Goal: Transaction & Acquisition: Obtain resource

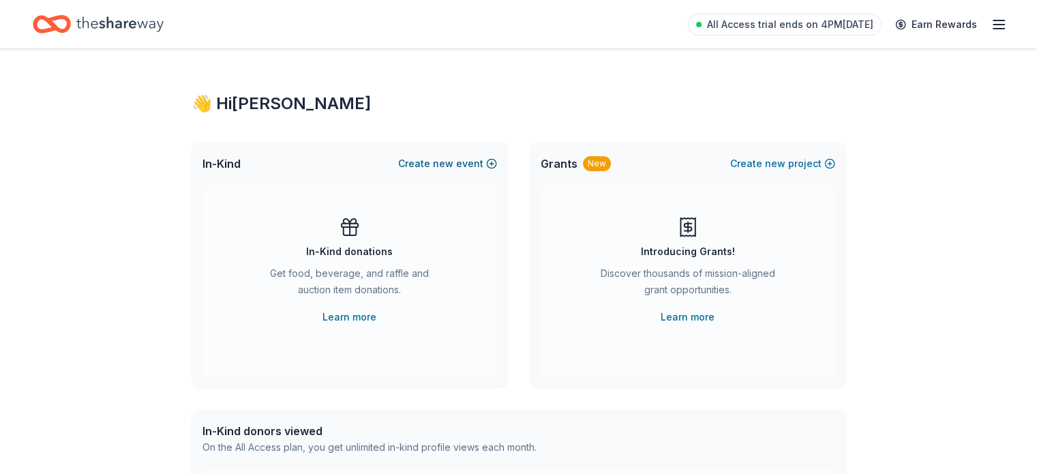
click at [487, 166] on button "Create new event" at bounding box center [447, 163] width 99 height 16
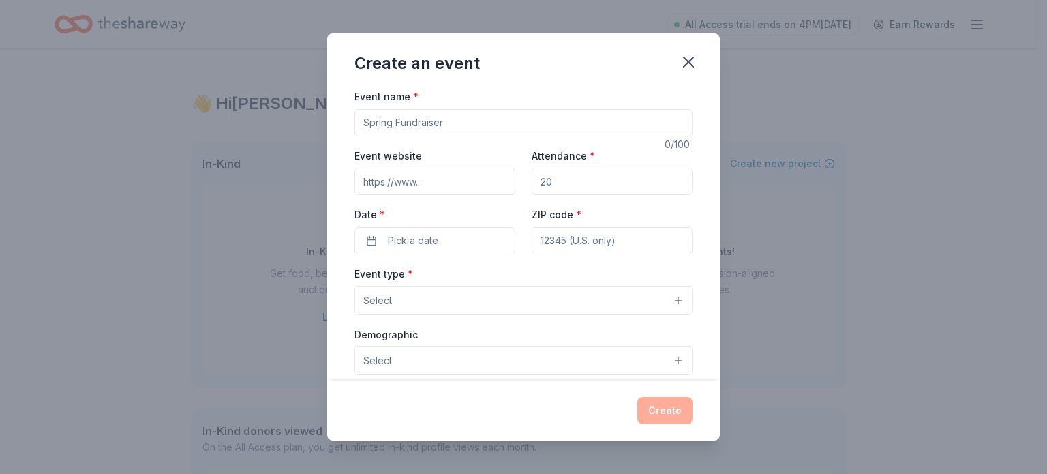
click at [431, 127] on input "Event name *" at bounding box center [523, 122] width 338 height 27
type input "Top Ladies Conference"
click at [411, 183] on input "Event website" at bounding box center [434, 181] width 161 height 27
type input "w"
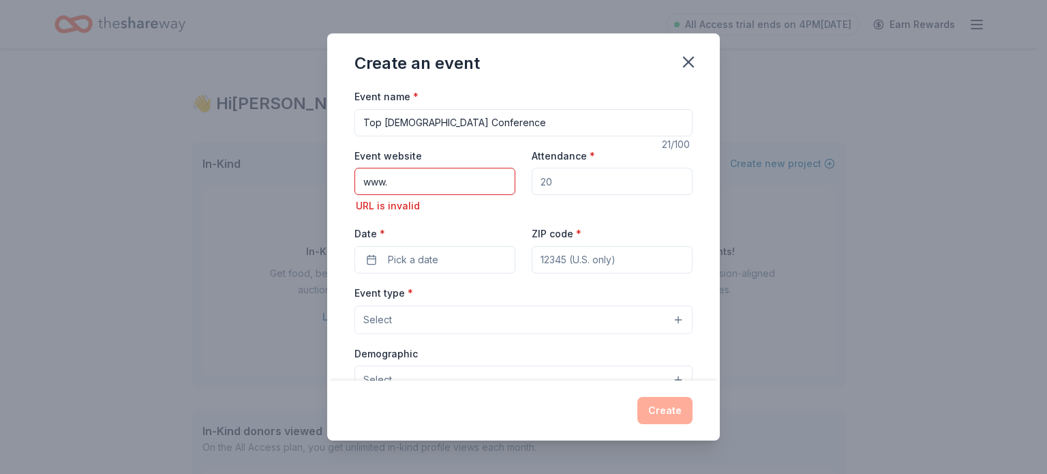
drag, startPoint x: 395, startPoint y: 182, endPoint x: 326, endPoint y: 189, distance: 69.9
click at [326, 189] on div "Create an event Event name * Top Ladies Conference 21 /100 Event website www. U…" at bounding box center [523, 237] width 1047 height 474
paste input "https://www.tlodinc.org/"
type input "https://www.tlodinc.org/"
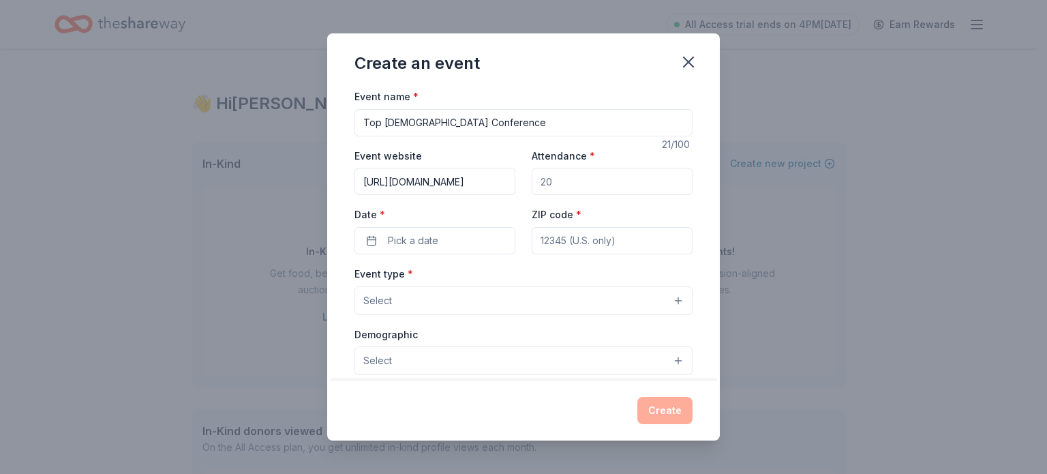
click at [590, 181] on input "Attendance *" at bounding box center [612, 181] width 161 height 27
drag, startPoint x: 570, startPoint y: 184, endPoint x: 500, endPoint y: 185, distance: 69.5
click at [500, 185] on div "Event website https://www.tlodinc.org/ Attendance * Date * Pick a date ZIP code…" at bounding box center [523, 200] width 338 height 107
type input "500"
click at [446, 239] on button "Pick a date" at bounding box center [434, 240] width 161 height 27
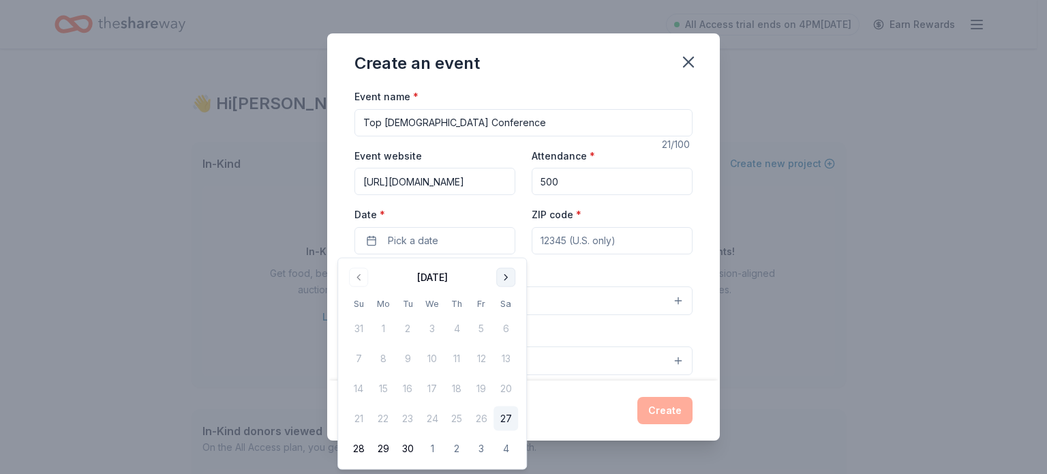
click at [507, 280] on button "Go to next month" at bounding box center [505, 277] width 19 height 19
click at [507, 281] on button "Go to next month" at bounding box center [505, 277] width 19 height 19
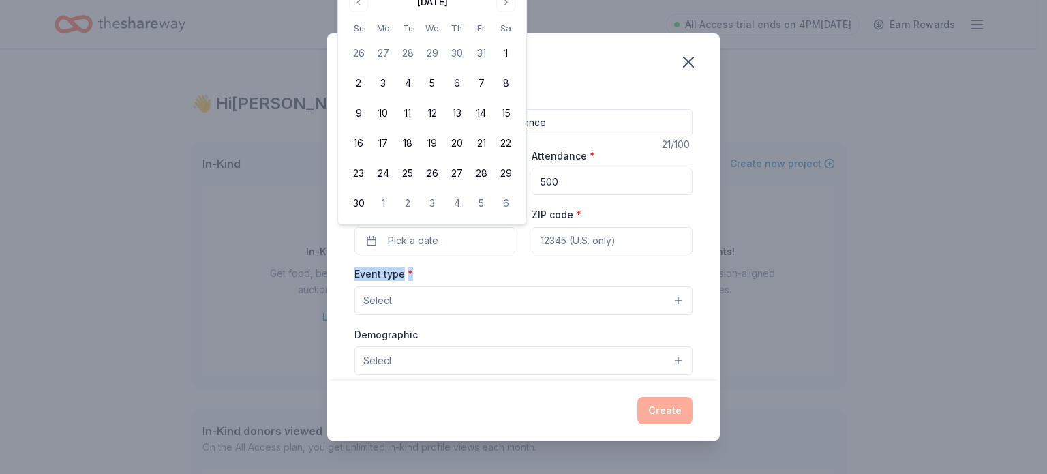
click at [507, 281] on div "Event type * Select" at bounding box center [523, 290] width 338 height 50
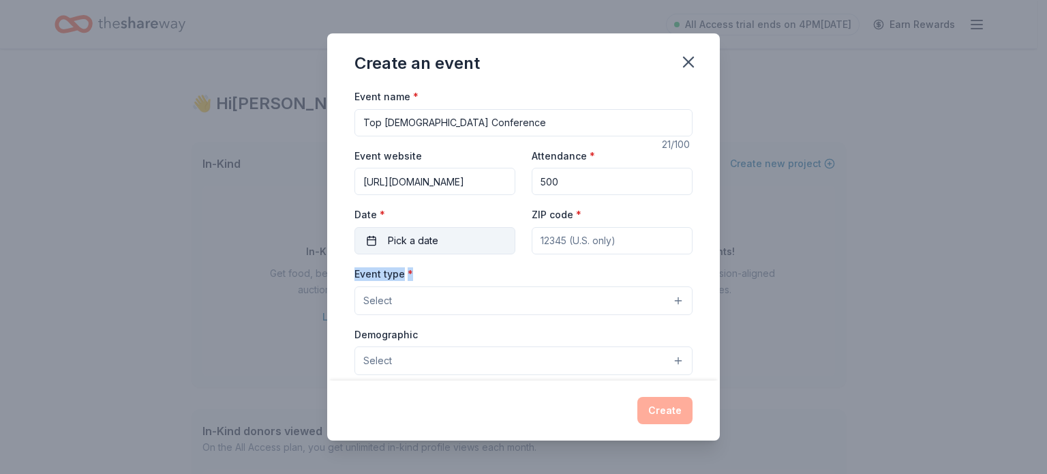
click at [431, 236] on span "Pick a date" at bounding box center [413, 240] width 50 height 16
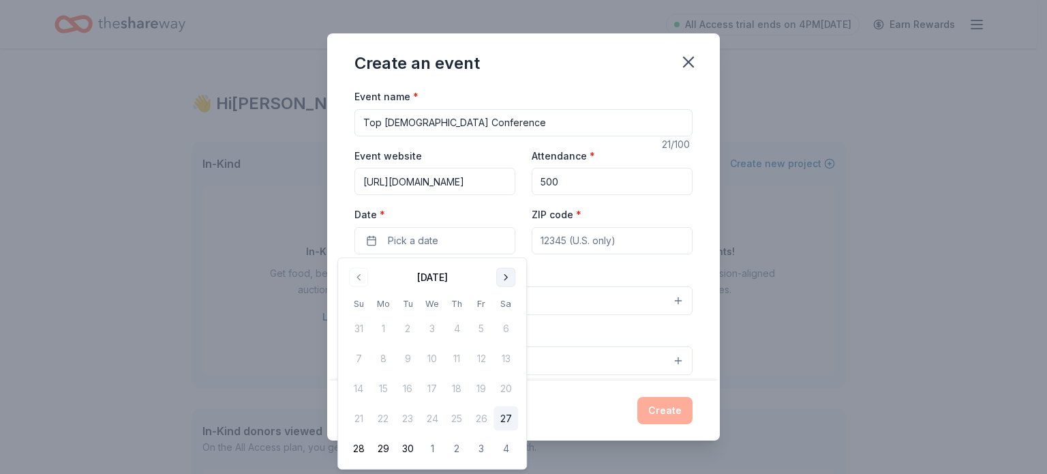
click at [501, 277] on button "Go to next month" at bounding box center [505, 277] width 19 height 19
click at [502, 277] on button "Go to next month" at bounding box center [505, 277] width 19 height 19
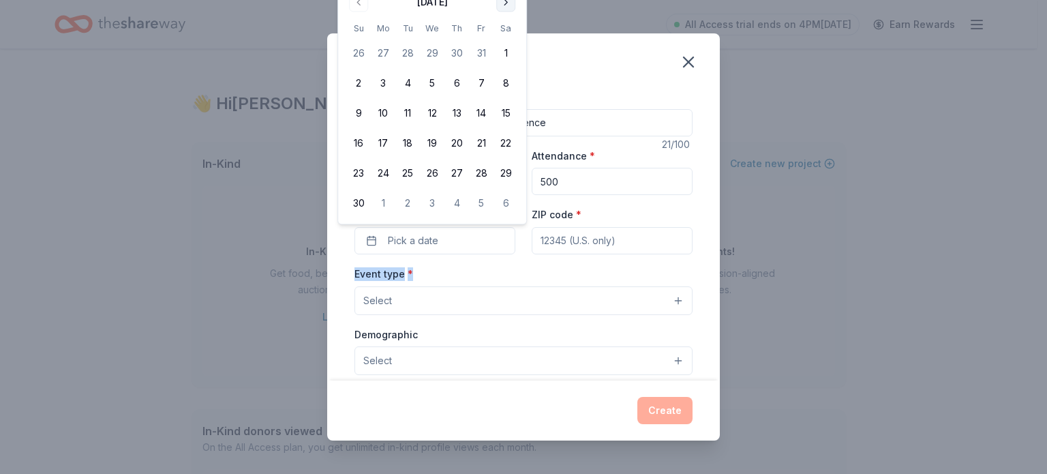
click at [502, 277] on div "Event type * Select" at bounding box center [523, 290] width 338 height 50
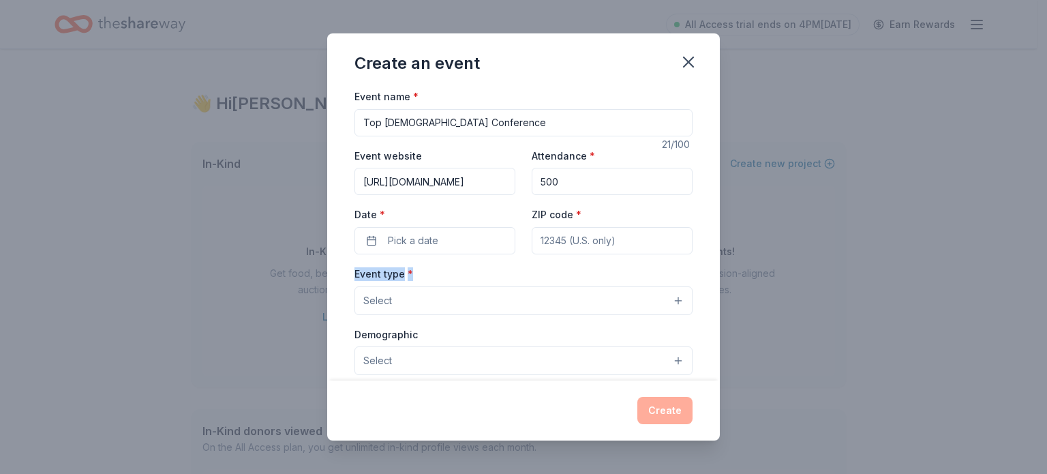
drag, startPoint x: 455, startPoint y: 272, endPoint x: 457, endPoint y: 260, distance: 11.8
click at [453, 271] on div "Event type * Select" at bounding box center [523, 290] width 338 height 50
click at [403, 241] on span "Pick a date" at bounding box center [413, 240] width 50 height 16
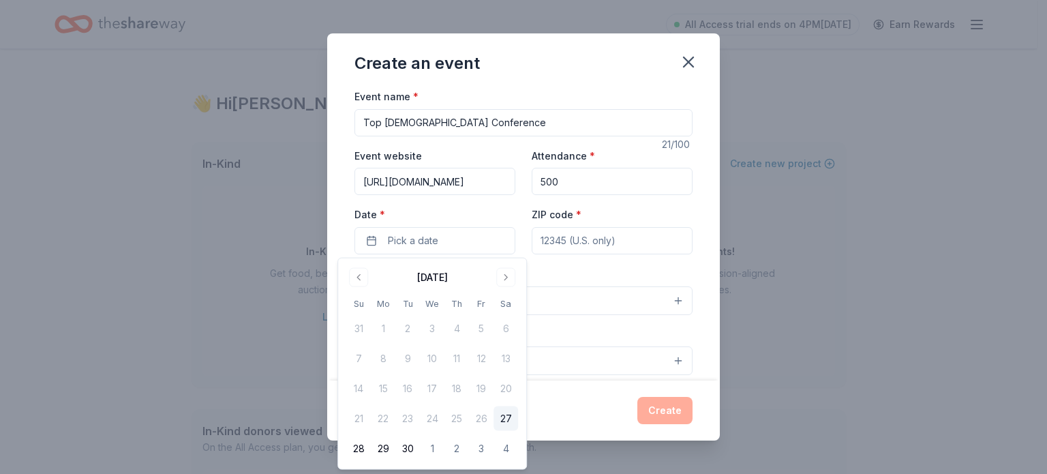
click at [448, 277] on div "September 2025" at bounding box center [432, 277] width 31 height 16
click at [502, 276] on button "Go to next month" at bounding box center [505, 277] width 19 height 19
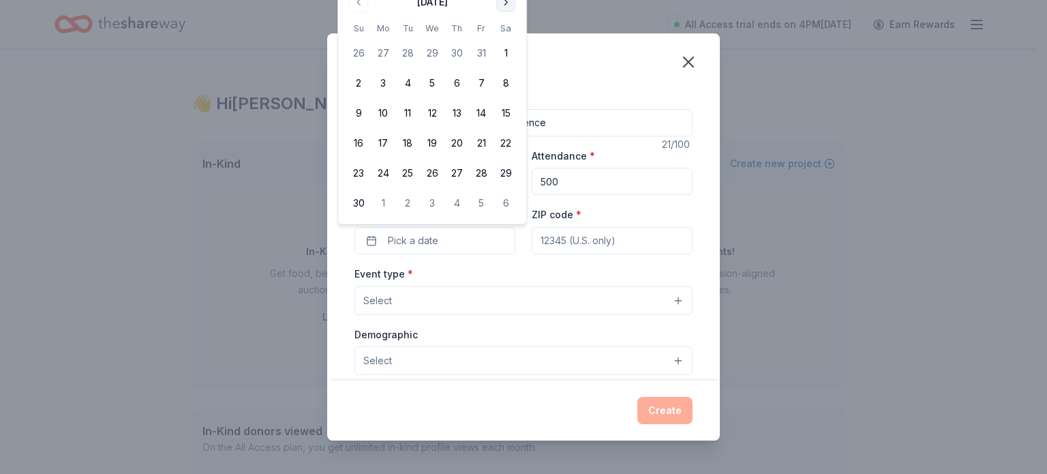
click at [502, 7] on button "Go to next month" at bounding box center [505, 2] width 19 height 19
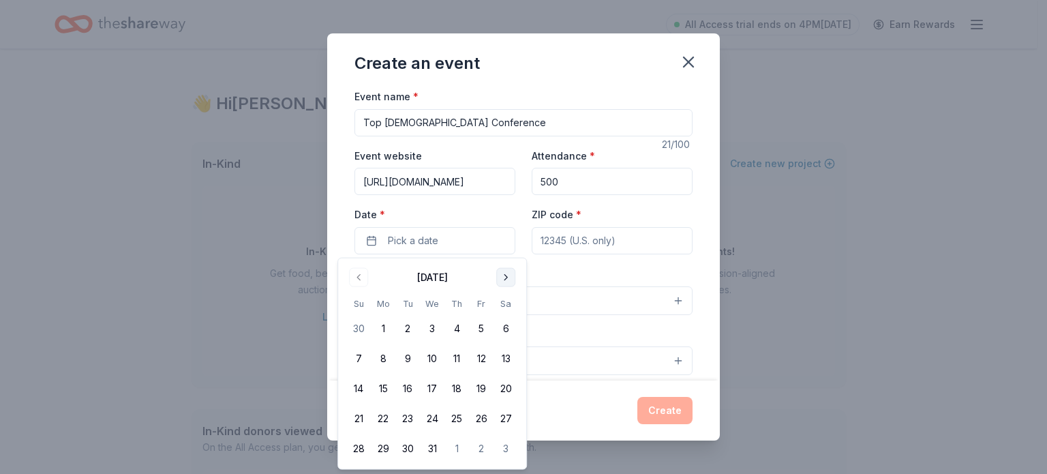
click at [510, 279] on button "Go to next month" at bounding box center [505, 277] width 19 height 19
click at [509, 277] on button "Go to next month" at bounding box center [505, 277] width 19 height 19
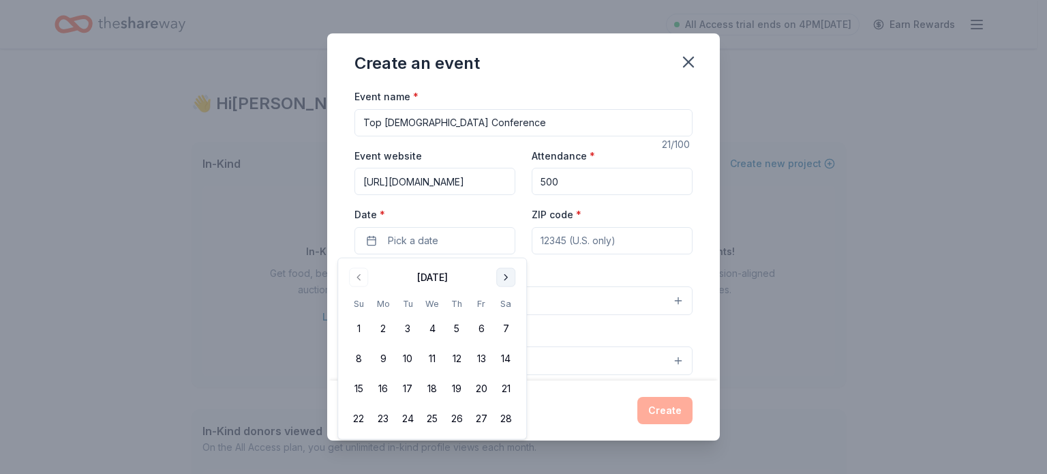
click at [508, 277] on button "Go to next month" at bounding box center [505, 277] width 19 height 19
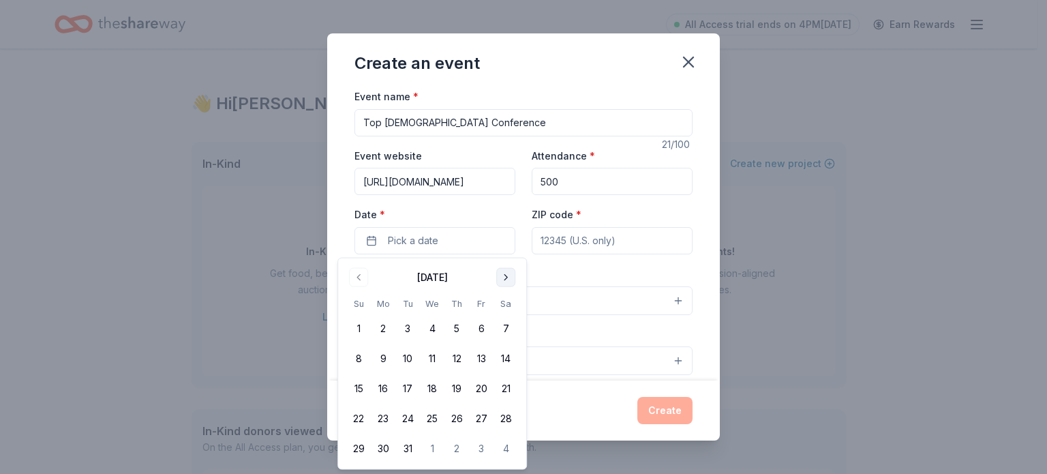
click at [506, 279] on button "Go to next month" at bounding box center [505, 277] width 19 height 19
click at [455, 388] on button "16" at bounding box center [456, 388] width 25 height 25
click at [457, 389] on button "16" at bounding box center [456, 388] width 25 height 25
click at [457, 390] on button "16" at bounding box center [456, 388] width 25 height 25
click at [558, 260] on div "Event name * Top Ladies Conference 21 /100 Event website https://www.tlodinc.or…" at bounding box center [523, 403] width 338 height 630
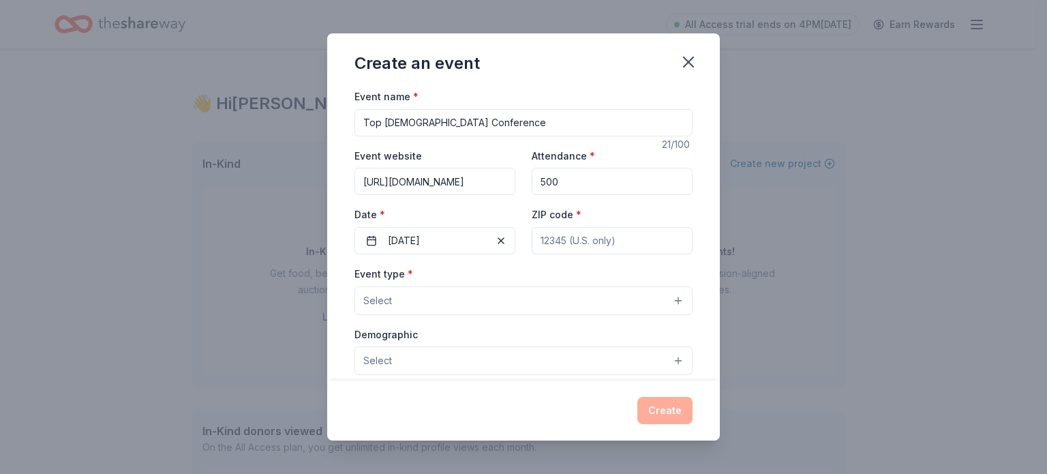
click at [662, 296] on button "Select" at bounding box center [523, 300] width 338 height 29
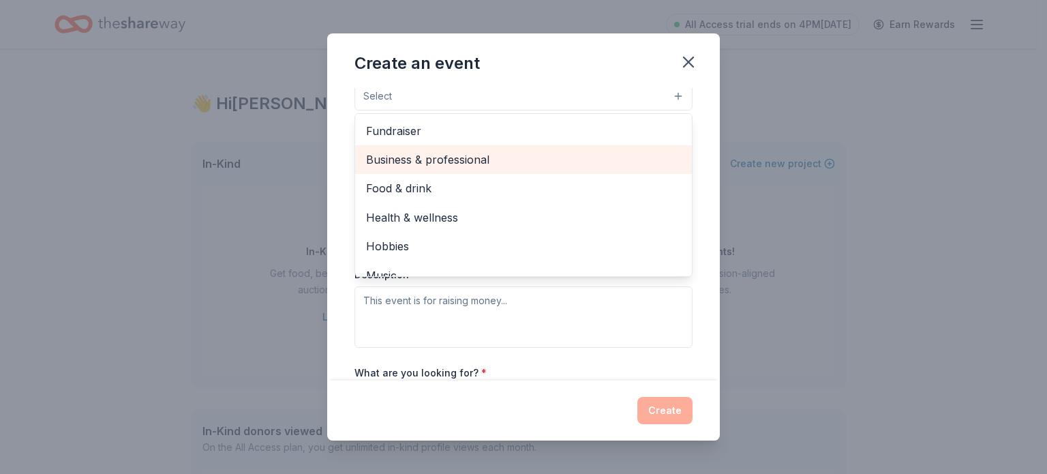
click at [419, 159] on span "Business & professional" at bounding box center [523, 160] width 315 height 18
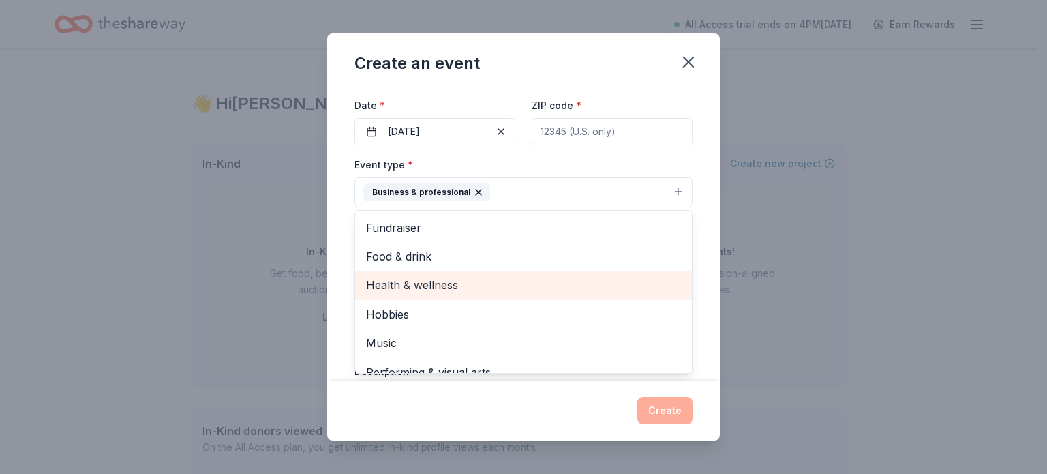
scroll to position [68, 0]
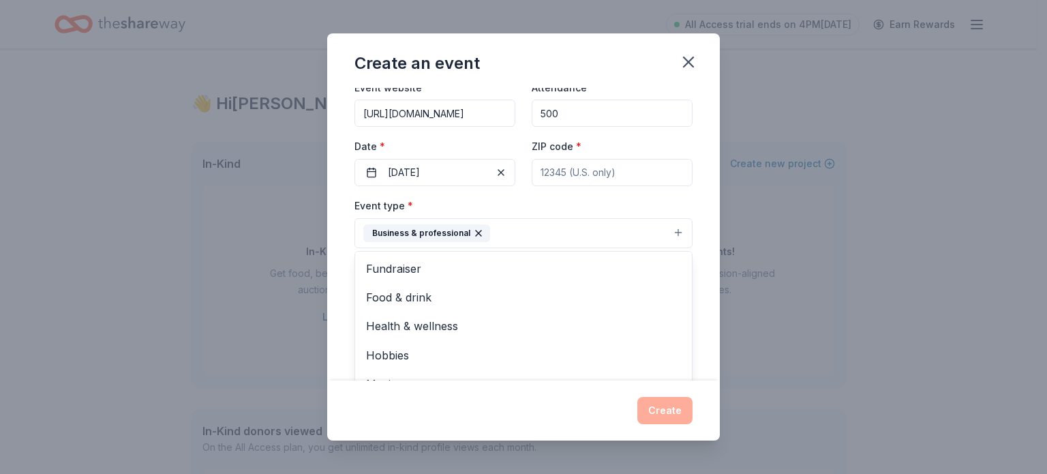
click at [572, 202] on div "Event type * Business & professional Fundraiser Food & drink Health & wellness …" at bounding box center [523, 222] width 338 height 51
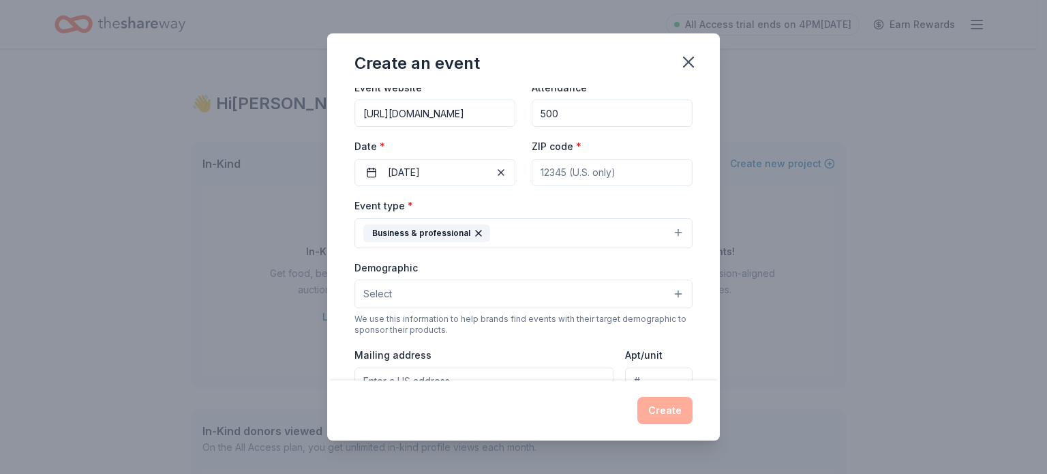
click at [400, 290] on button "Select" at bounding box center [523, 293] width 338 height 29
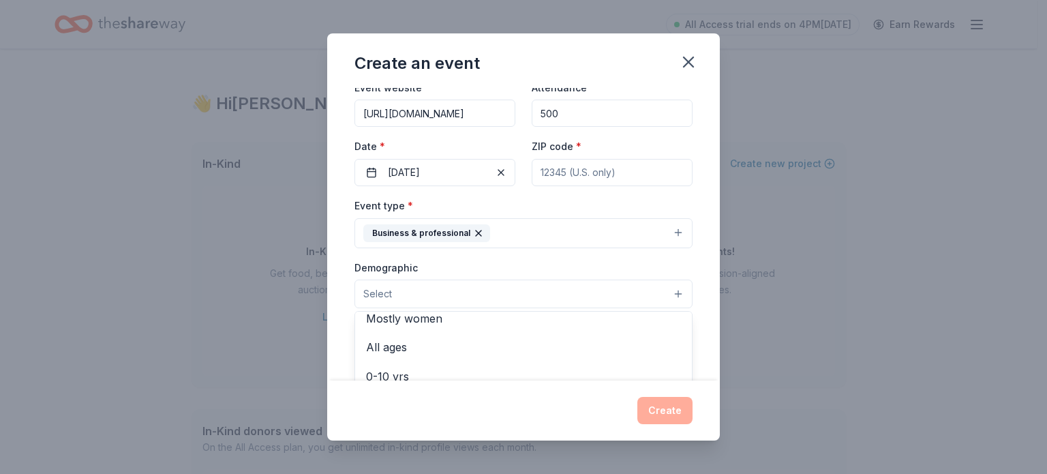
scroll to position [57, 0]
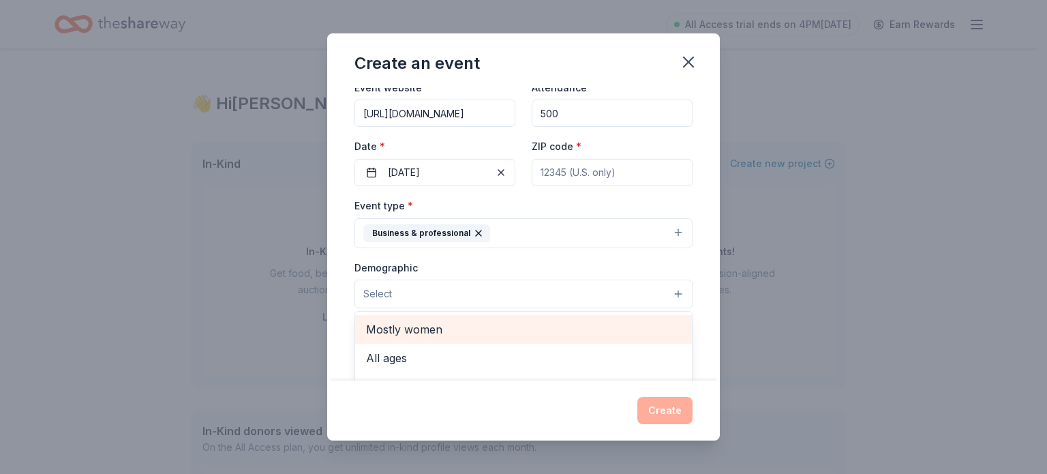
click at [409, 332] on span "Mostly women" at bounding box center [523, 329] width 315 height 18
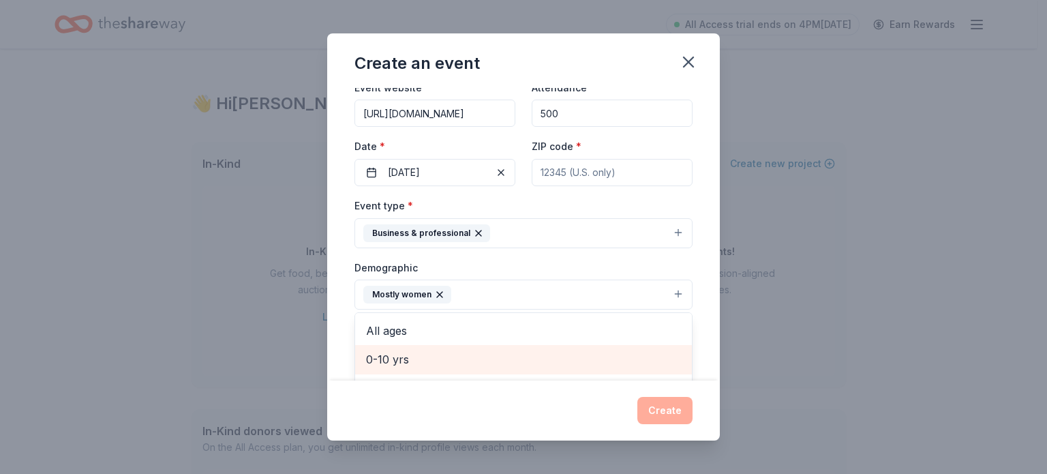
scroll to position [125, 0]
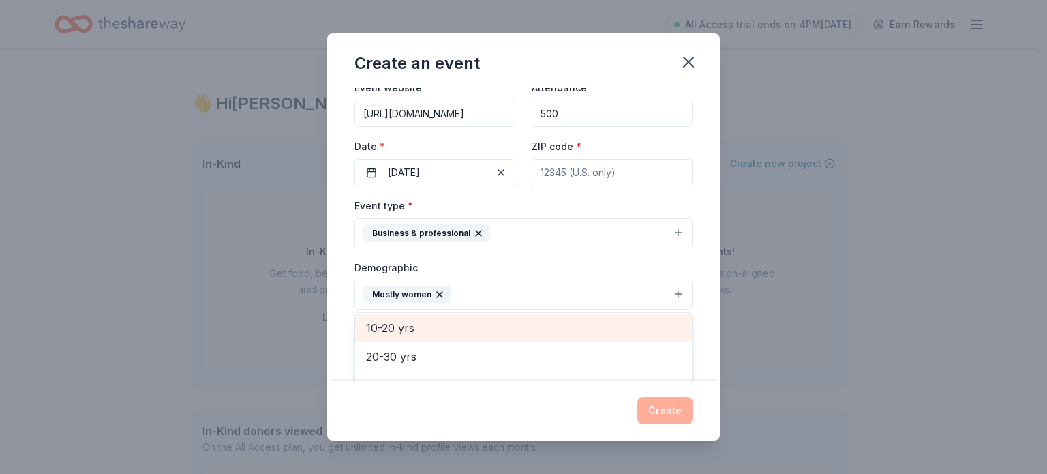
click at [390, 321] on span "10-20 yrs" at bounding box center [523, 328] width 315 height 18
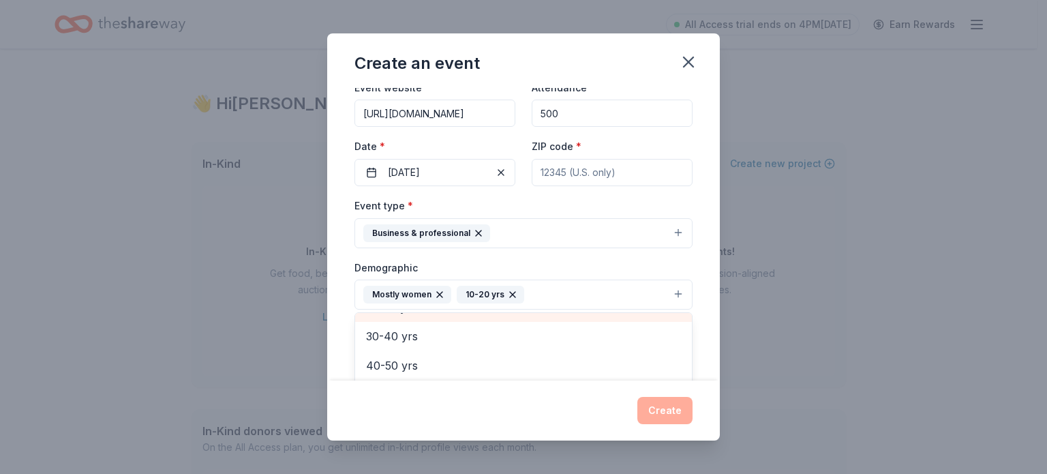
scroll to position [157, 0]
click at [340, 292] on div "Event name * Top Ladies Conference 21 /100 Event website https://www.tlodinc.or…" at bounding box center [523, 234] width 393 height 292
click at [668, 295] on button "Mostly women 10-20 yrs" at bounding box center [523, 294] width 338 height 30
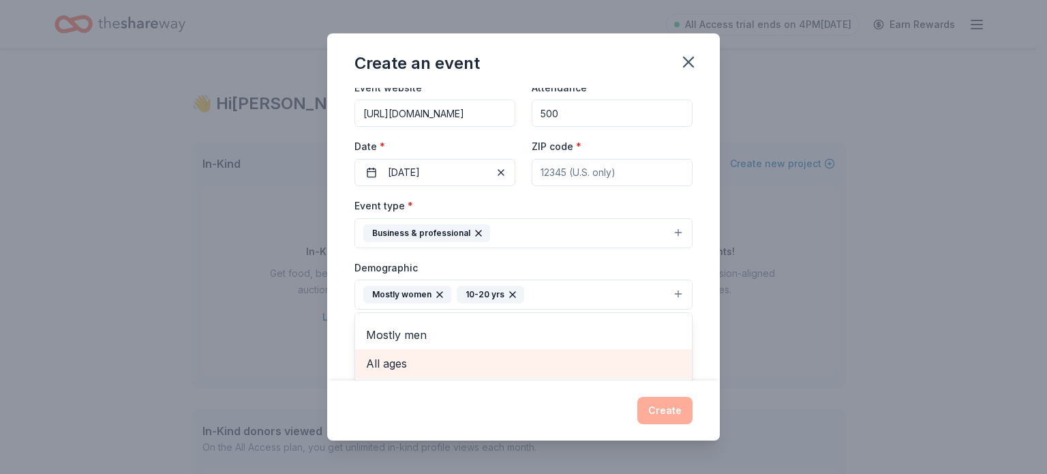
click at [388, 360] on span "All ages" at bounding box center [523, 363] width 315 height 18
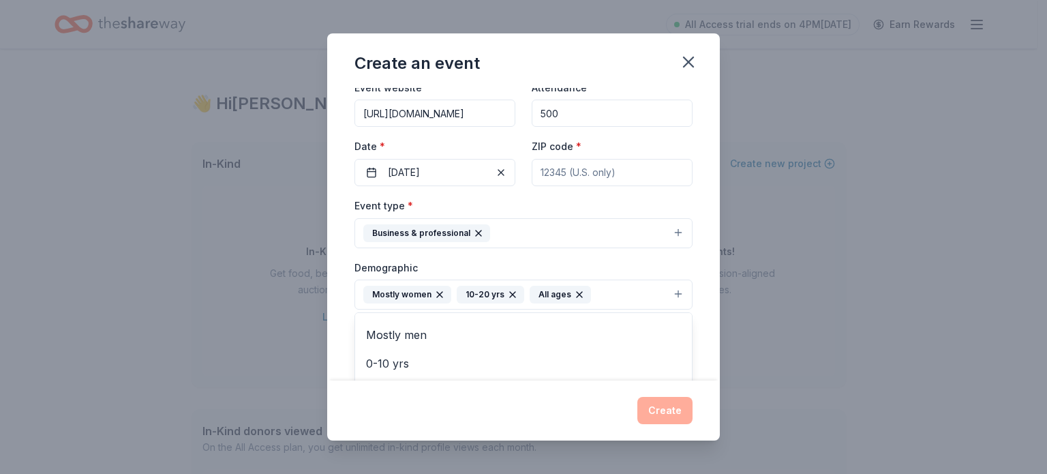
click at [510, 292] on icon "button" at bounding box center [512, 294] width 5 height 5
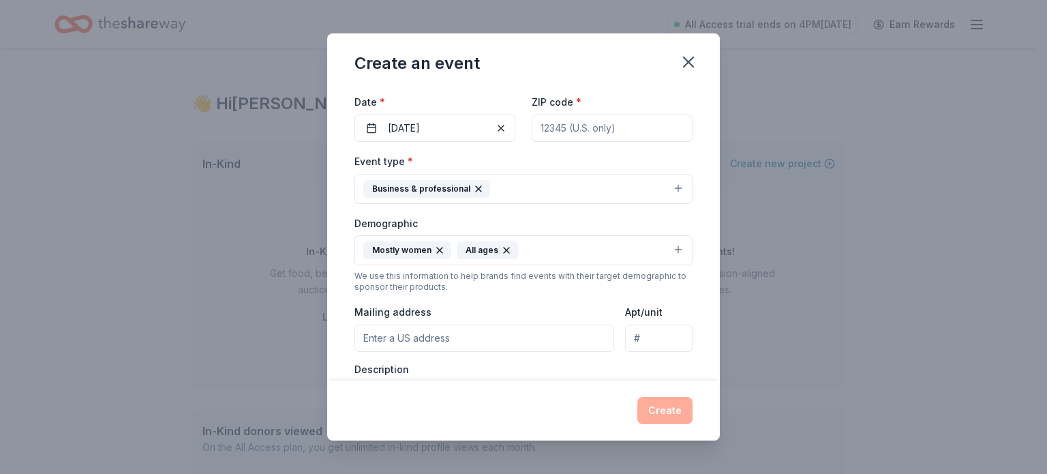
scroll to position [136, 0]
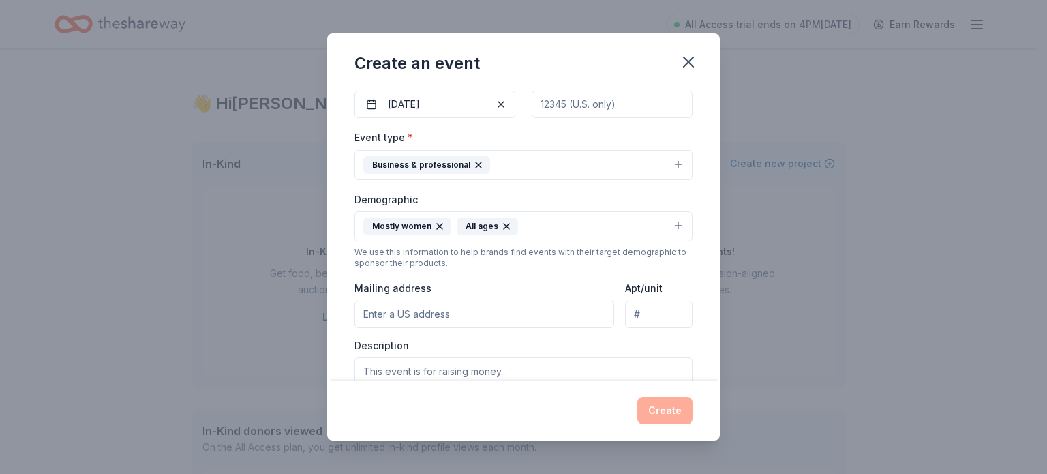
click at [479, 318] on input "Mailing address" at bounding box center [484, 314] width 260 height 27
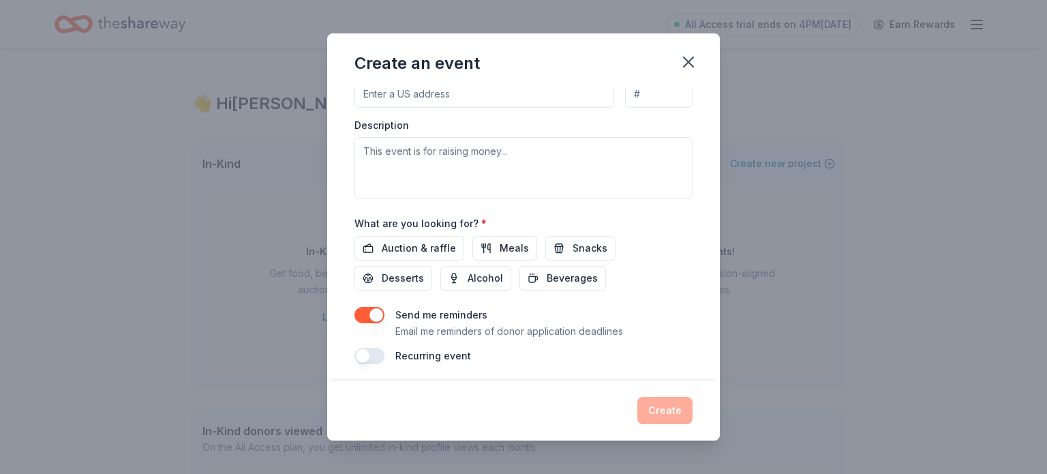
scroll to position [361, 0]
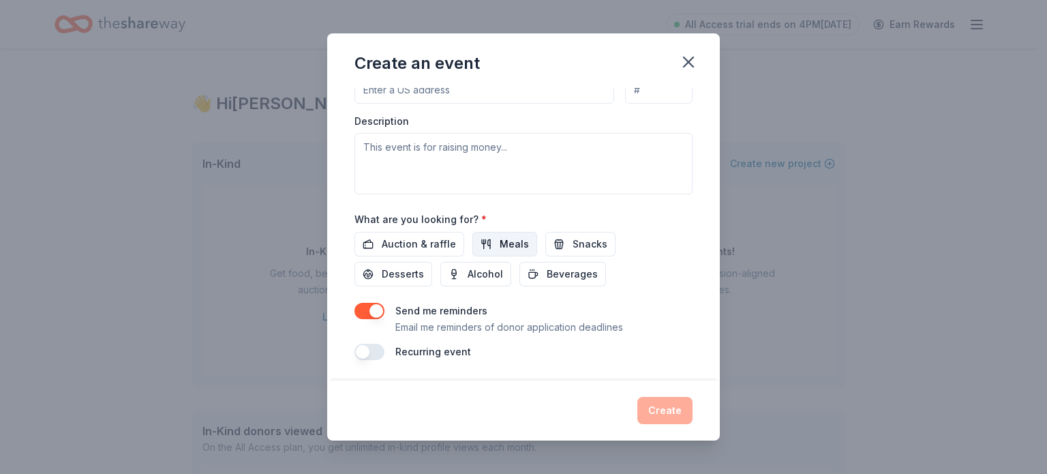
click at [501, 247] on span "Meals" at bounding box center [514, 244] width 29 height 16
click at [572, 245] on span "Snacks" at bounding box center [589, 244] width 35 height 16
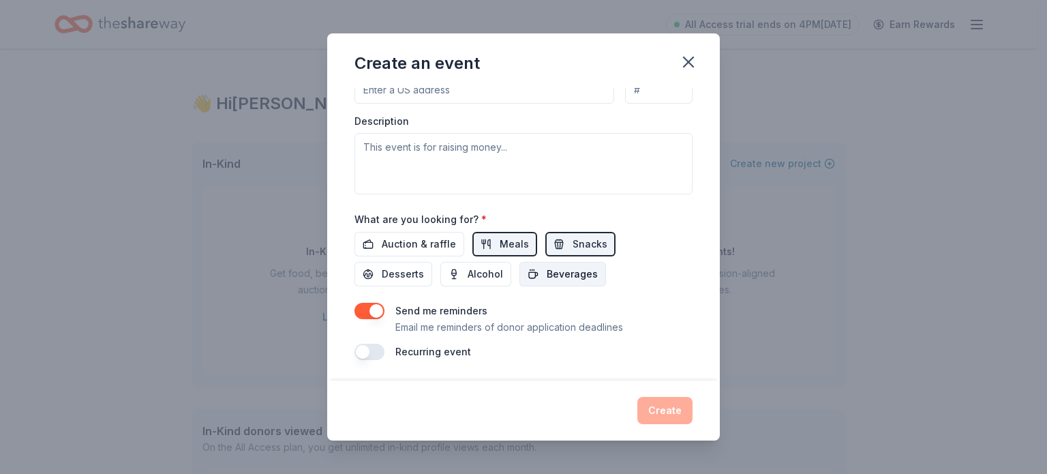
click at [568, 274] on span "Beverages" at bounding box center [572, 274] width 51 height 16
click at [392, 281] on span "Desserts" at bounding box center [403, 274] width 42 height 16
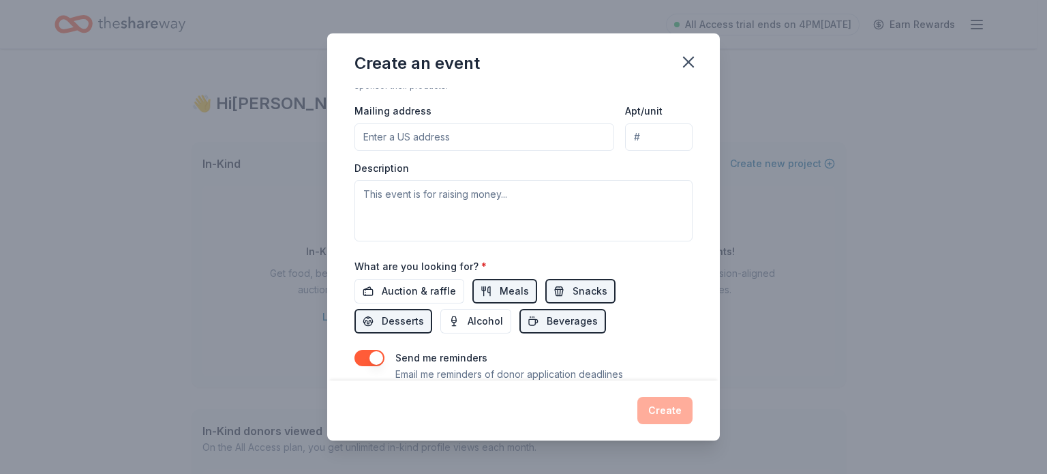
scroll to position [292, 0]
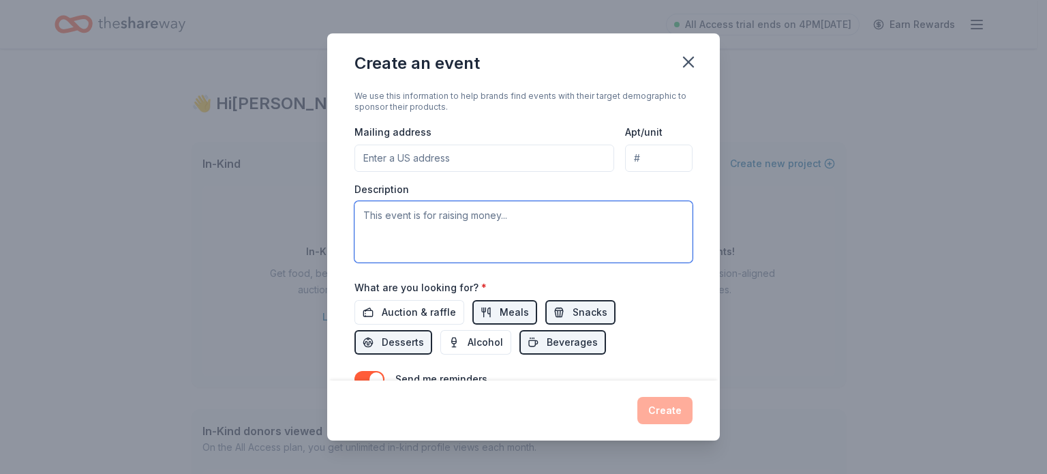
click at [418, 234] on textarea at bounding box center [523, 231] width 338 height 61
drag, startPoint x: 485, startPoint y: 220, endPoint x: 431, endPoint y: 220, distance: 54.5
click at [431, 220] on textarea "This event is a leadership" at bounding box center [523, 231] width 338 height 61
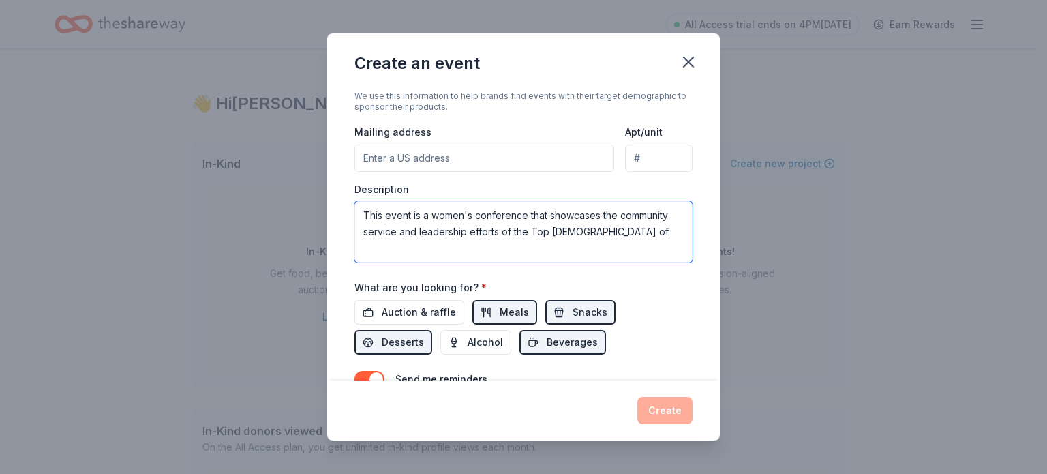
click at [475, 215] on textarea "This event is a women's conference that showcases the community service and lea…" at bounding box center [523, 231] width 338 height 61
click at [601, 234] on textarea "This event is a regional conference that showcases the community service and le…" at bounding box center [523, 231] width 338 height 61
click at [521, 213] on textarea "This event is a regional conference that showcases the community service and le…" at bounding box center [523, 231] width 338 height 61
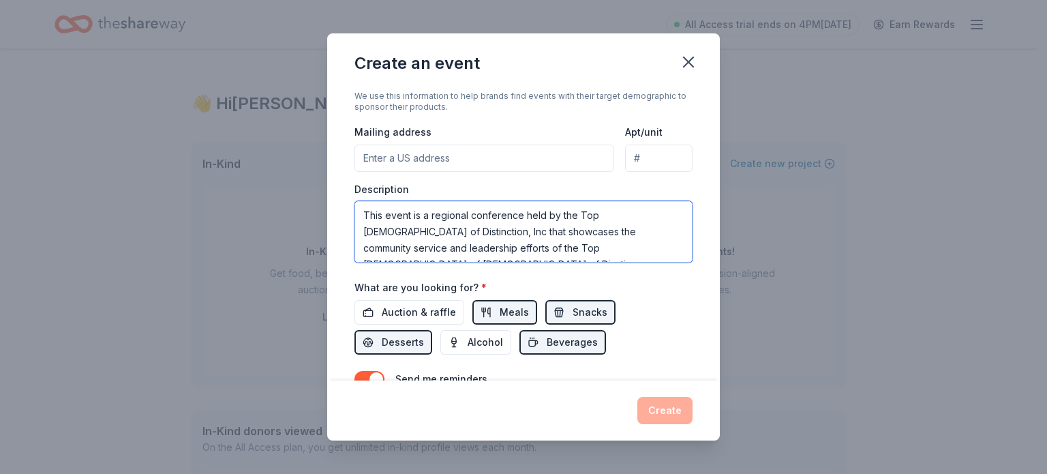
click at [622, 247] on textarea "This event is a regional conference held by the Top Ladies of Distinction, Inc …" at bounding box center [523, 231] width 338 height 61
drag, startPoint x: 500, startPoint y: 231, endPoint x: 450, endPoint y: 237, distance: 49.4
click at [450, 237] on textarea "This event is a regional conference held by the Top Ladies of Distinction, Inc …" at bounding box center [523, 231] width 338 height 61
click at [598, 249] on textarea "This event is a regional conference held by the Top Ladies of Distinction, Inc …" at bounding box center [523, 231] width 338 height 61
drag, startPoint x: 575, startPoint y: 249, endPoint x: 446, endPoint y: 256, distance: 129.6
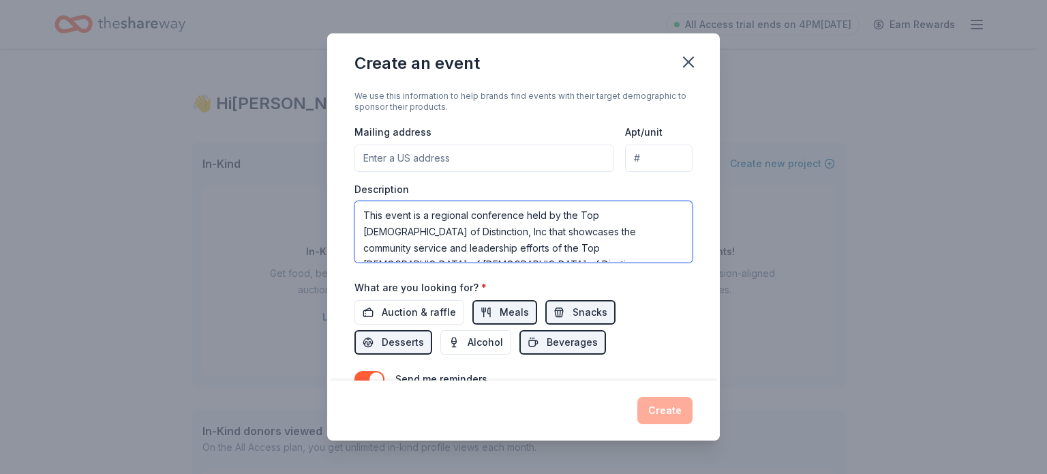
click at [446, 256] on textarea "This event is a regional conference held by the Top Ladies of Distinction, Inc …" at bounding box center [523, 231] width 338 height 61
click at [471, 246] on textarea "This event is a regional conference held by the Top Ladies of Distinction, Inc …" at bounding box center [523, 231] width 338 height 61
click at [565, 249] on textarea "This event is a regional conference held by the Top Ladies of Distinction, Inc …" at bounding box center [523, 231] width 338 height 61
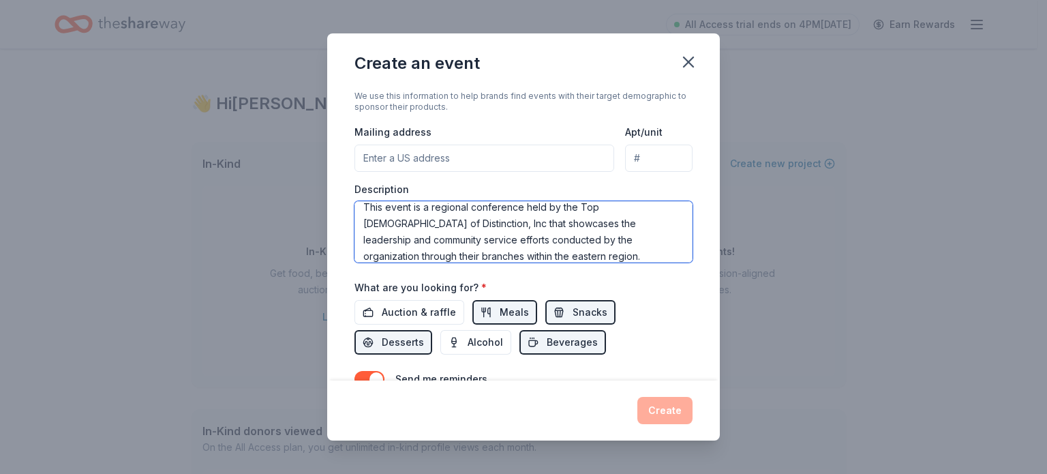
click at [532, 261] on textarea "This event is a regional conference held by the Top Ladies of Distinction, Inc …" at bounding box center [523, 231] width 338 height 61
click at [398, 239] on textarea "This event is a regional conference held by the Top Ladies of Distinction, Inc …" at bounding box center [523, 231] width 338 height 61
drag, startPoint x: 519, startPoint y: 239, endPoint x: 471, endPoint y: 239, distance: 48.4
click at [471, 239] on textarea "This event is a regional conference held by the Top Ladies of Distinction, Inc …" at bounding box center [523, 231] width 338 height 61
drag, startPoint x: 469, startPoint y: 241, endPoint x: 439, endPoint y: 241, distance: 30.0
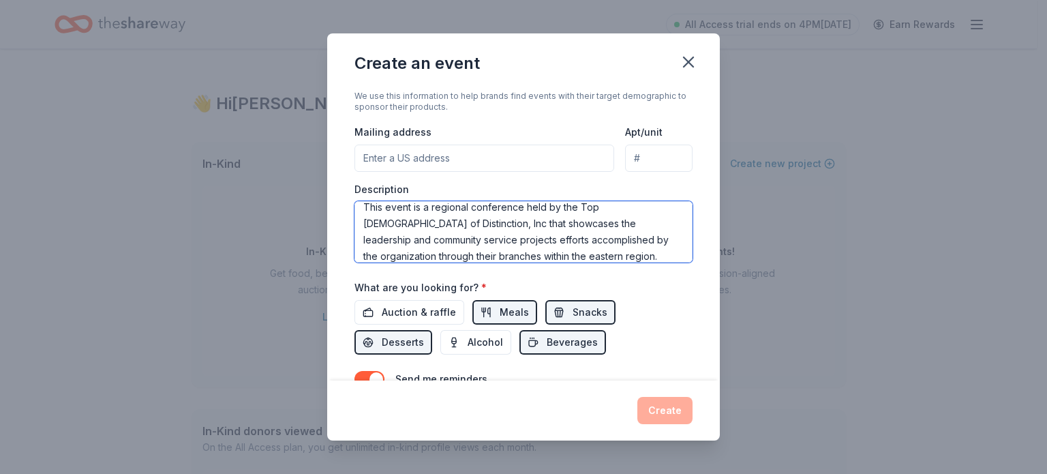
click at [439, 241] on textarea "This event is a regional conference held by the Top Ladies of Distinction, Inc …" at bounding box center [523, 231] width 338 height 61
drag, startPoint x: 463, startPoint y: 243, endPoint x: 448, endPoint y: 234, distance: 18.0
click at [463, 243] on textarea "This event is a regional conference held by the Top Ladies of Distinction, Inc …" at bounding box center [523, 231] width 338 height 61
click at [571, 228] on textarea "This event is a regional conference held by the Top Ladies of Distinction, Inc …" at bounding box center [523, 231] width 338 height 61
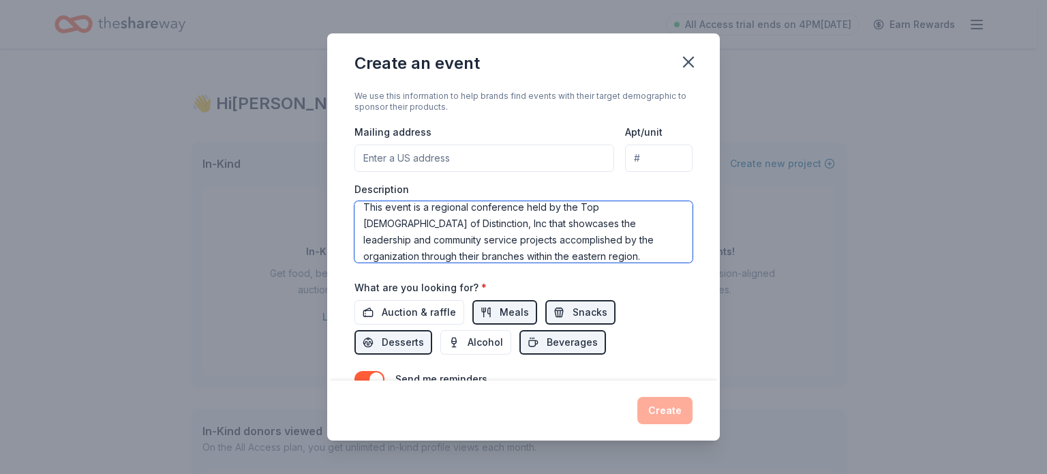
drag, startPoint x: 435, startPoint y: 236, endPoint x: 398, endPoint y: 238, distance: 36.8
click at [398, 238] on textarea "This event is a regional conference held by the Top Ladies of Distinction, Inc …" at bounding box center [523, 231] width 338 height 61
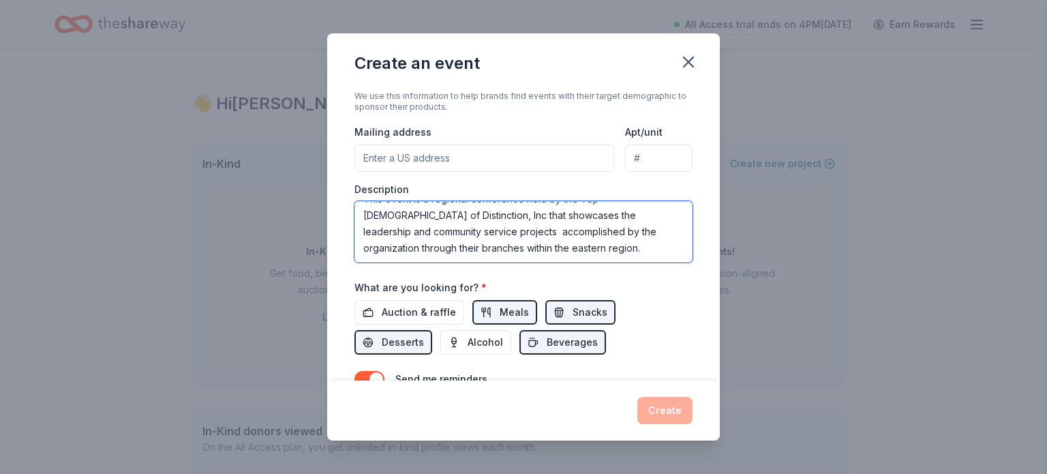
scroll to position [0, 0]
drag, startPoint x: 526, startPoint y: 261, endPoint x: 296, endPoint y: 190, distance: 240.3
click at [296, 190] on div "Create an event Event name * Top Ladies Conference 21 /100 Event website https:…" at bounding box center [523, 237] width 1047 height 474
type textarea "This event is a regional conference held by the Top Ladies of Distinction, Inc …"
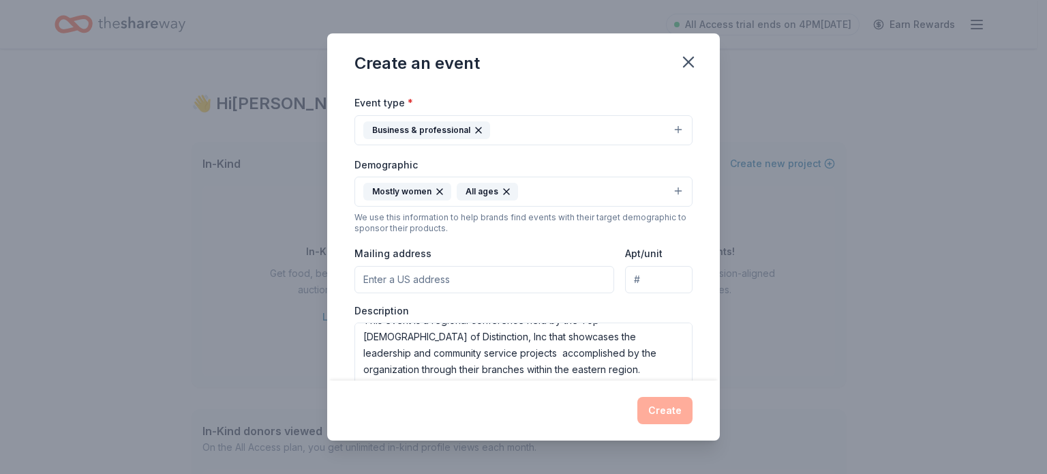
scroll to position [361, 0]
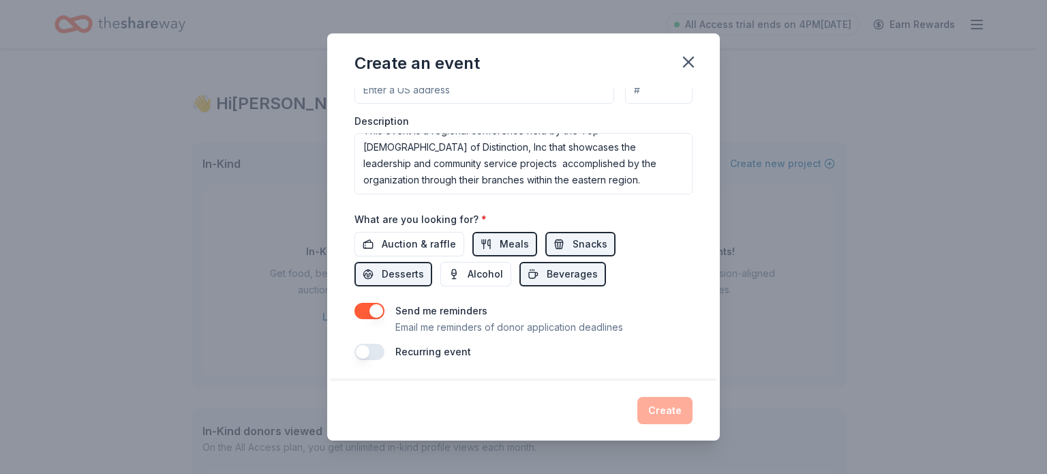
click at [663, 414] on div "Create" at bounding box center [523, 410] width 338 height 27
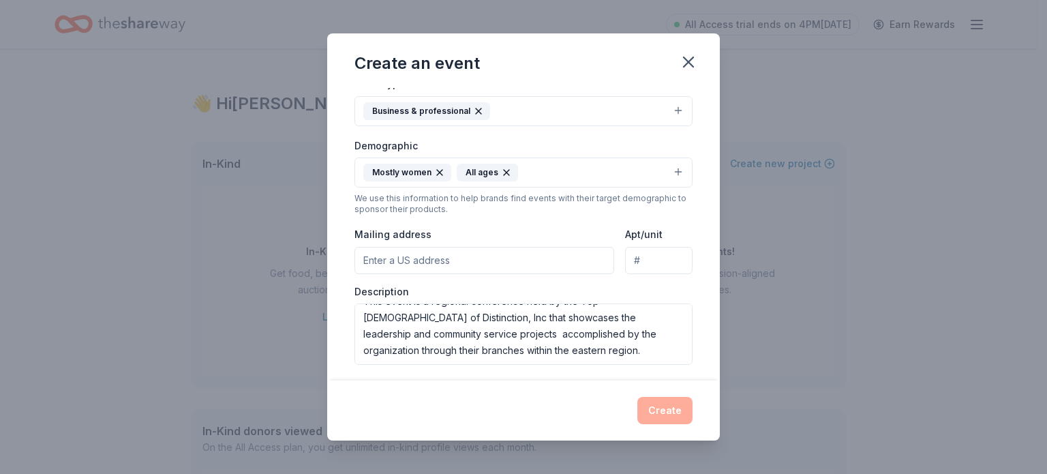
scroll to position [156, 0]
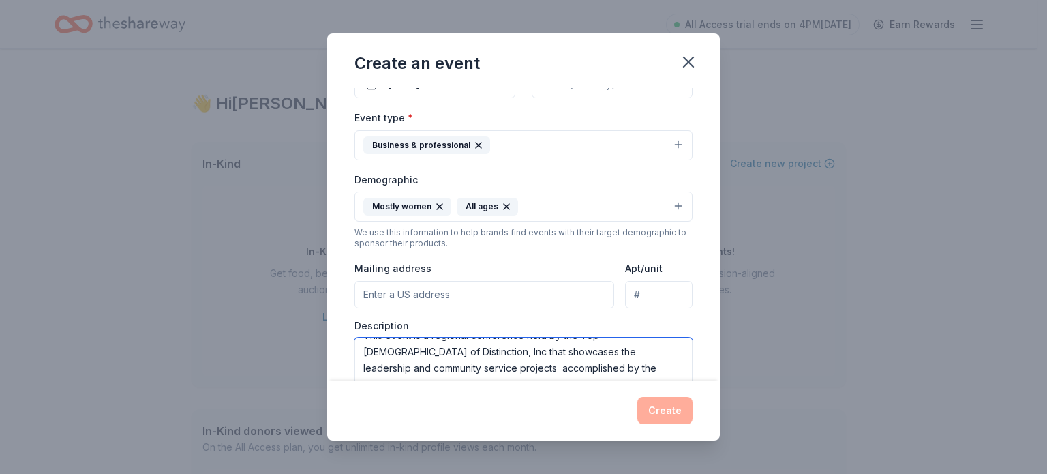
drag, startPoint x: 541, startPoint y: 351, endPoint x: 540, endPoint y: 366, distance: 15.0
click at [541, 352] on textarea "This event is a regional conference held by the Top Ladies of Distinction, Inc …" at bounding box center [523, 367] width 338 height 61
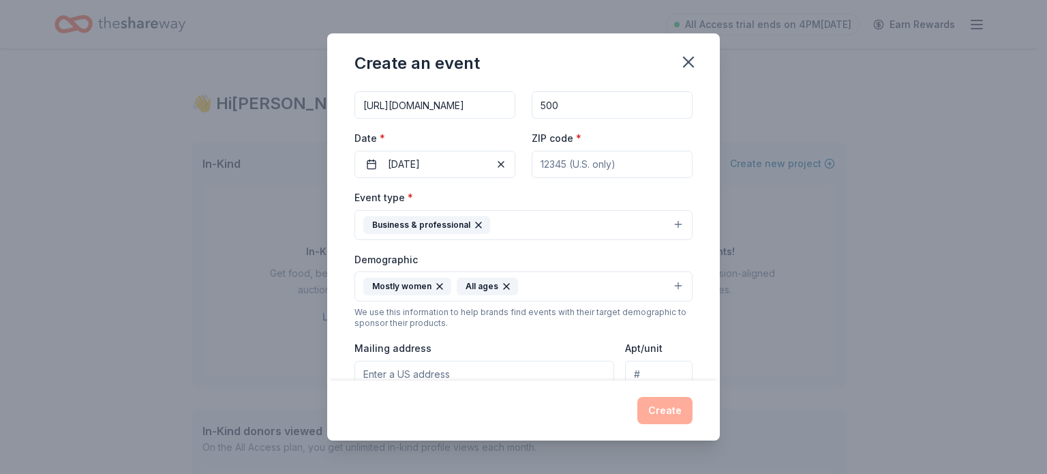
scroll to position [0, 0]
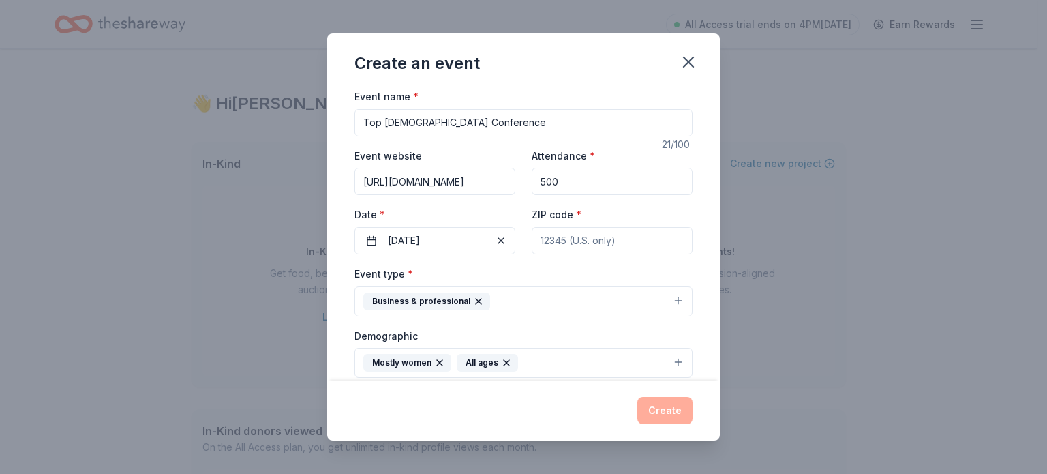
click at [412, 123] on input "Top Ladies Conference" at bounding box center [523, 122] width 338 height 27
type input "Top [DEMOGRAPHIC_DATA] of Distinction Conference"
click at [555, 242] on input "ZIP code *" at bounding box center [612, 240] width 161 height 27
type input "2102"
click at [583, 271] on div "Event type * Business & professional" at bounding box center [523, 290] width 338 height 51
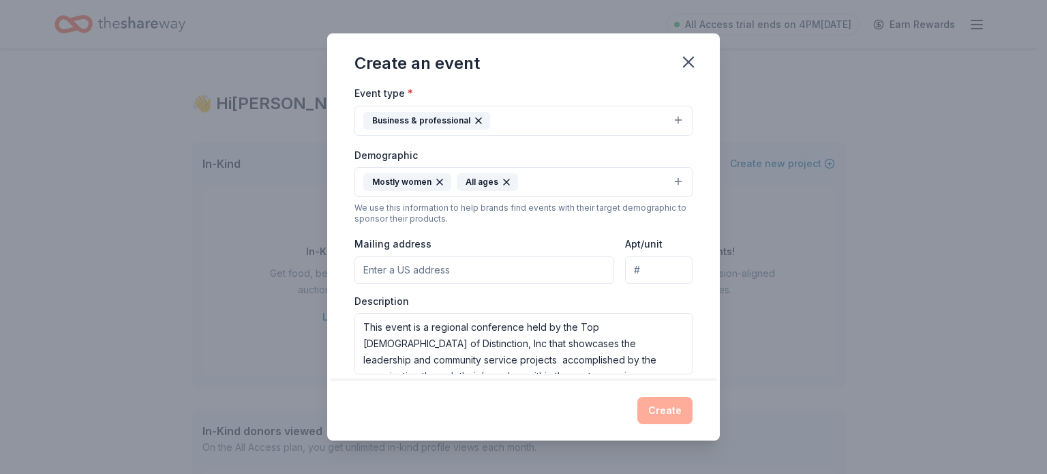
scroll to position [204, 0]
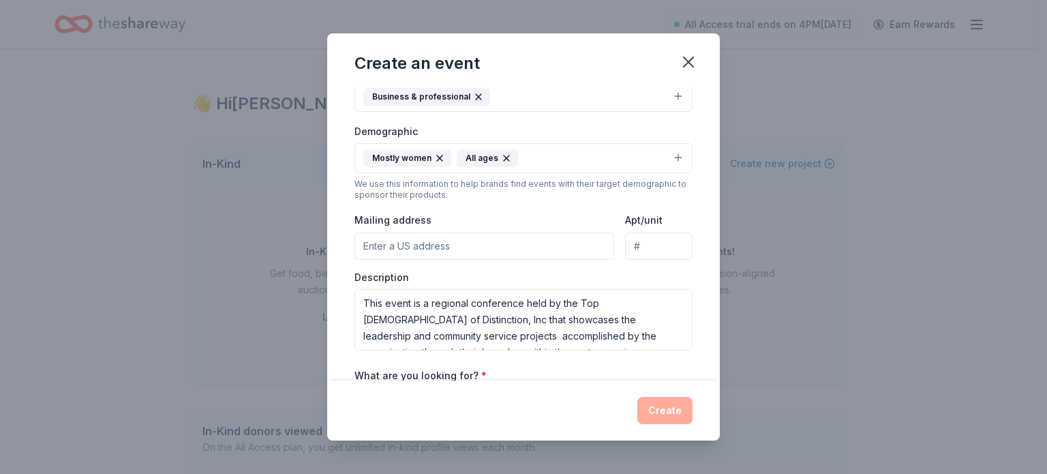
click at [408, 243] on input "Mailing address" at bounding box center [484, 245] width 260 height 27
paste input "700 Aliceanna St, Baltimore, MD"
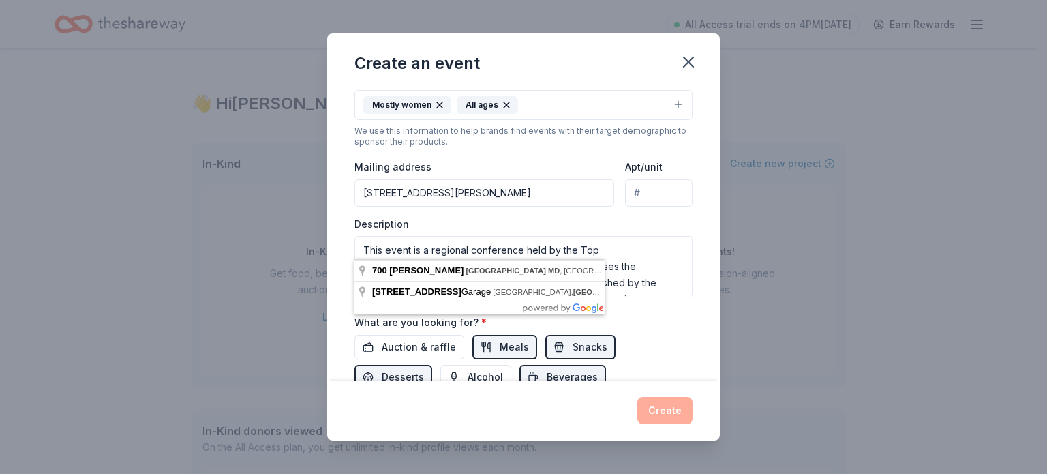
scroll to position [273, 0]
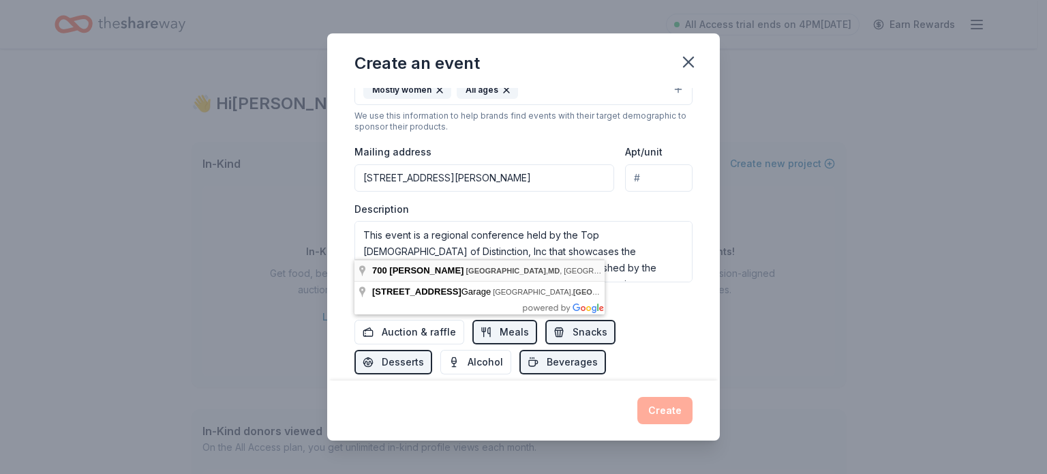
type input "700 Aliceanna Street, Baltimore, MD, 21202"
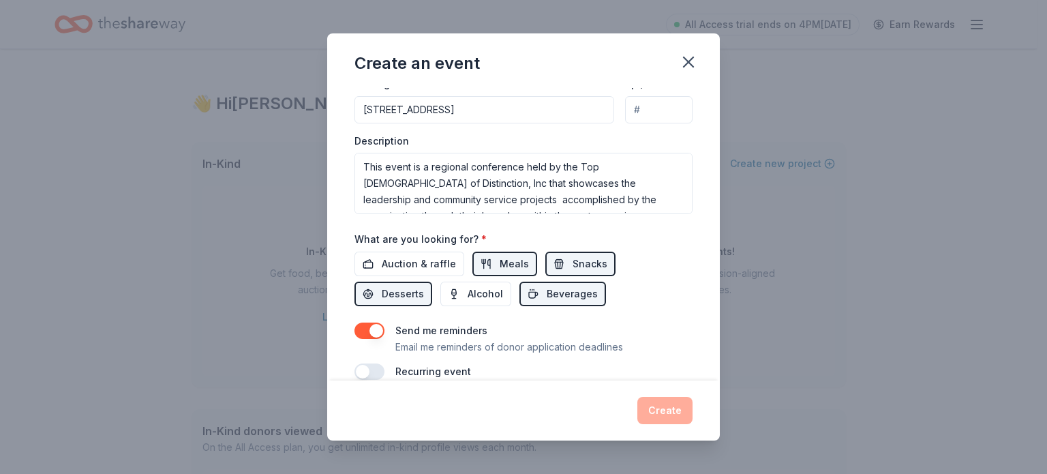
scroll to position [361, 0]
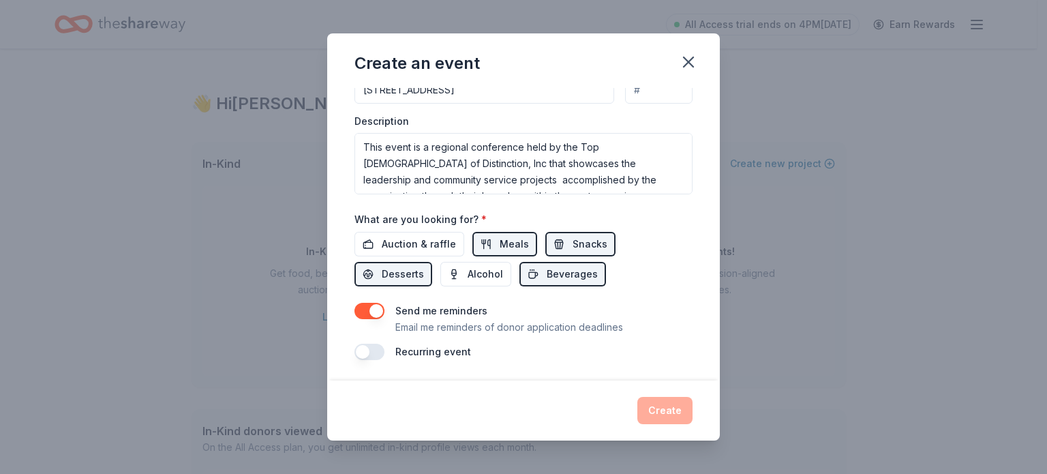
click at [366, 308] on button "button" at bounding box center [369, 311] width 30 height 16
click at [380, 310] on button "button" at bounding box center [369, 311] width 30 height 16
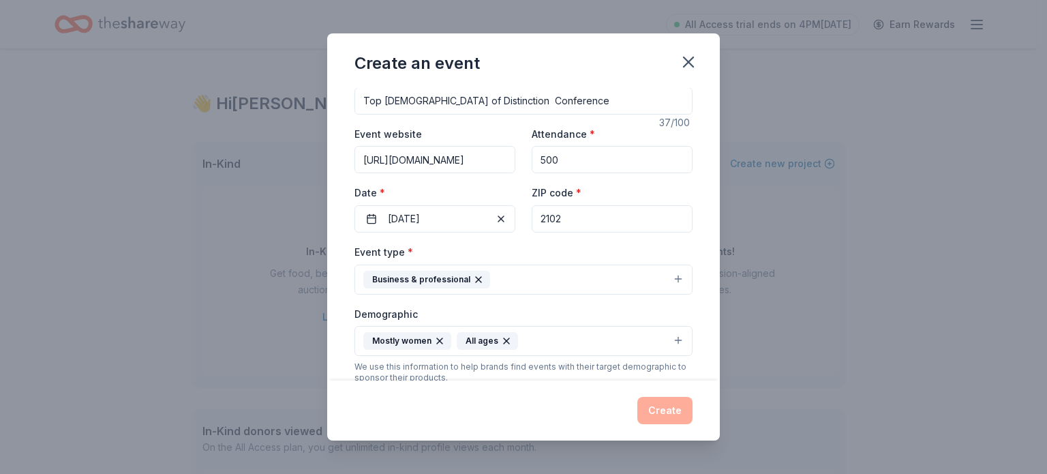
scroll to position [20, 0]
drag, startPoint x: 562, startPoint y: 219, endPoint x: 543, endPoint y: 220, distance: 18.5
click at [543, 220] on input "2102" at bounding box center [612, 220] width 161 height 27
type input "21202"
click at [584, 264] on div "Event type * Business & professional" at bounding box center [523, 270] width 338 height 51
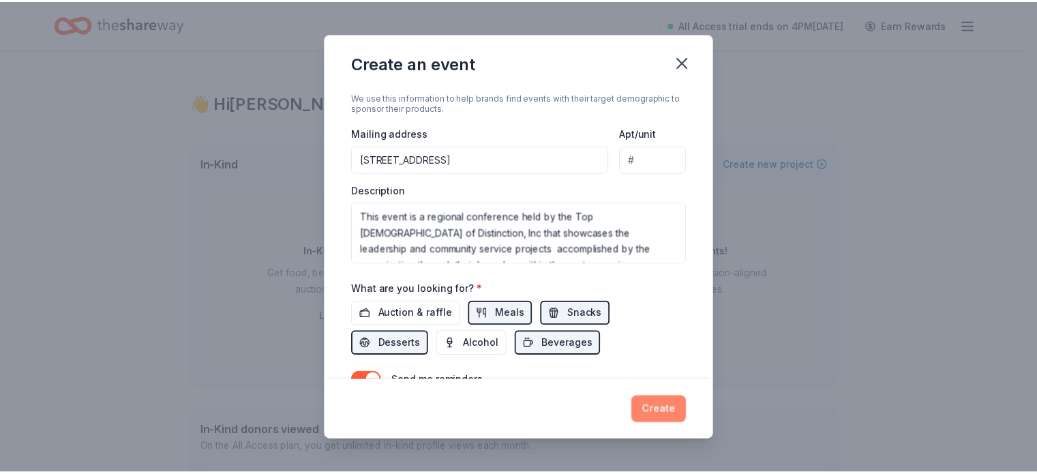
scroll to position [292, 0]
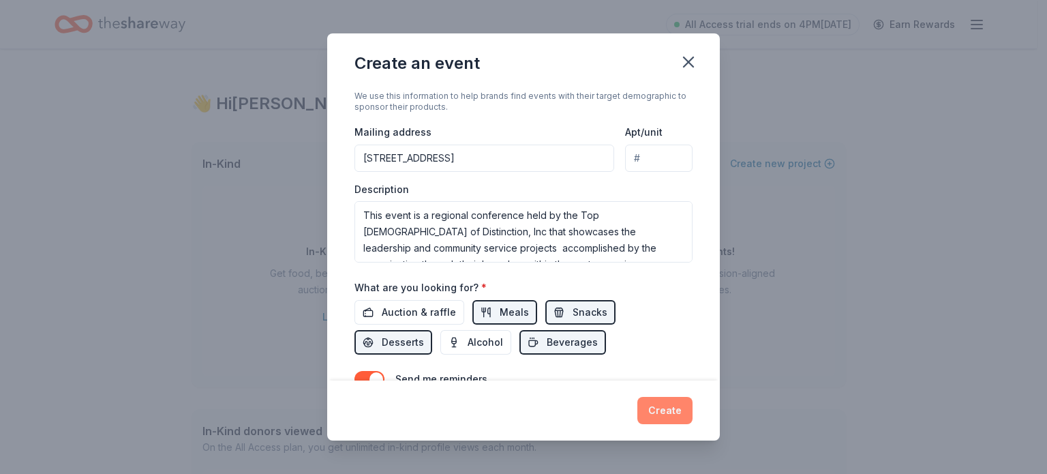
click at [657, 408] on button "Create" at bounding box center [664, 410] width 55 height 27
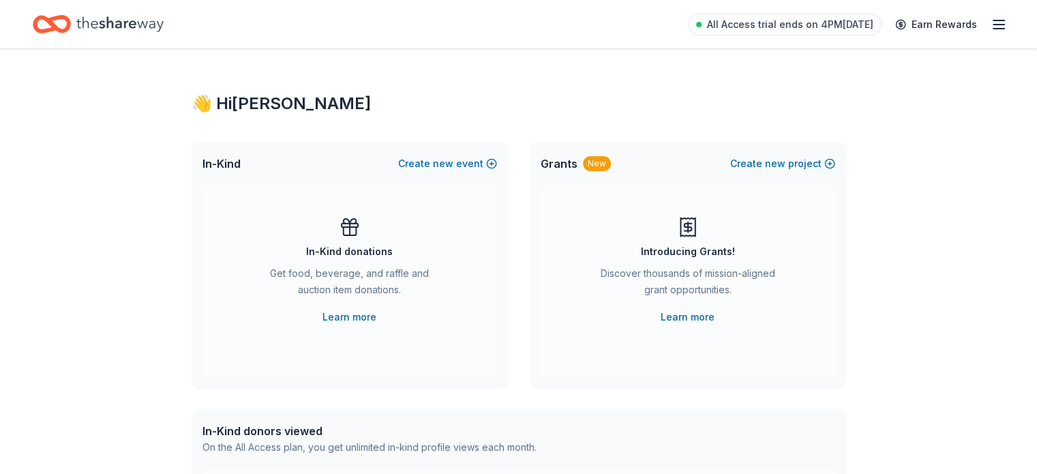
scroll to position [0, 0]
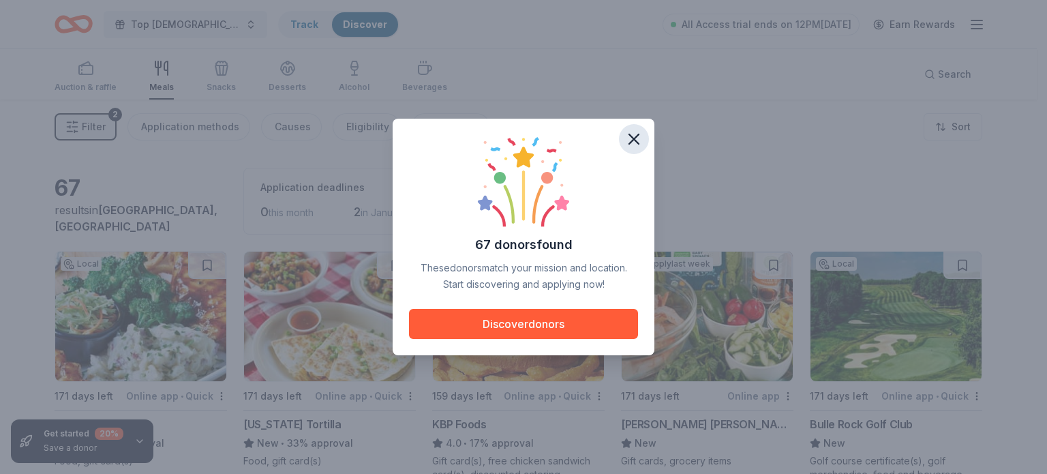
click at [629, 142] on icon "button" at bounding box center [633, 138] width 19 height 19
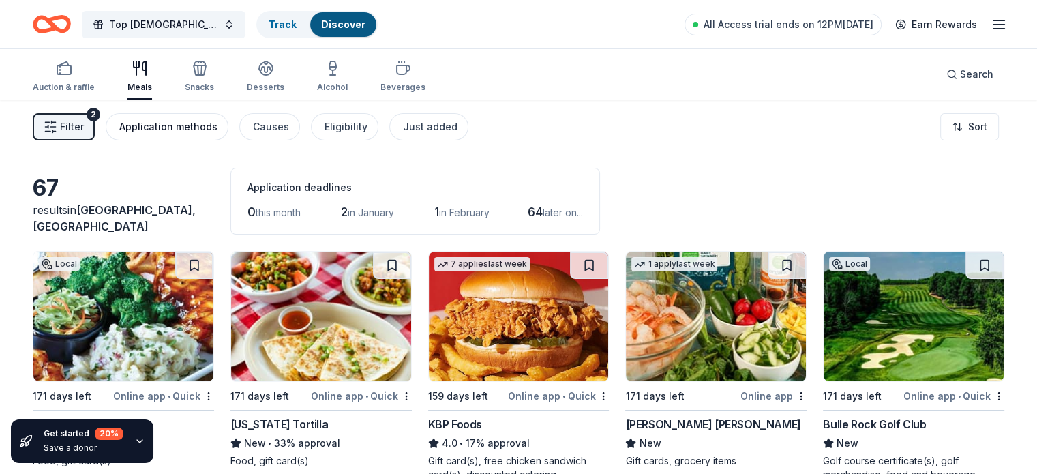
click at [187, 129] on div "Application methods" at bounding box center [168, 127] width 98 height 16
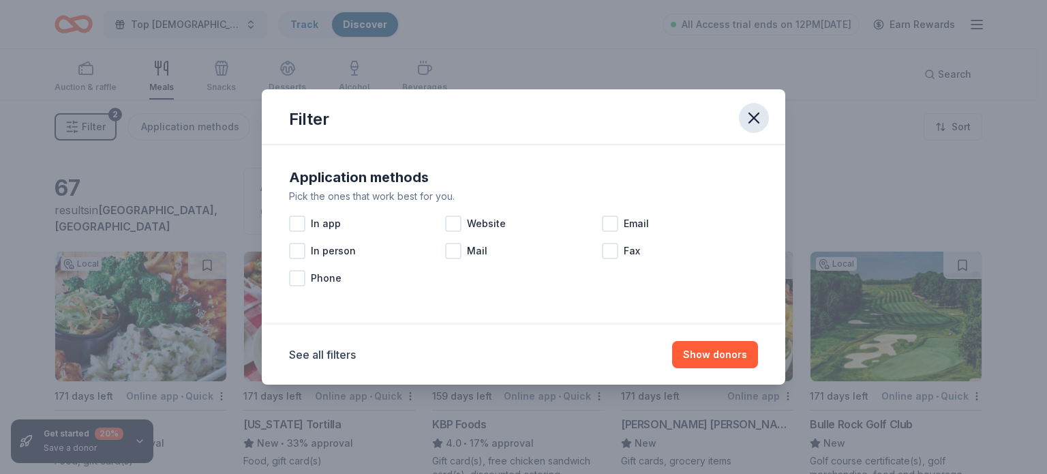
click at [762, 119] on icon "button" at bounding box center [753, 117] width 19 height 19
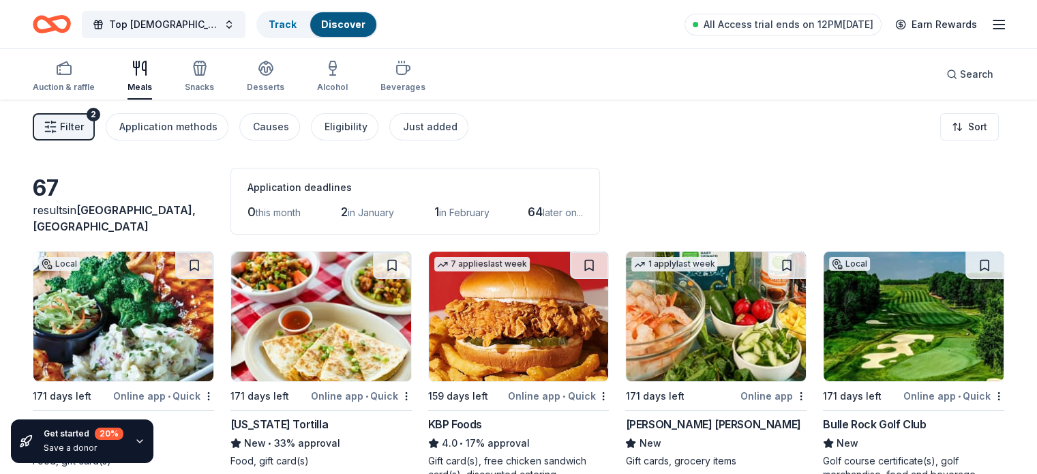
click at [136, 318] on img at bounding box center [123, 315] width 180 height 129
click at [209, 269] on button at bounding box center [194, 264] width 38 height 27
click at [387, 266] on button at bounding box center [392, 264] width 38 height 27
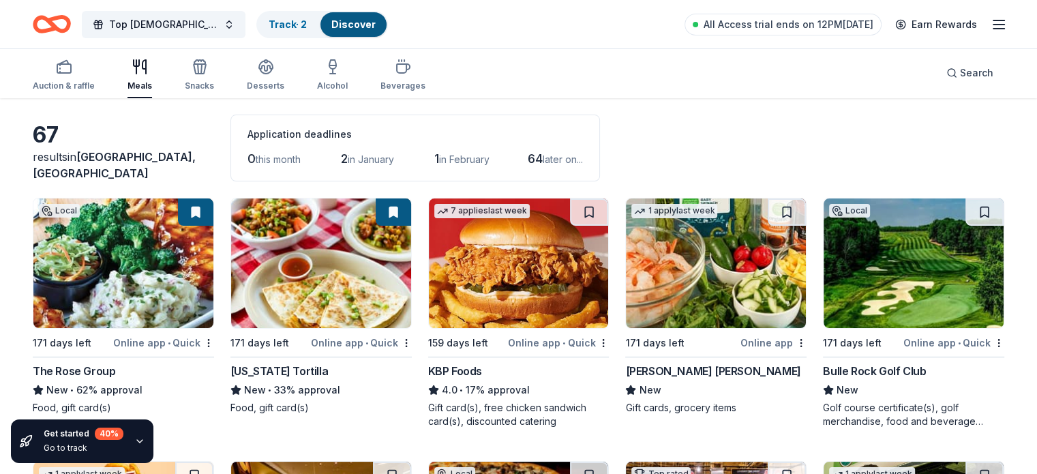
scroll to position [68, 0]
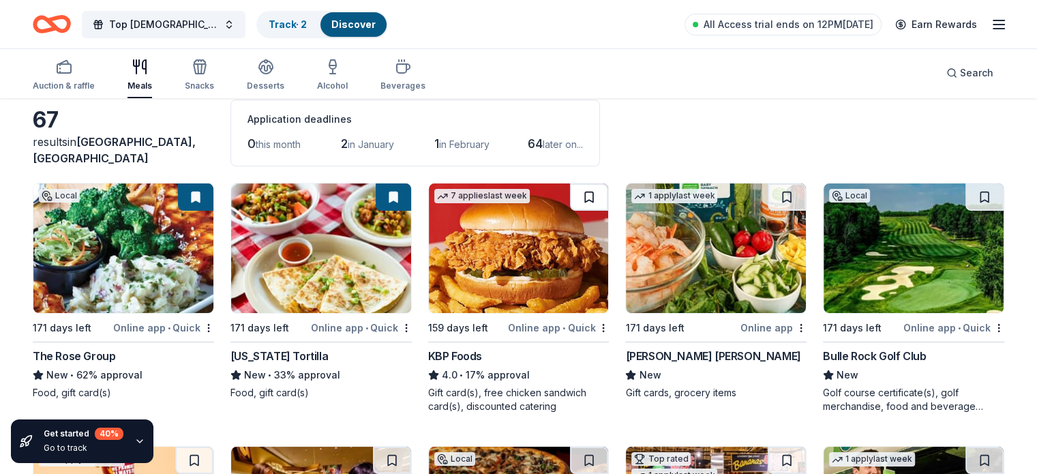
click at [584, 197] on button at bounding box center [589, 196] width 38 height 27
click at [771, 196] on button at bounding box center [786, 196] width 38 height 27
click at [976, 201] on button at bounding box center [984, 196] width 38 height 27
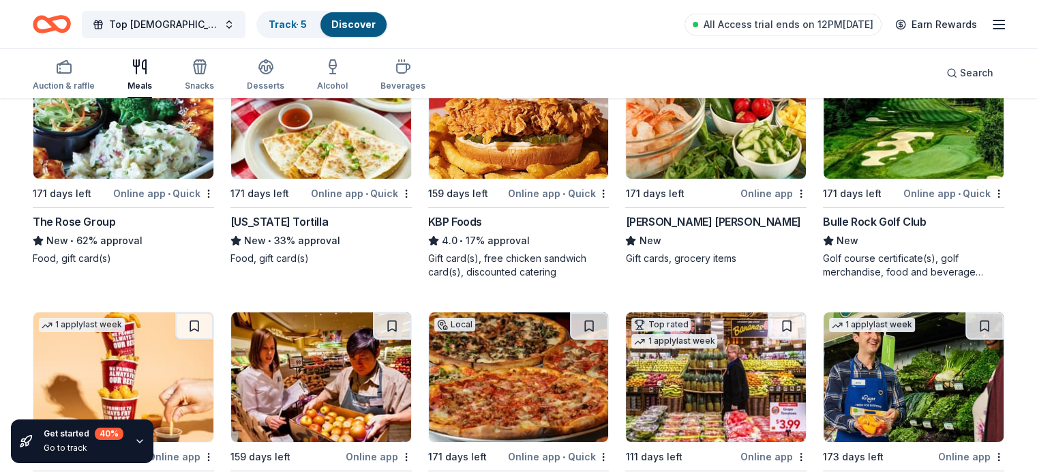
scroll to position [204, 0]
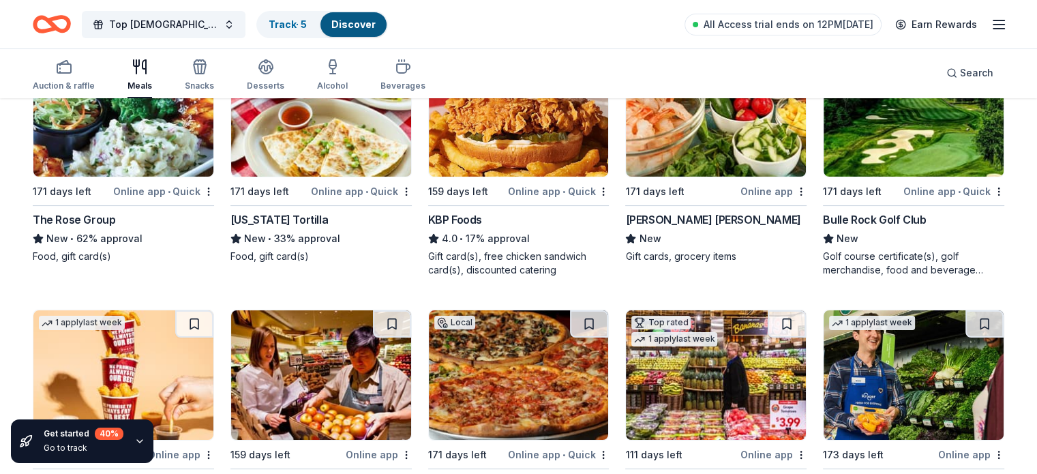
click at [965, 326] on button at bounding box center [984, 323] width 38 height 27
click at [768, 322] on button at bounding box center [786, 323] width 38 height 27
click at [582, 328] on button at bounding box center [589, 323] width 38 height 27
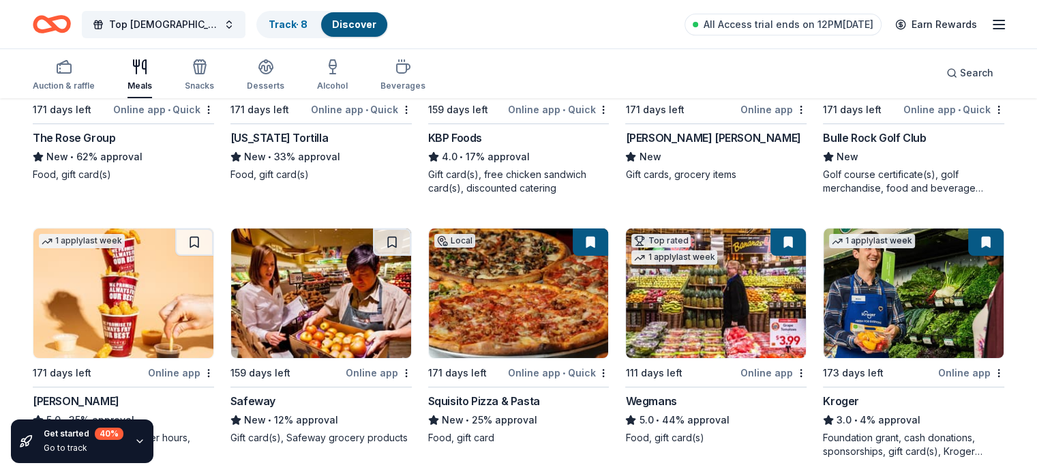
scroll to position [273, 0]
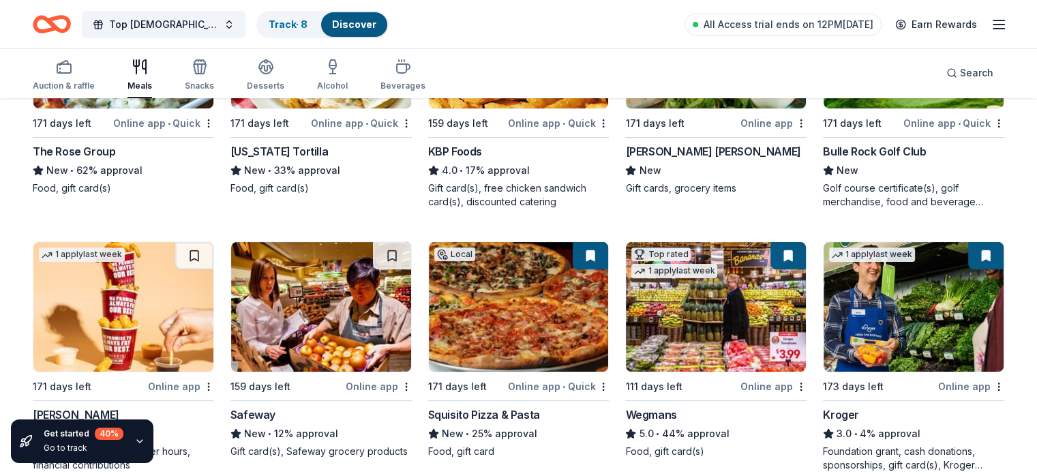
click at [395, 260] on button at bounding box center [392, 255] width 38 height 27
click at [204, 258] on button at bounding box center [194, 255] width 38 height 27
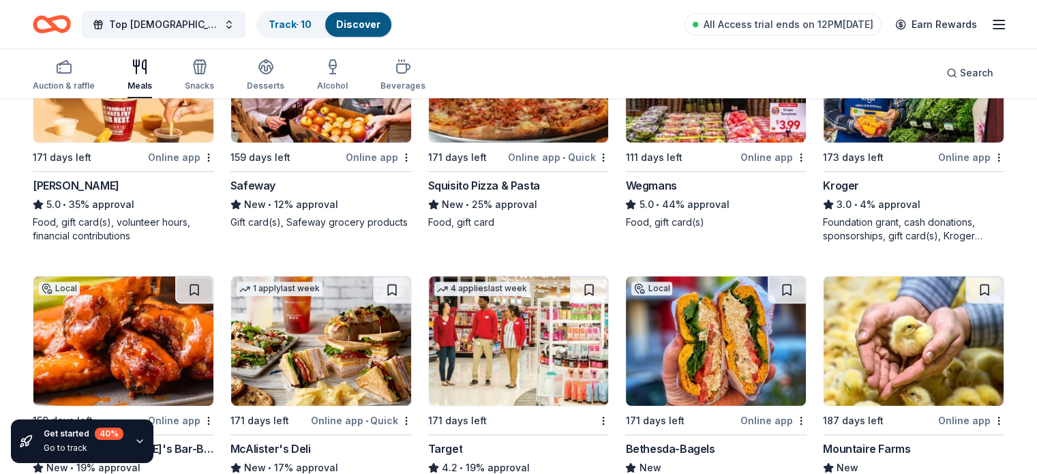
scroll to position [545, 0]
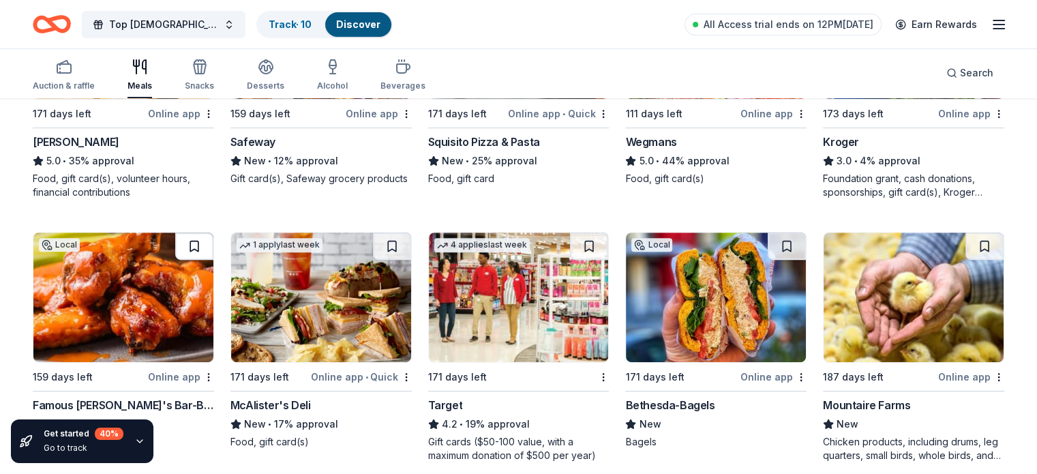
click at [200, 242] on button at bounding box center [194, 245] width 38 height 27
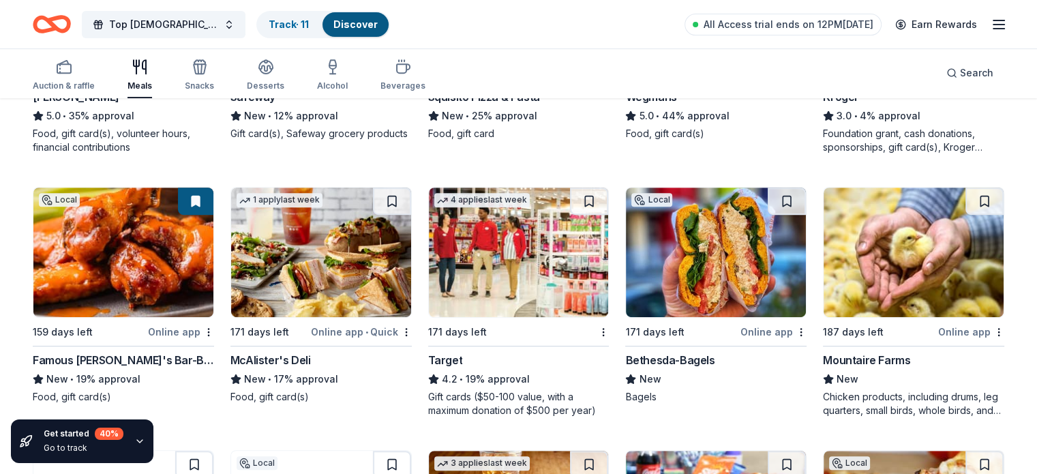
scroll to position [613, 0]
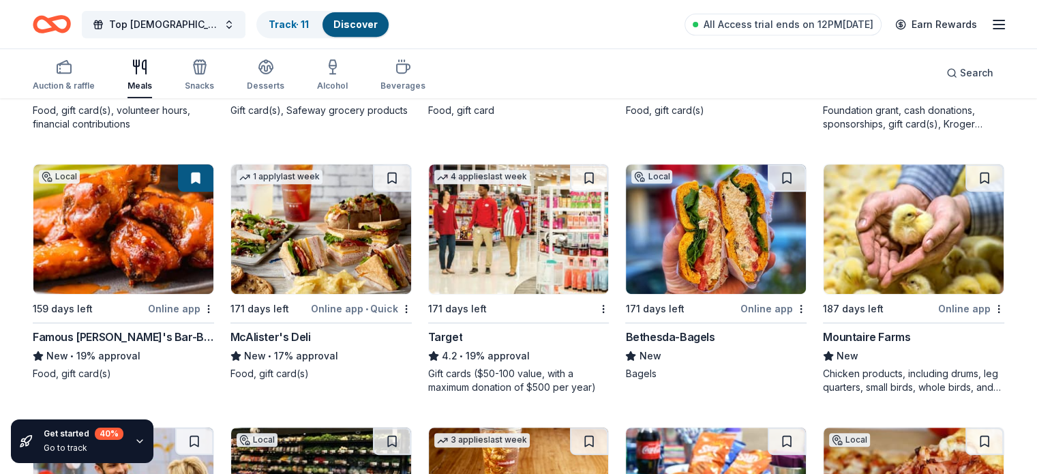
click at [399, 179] on button at bounding box center [392, 177] width 38 height 27
click at [585, 179] on button at bounding box center [589, 177] width 38 height 27
click at [770, 179] on button at bounding box center [786, 177] width 38 height 27
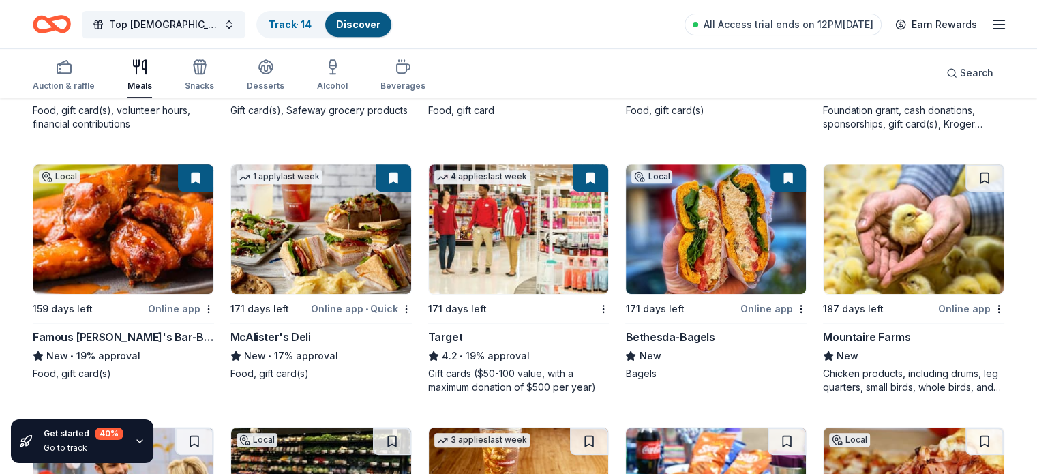
click at [965, 179] on button at bounding box center [984, 177] width 38 height 27
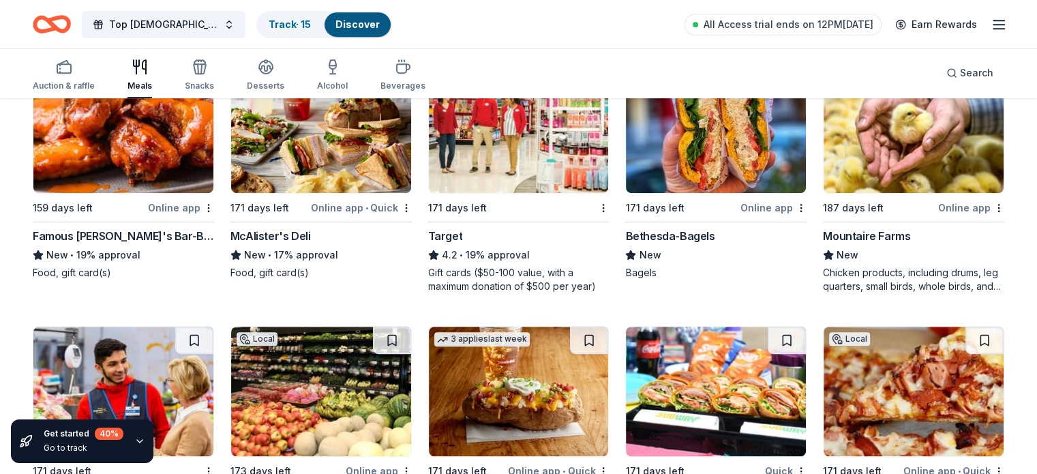
scroll to position [818, 0]
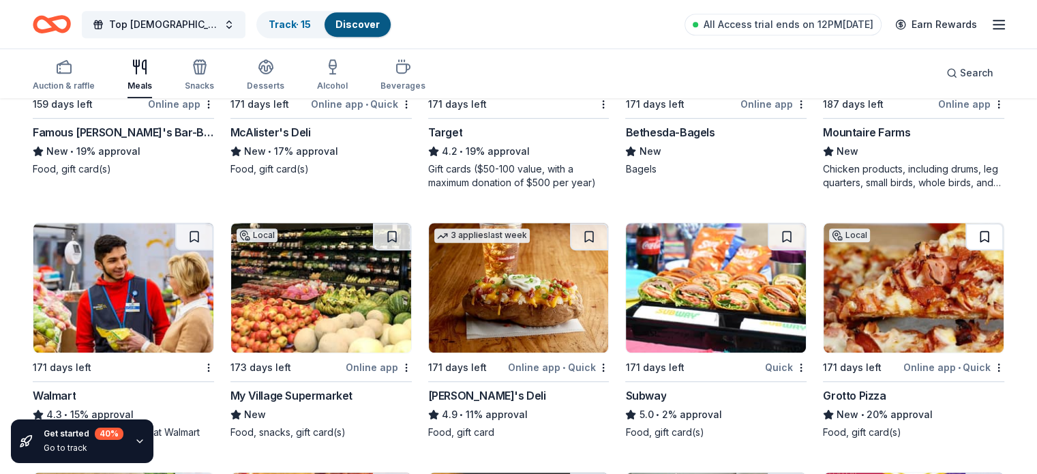
click at [966, 238] on button at bounding box center [984, 236] width 38 height 27
click at [773, 238] on button at bounding box center [786, 236] width 38 height 27
click at [575, 236] on button at bounding box center [589, 236] width 38 height 27
click at [391, 238] on button at bounding box center [392, 236] width 38 height 27
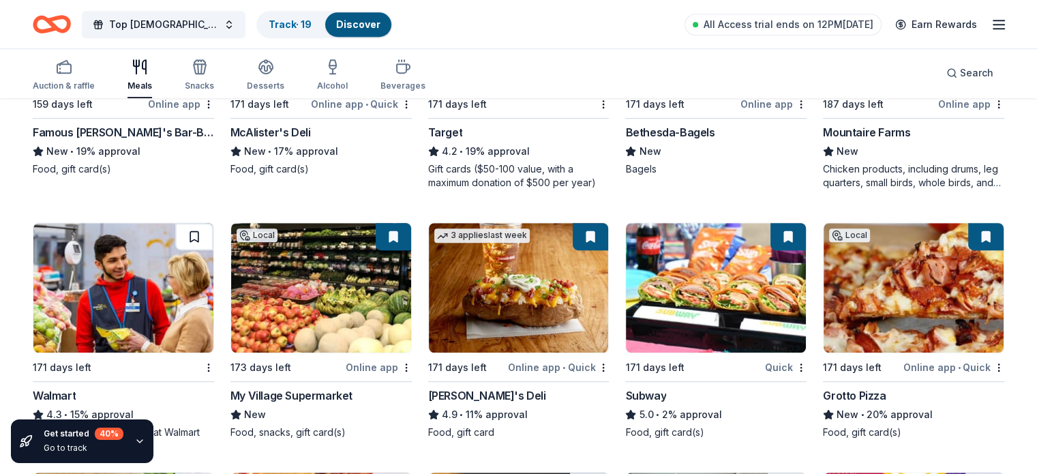
click at [200, 242] on button at bounding box center [194, 236] width 38 height 27
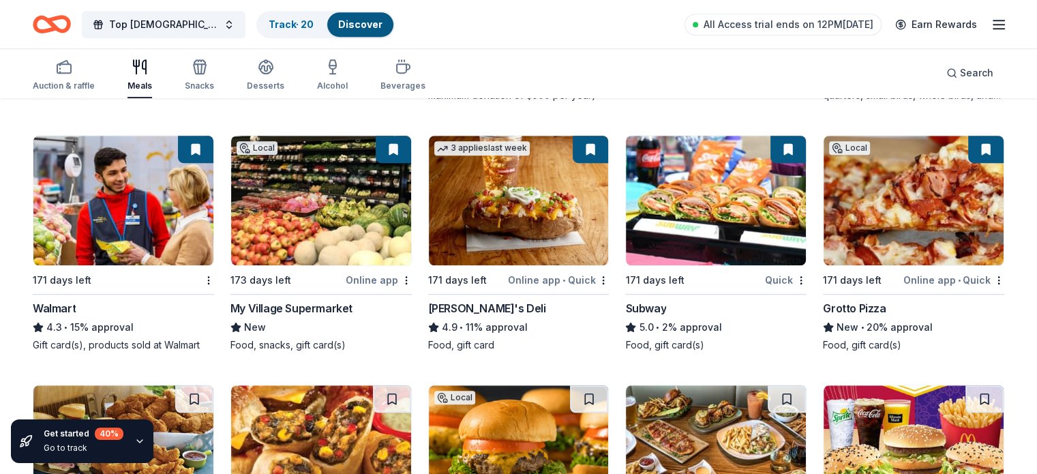
scroll to position [1022, 0]
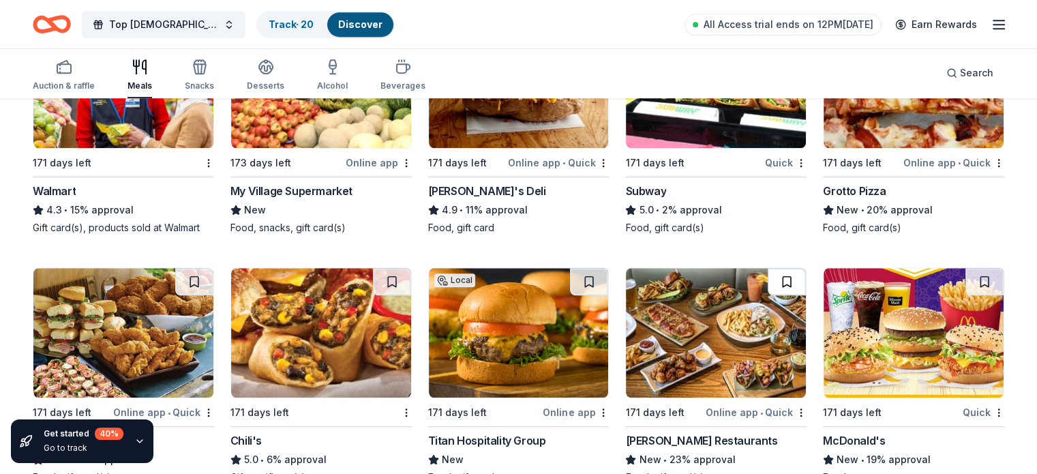
drag, startPoint x: 966, startPoint y: 281, endPoint x: 791, endPoint y: 281, distance: 175.1
click at [966, 281] on button at bounding box center [984, 281] width 38 height 27
click at [767, 278] on button at bounding box center [786, 281] width 38 height 27
click at [575, 279] on button at bounding box center [589, 281] width 38 height 27
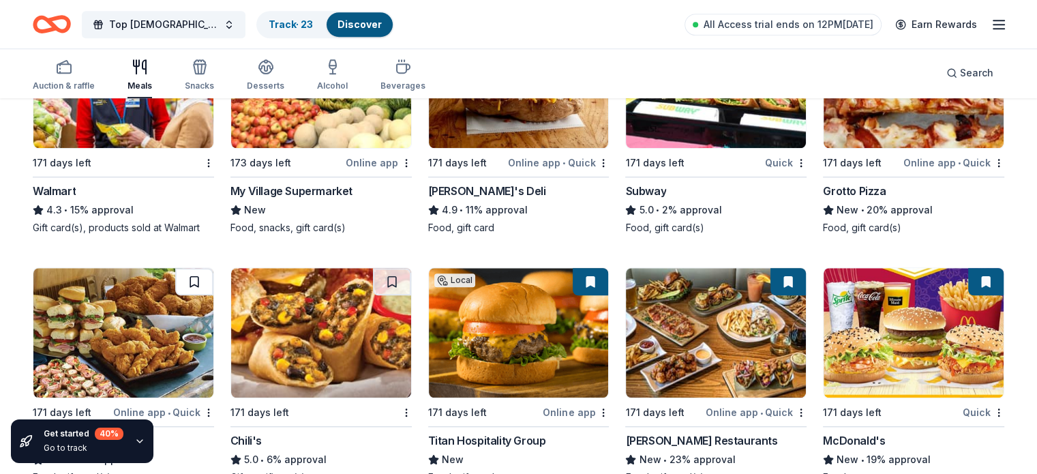
click at [201, 283] on button at bounding box center [194, 281] width 38 height 27
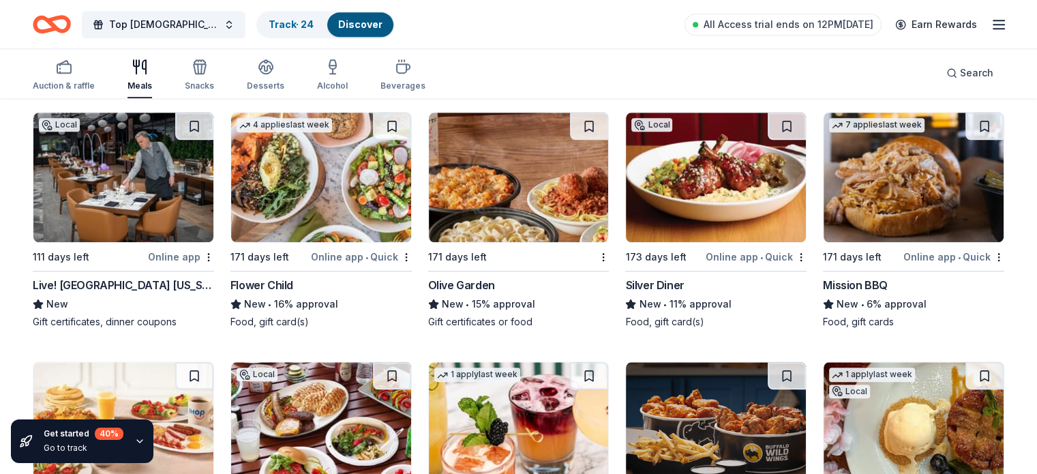
scroll to position [1363, 0]
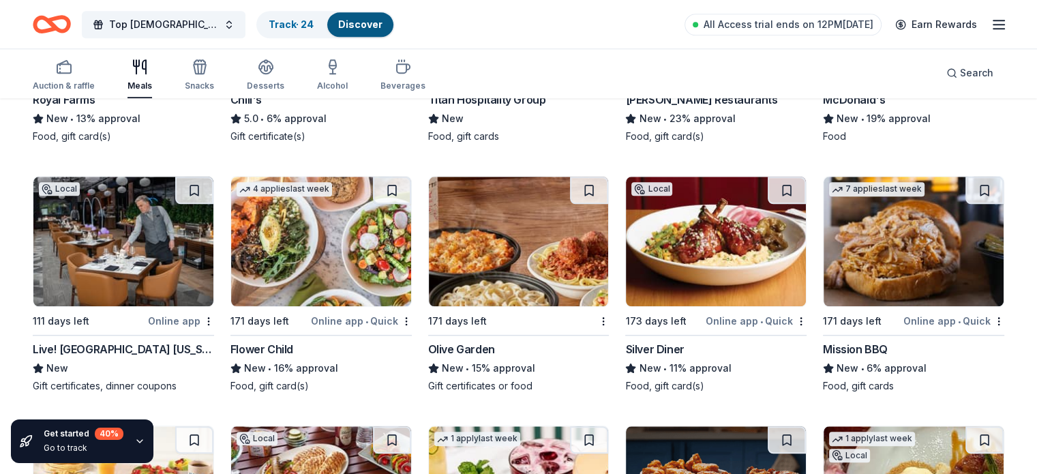
click at [207, 194] on button at bounding box center [194, 190] width 38 height 27
click at [391, 190] on button at bounding box center [392, 190] width 38 height 27
click at [589, 189] on button at bounding box center [589, 190] width 38 height 27
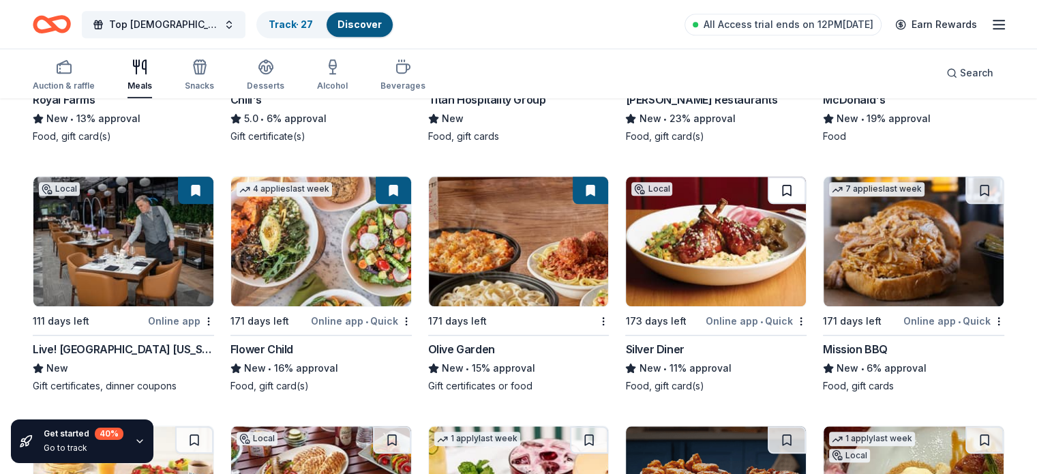
click at [774, 186] on button at bounding box center [786, 190] width 38 height 27
click at [975, 193] on button at bounding box center [984, 190] width 38 height 27
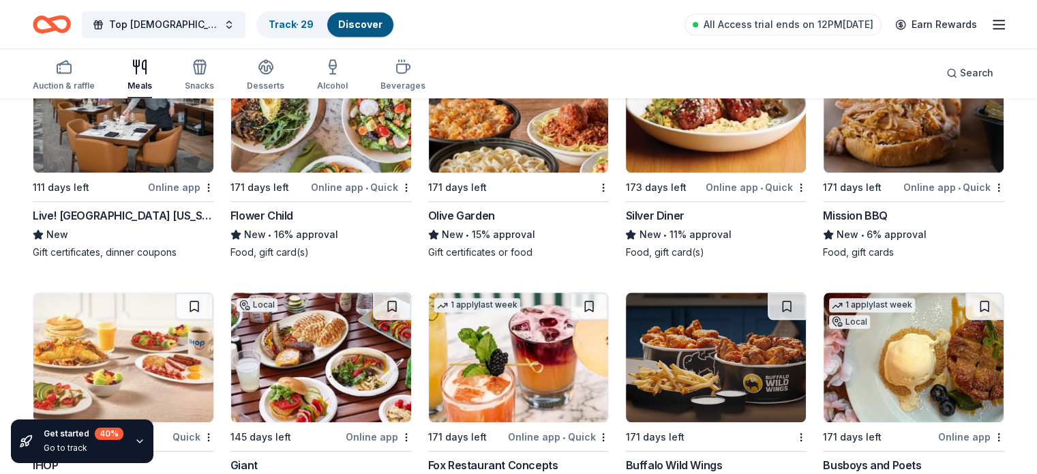
scroll to position [1499, 0]
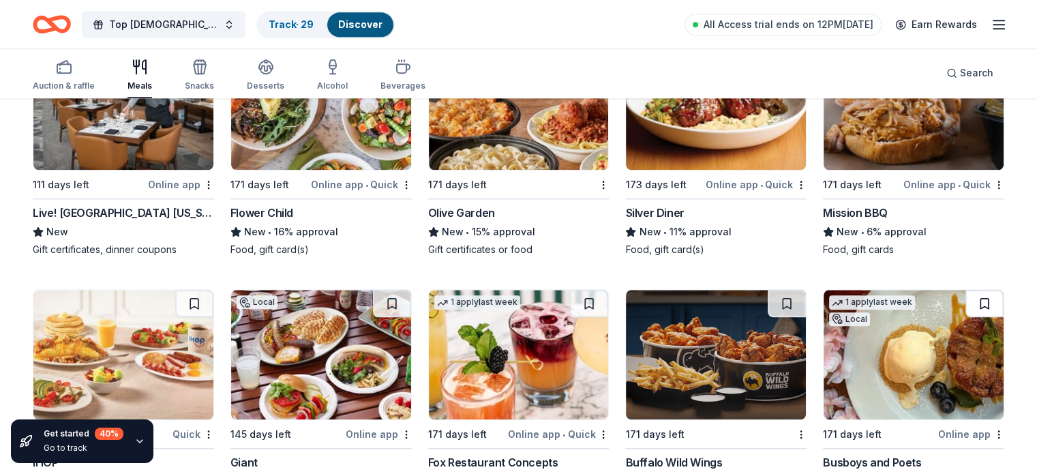
click at [965, 300] on button at bounding box center [984, 303] width 38 height 27
click at [779, 307] on button at bounding box center [786, 303] width 38 height 27
click at [581, 301] on button at bounding box center [589, 303] width 38 height 27
click at [581, 304] on button at bounding box center [589, 303] width 35 height 27
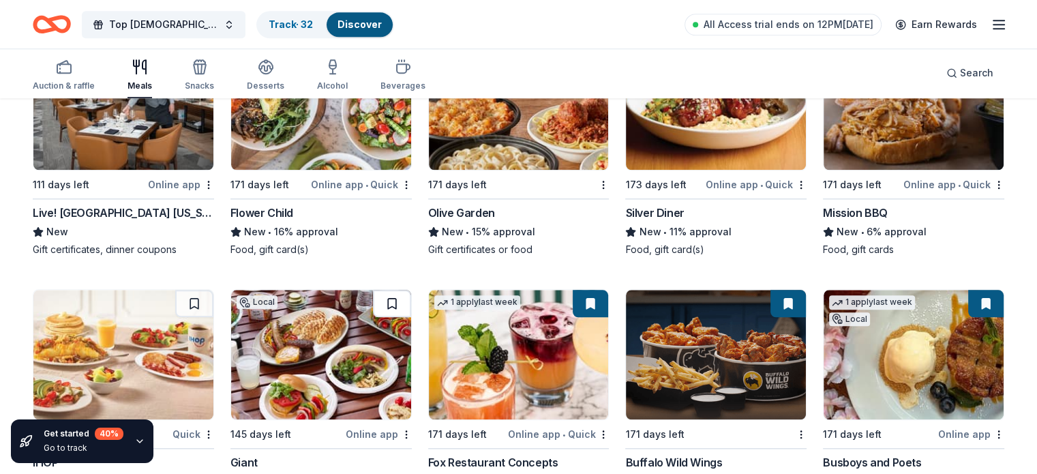
click at [394, 307] on button at bounding box center [392, 303] width 38 height 27
click at [205, 302] on button at bounding box center [194, 303] width 38 height 27
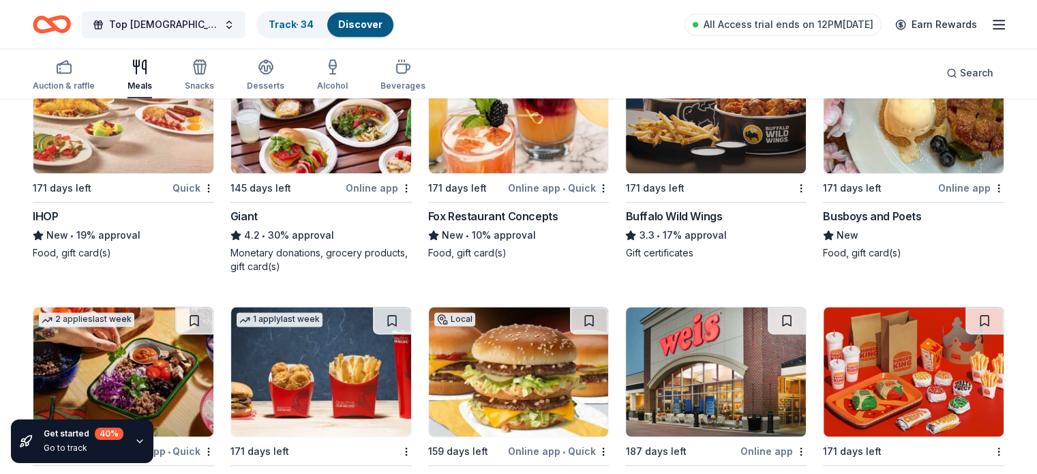
scroll to position [1840, 0]
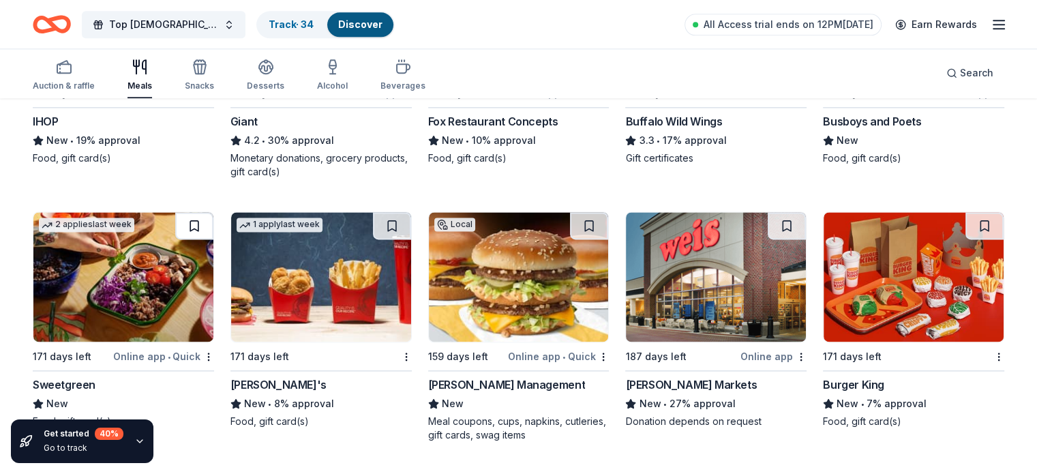
click at [209, 224] on button at bounding box center [194, 225] width 38 height 27
click at [392, 228] on button at bounding box center [392, 225] width 38 height 27
click at [581, 226] on button at bounding box center [589, 225] width 38 height 27
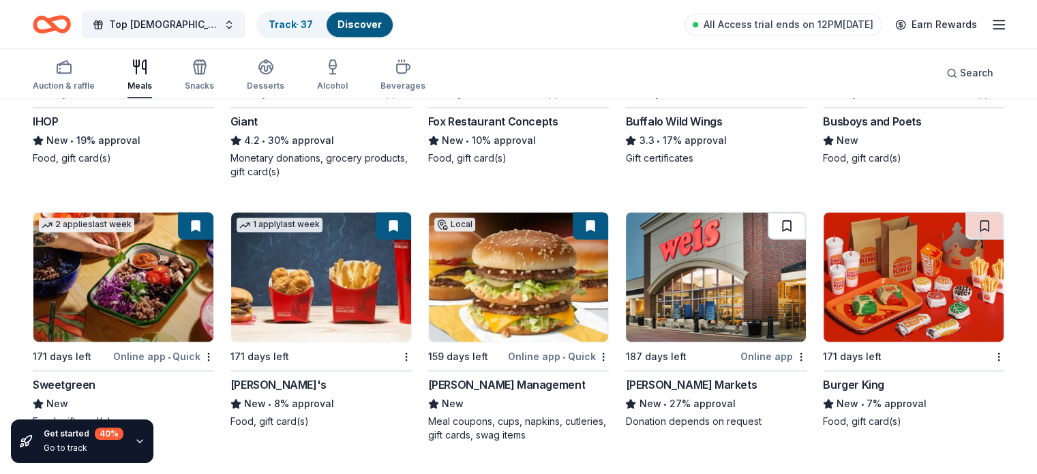
click at [769, 226] on button at bounding box center [786, 225] width 38 height 27
click at [965, 228] on button at bounding box center [984, 225] width 38 height 27
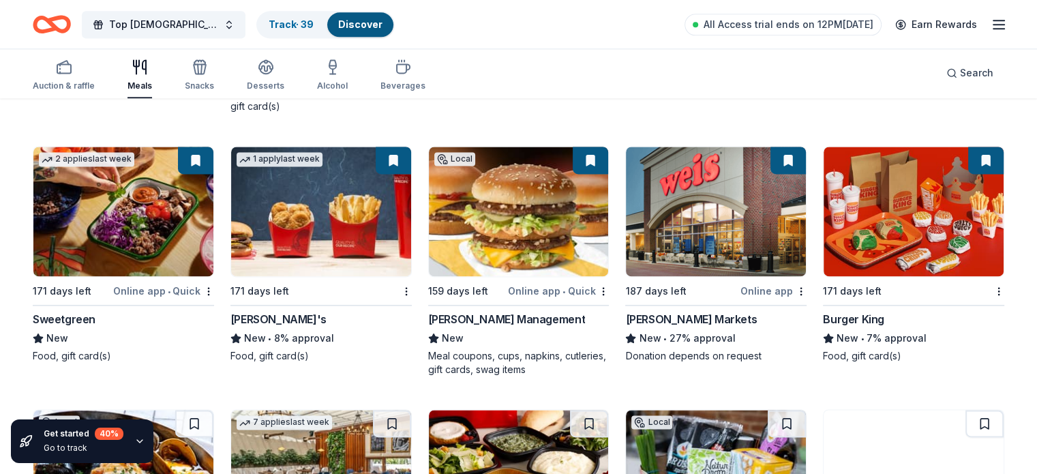
scroll to position [2044, 0]
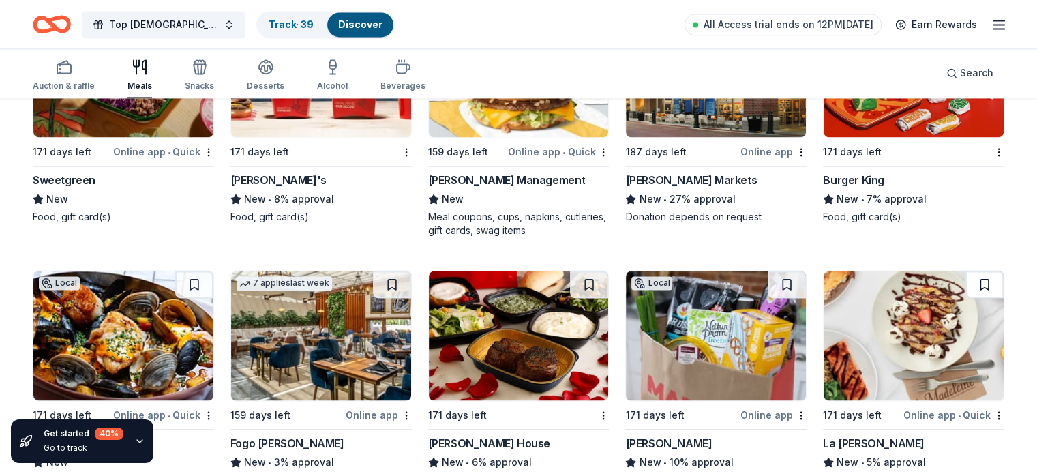
click at [965, 280] on button at bounding box center [984, 284] width 38 height 27
click at [769, 283] on button at bounding box center [786, 284] width 38 height 27
click at [583, 281] on button at bounding box center [589, 284] width 38 height 27
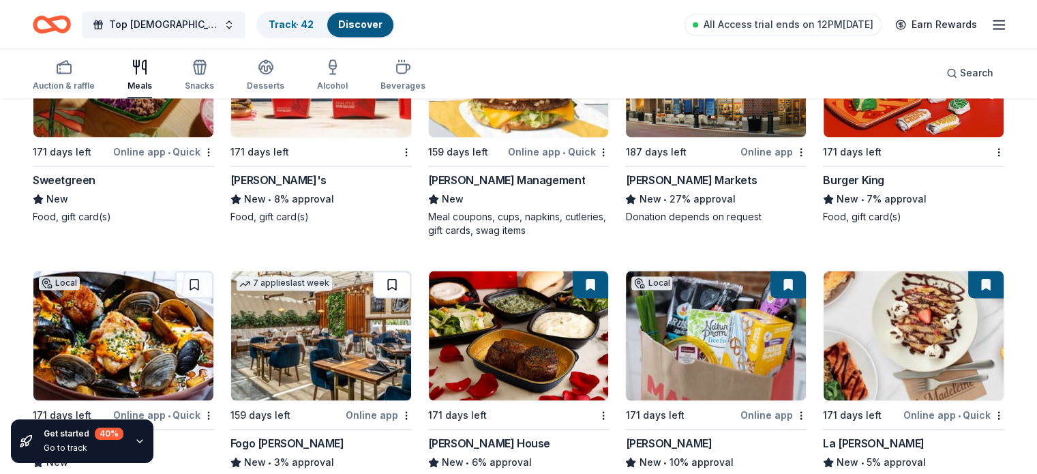
click at [399, 276] on button at bounding box center [392, 284] width 38 height 27
click at [206, 284] on button at bounding box center [194, 284] width 38 height 27
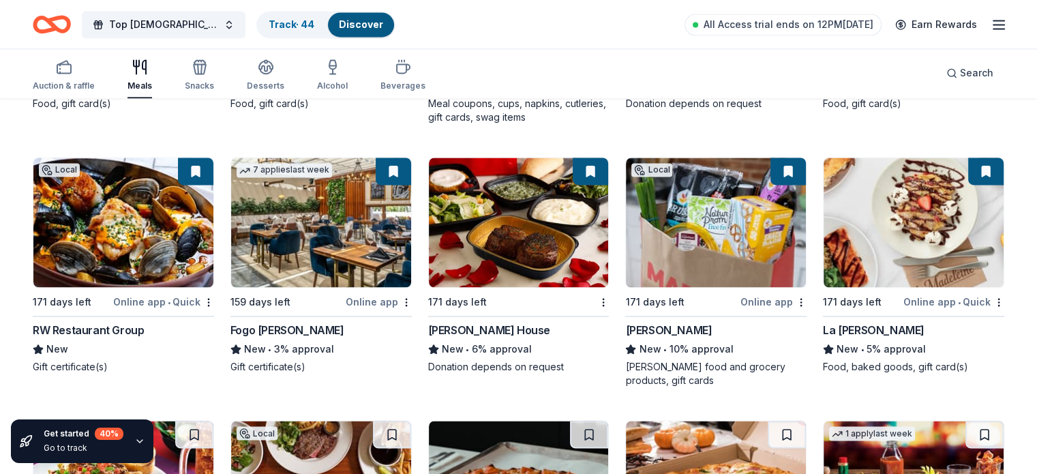
scroll to position [2317, 0]
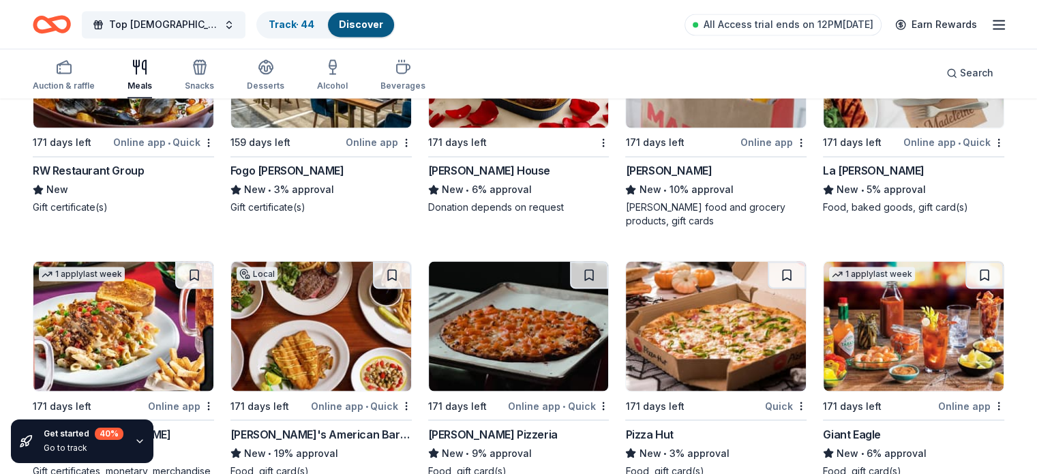
click at [206, 272] on button at bounding box center [194, 274] width 38 height 27
click at [401, 277] on button at bounding box center [392, 274] width 38 height 27
click at [581, 273] on button at bounding box center [589, 274] width 38 height 27
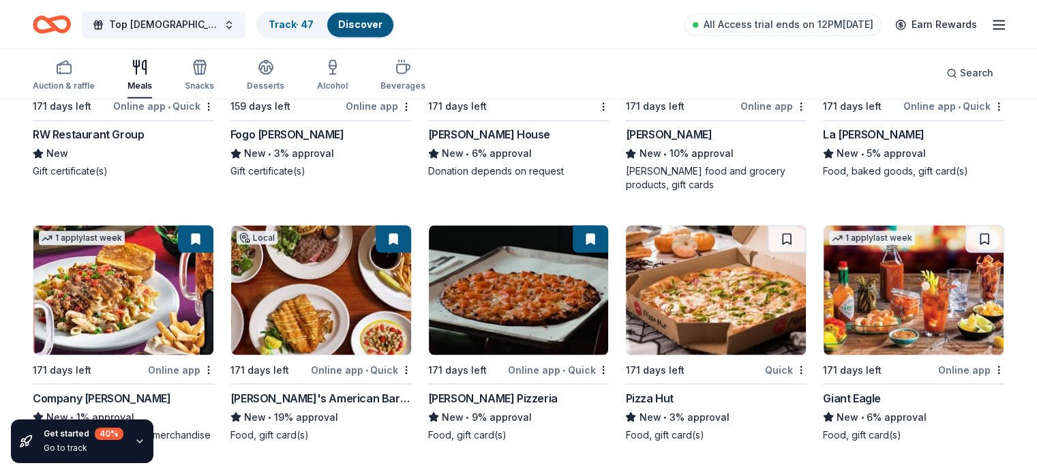
scroll to position [2453, 0]
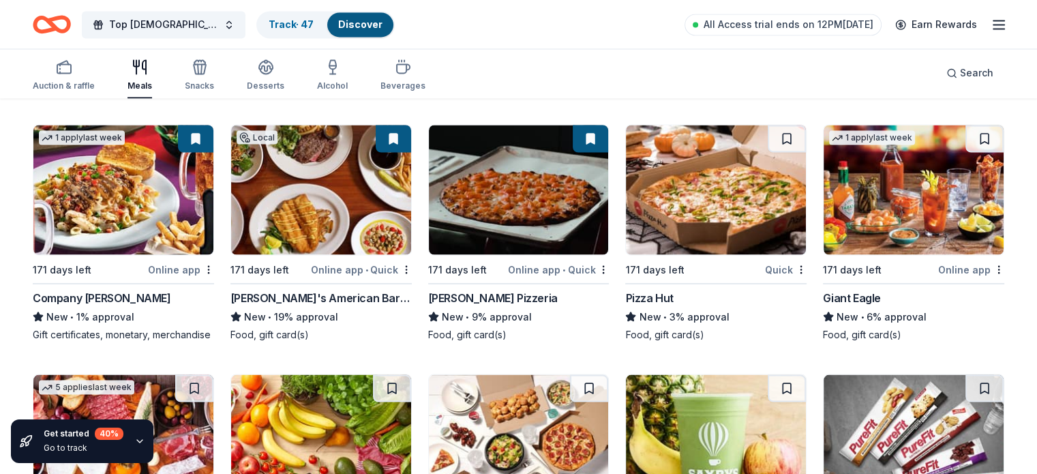
click at [773, 138] on button at bounding box center [786, 138] width 38 height 27
click at [965, 136] on button at bounding box center [984, 138] width 38 height 27
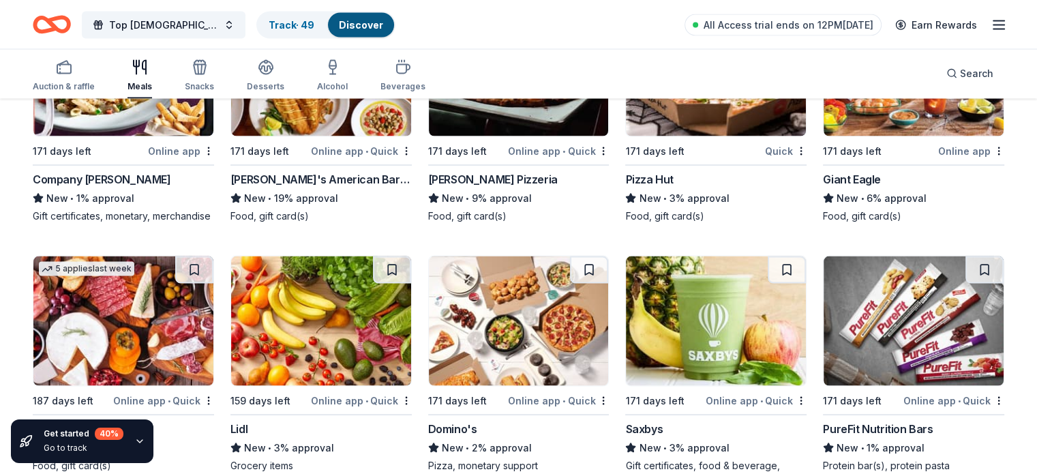
scroll to position [2590, 0]
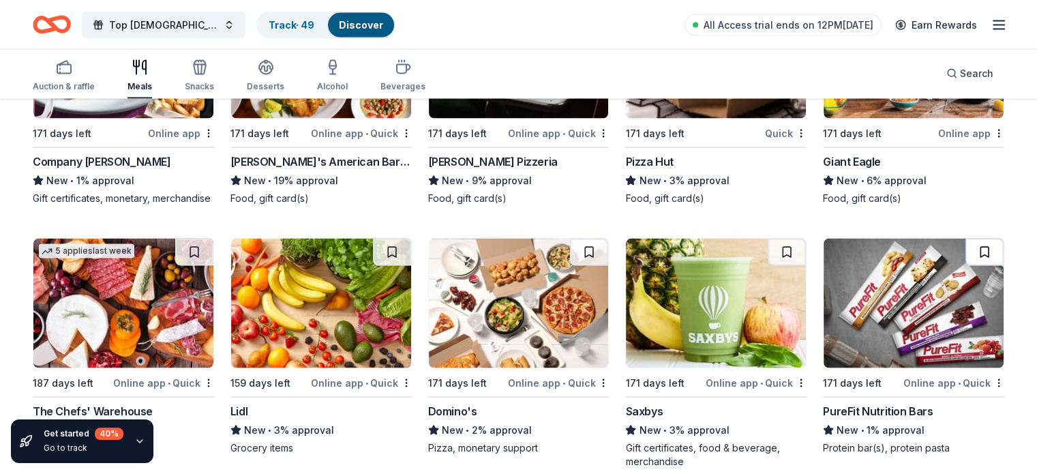
click at [965, 264] on button at bounding box center [984, 251] width 38 height 27
click at [769, 260] on button at bounding box center [786, 251] width 38 height 27
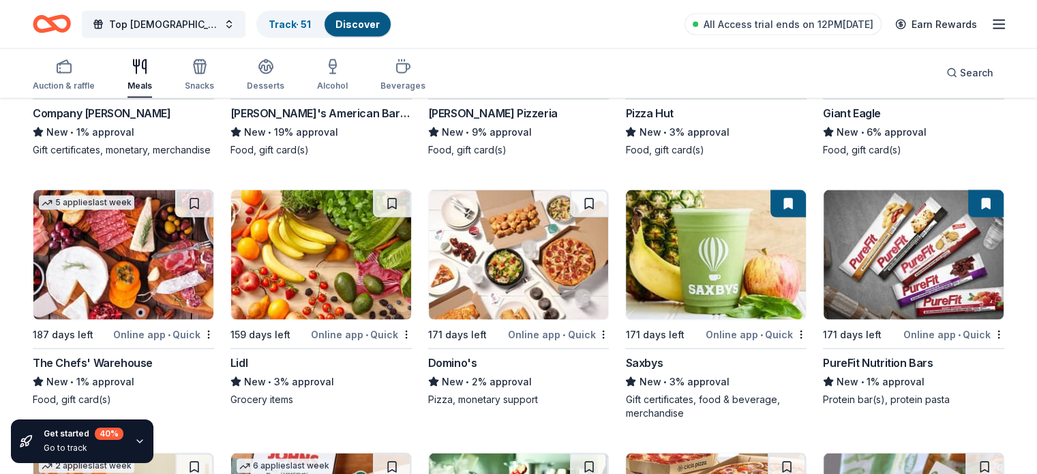
scroll to position [2658, 0]
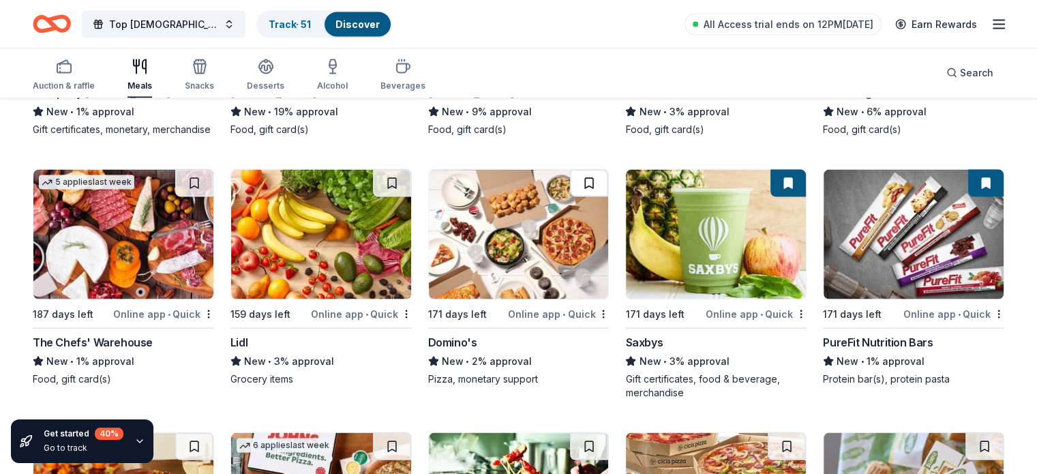
click at [579, 195] on button at bounding box center [589, 183] width 38 height 27
click at [395, 197] on button at bounding box center [392, 183] width 38 height 27
click at [198, 197] on button at bounding box center [194, 183] width 38 height 27
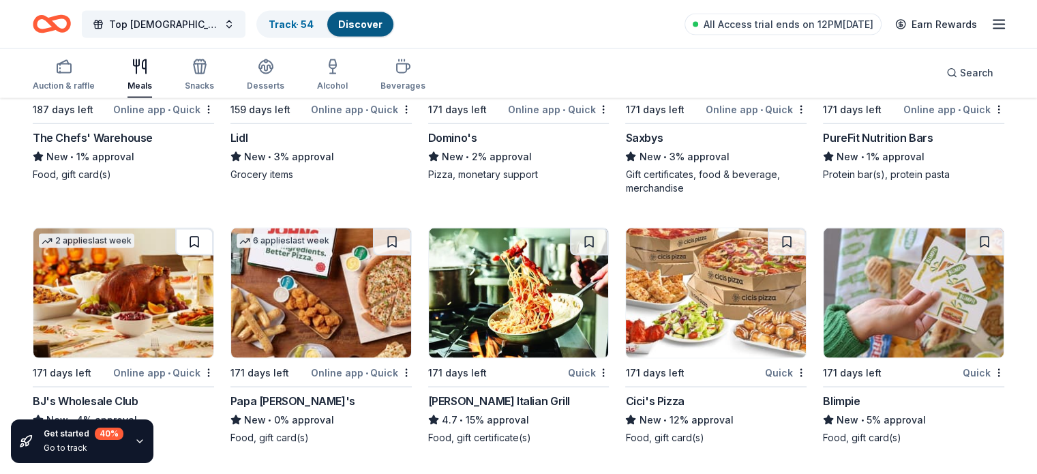
scroll to position [2930, 0]
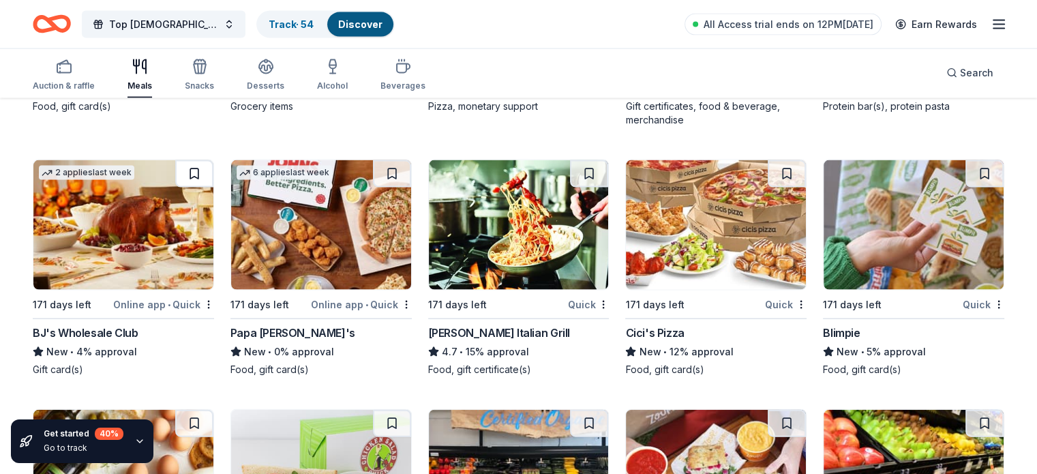
click at [204, 183] on button at bounding box center [194, 173] width 38 height 27
click at [401, 184] on button at bounding box center [392, 173] width 38 height 27
click at [587, 187] on button at bounding box center [589, 173] width 38 height 27
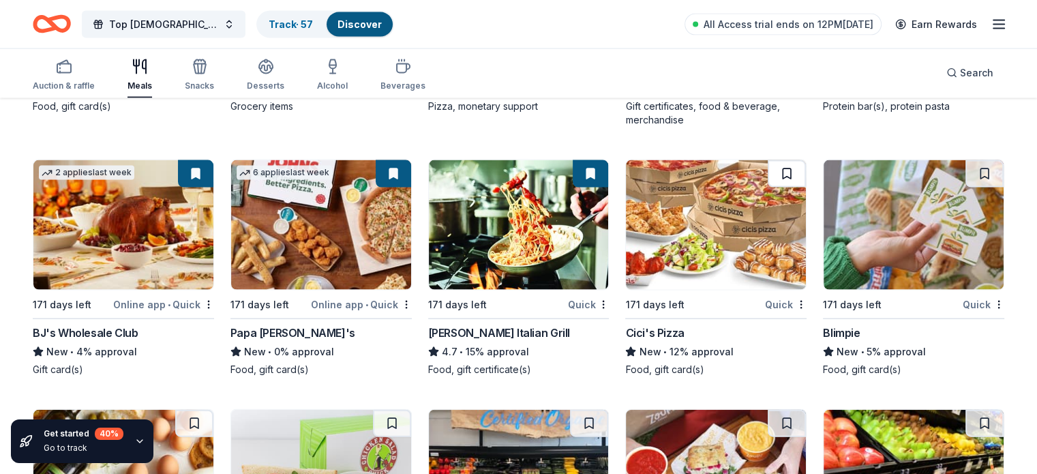
click at [771, 186] on button at bounding box center [786, 173] width 38 height 27
click at [965, 184] on button at bounding box center [984, 173] width 38 height 27
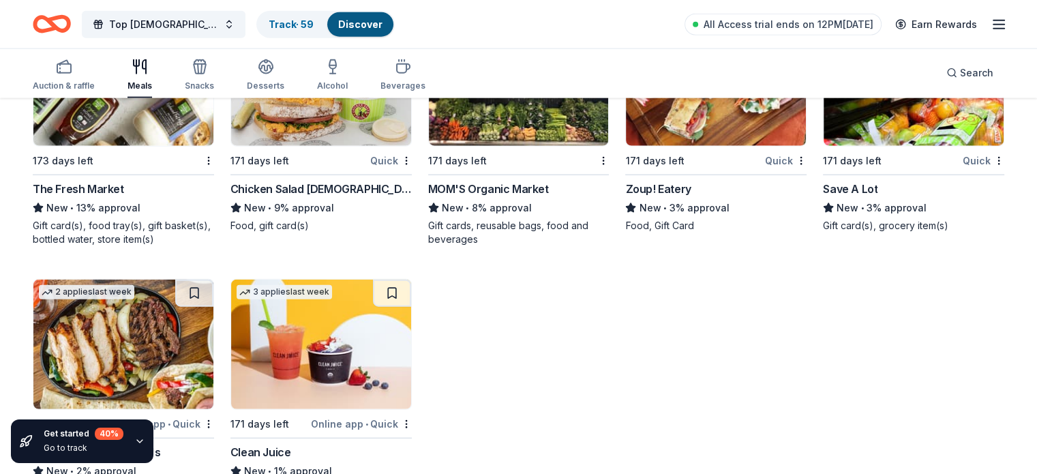
scroll to position [3383, 0]
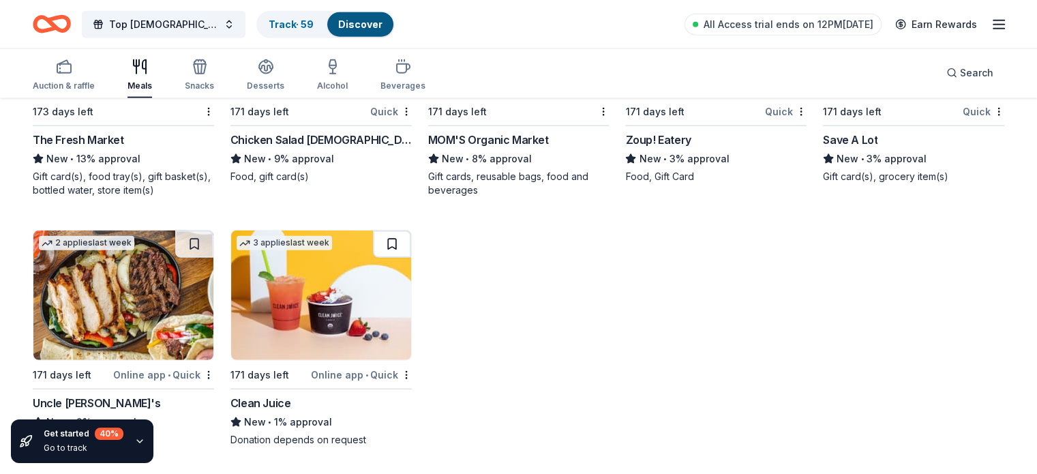
drag, startPoint x: 393, startPoint y: 247, endPoint x: 286, endPoint y: 254, distance: 107.2
click at [393, 247] on button at bounding box center [392, 243] width 38 height 27
click at [205, 242] on button at bounding box center [194, 243] width 38 height 27
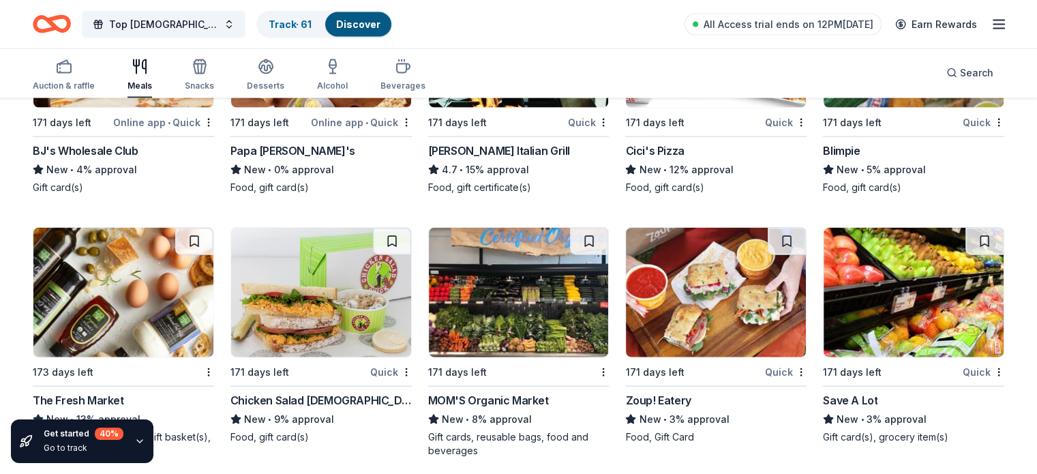
scroll to position [3110, 0]
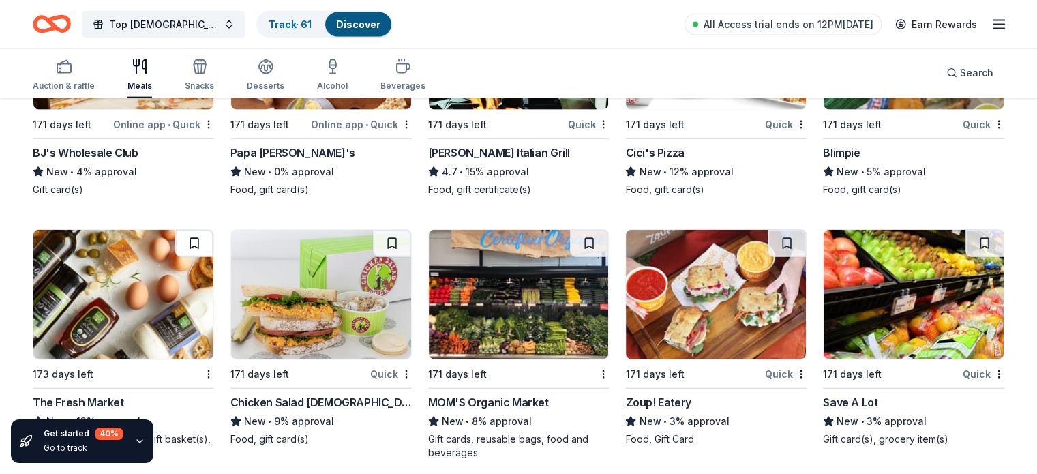
click at [200, 254] on button at bounding box center [194, 243] width 38 height 27
click at [393, 254] on button at bounding box center [392, 243] width 38 height 27
click at [579, 248] on button at bounding box center [589, 243] width 38 height 27
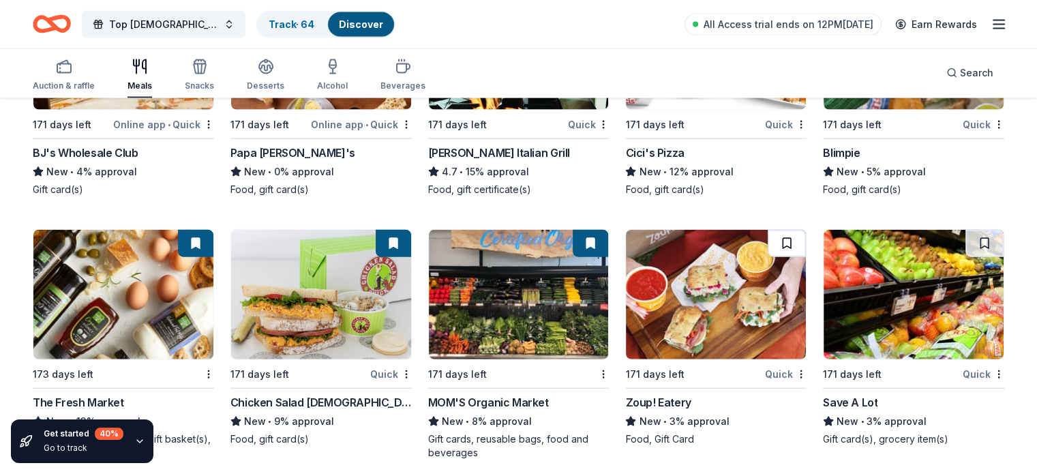
click at [777, 254] on button at bounding box center [786, 243] width 38 height 27
click at [965, 254] on button at bounding box center [984, 243] width 38 height 27
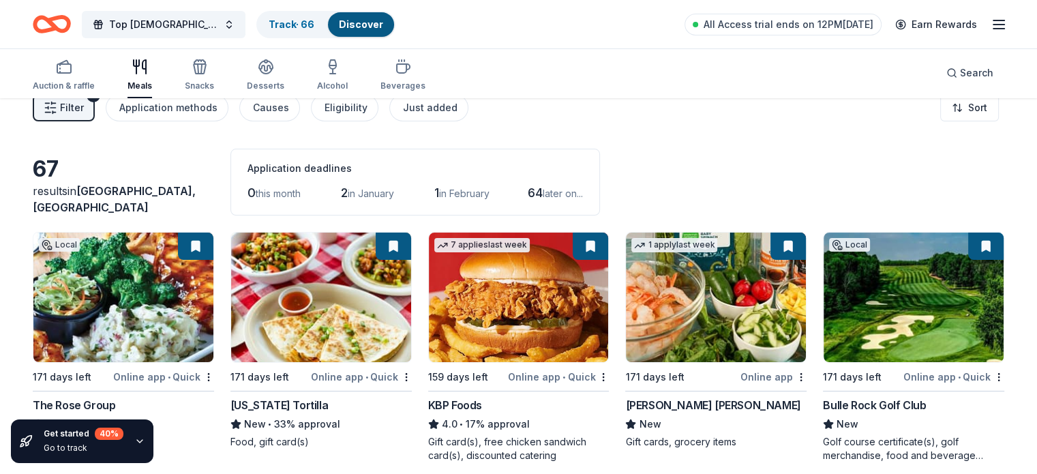
scroll to position [0, 0]
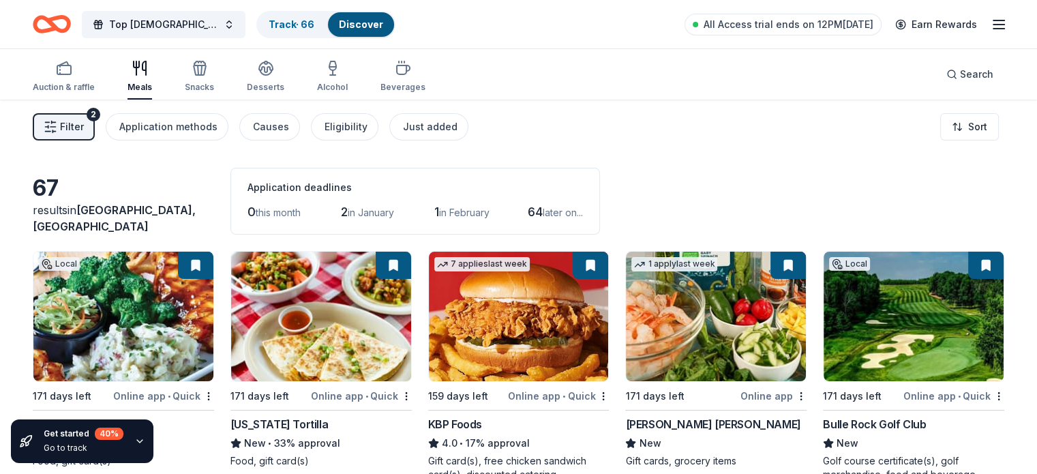
click at [208, 267] on button at bounding box center [195, 264] width 35 height 27
click at [535, 36] on div "Top Ladies of Distinction Conference Track · 66 Discover All Access trial ends …" at bounding box center [518, 24] width 971 height 32
click at [166, 25] on span "Top [DEMOGRAPHIC_DATA] of Distinction Conference" at bounding box center [163, 24] width 109 height 16
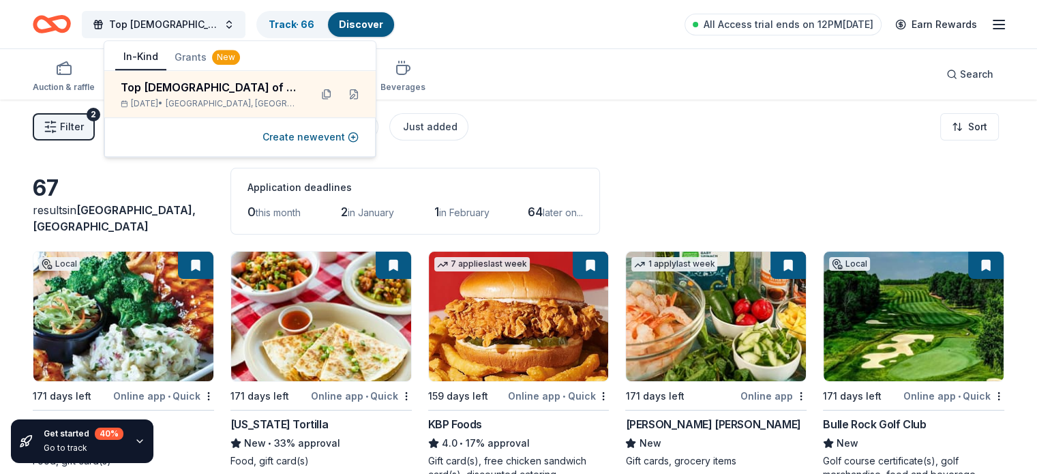
click at [180, 63] on button "Grants New" at bounding box center [207, 57] width 82 height 25
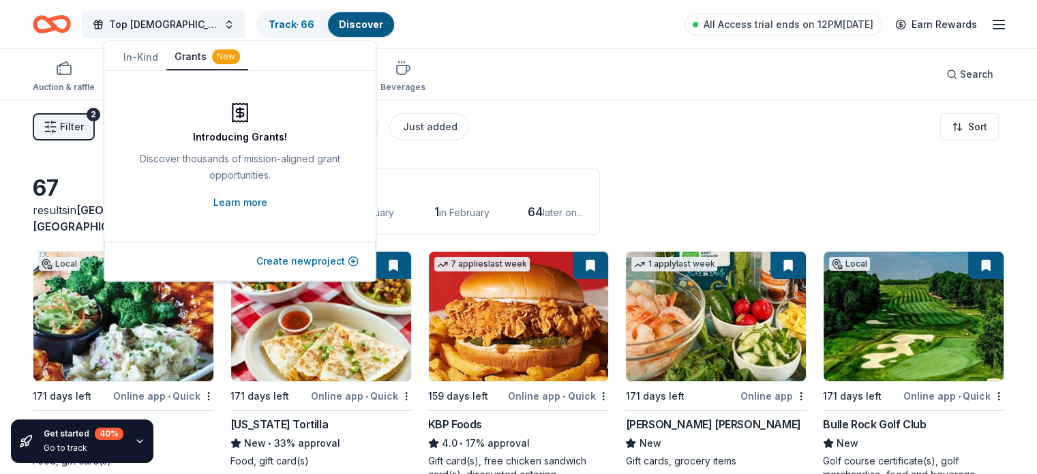
click at [273, 258] on button "Create new project" at bounding box center [307, 261] width 102 height 16
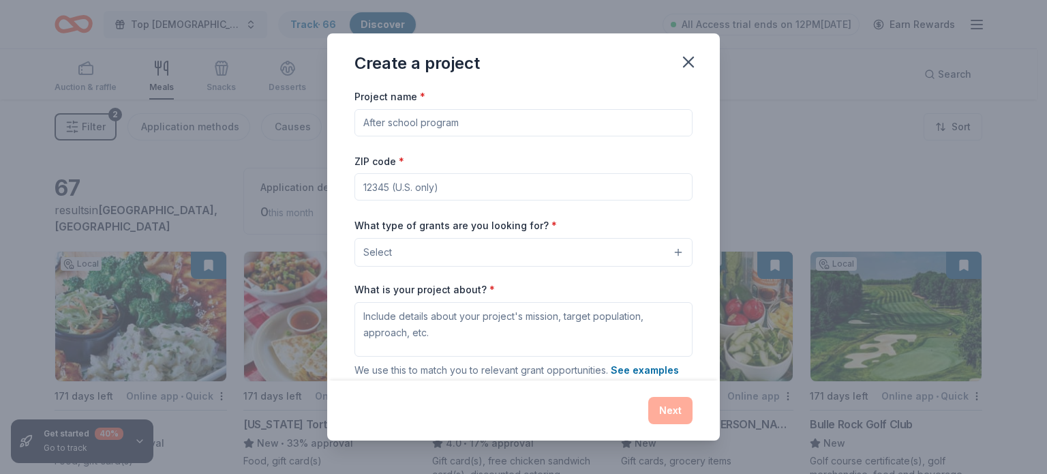
click at [406, 121] on input "Project name *" at bounding box center [523, 122] width 338 height 27
type input "Community Service Conference"
click at [371, 189] on input "ZIP code *" at bounding box center [523, 186] width 338 height 27
type input "21202"
click at [463, 251] on button "Select" at bounding box center [523, 252] width 338 height 29
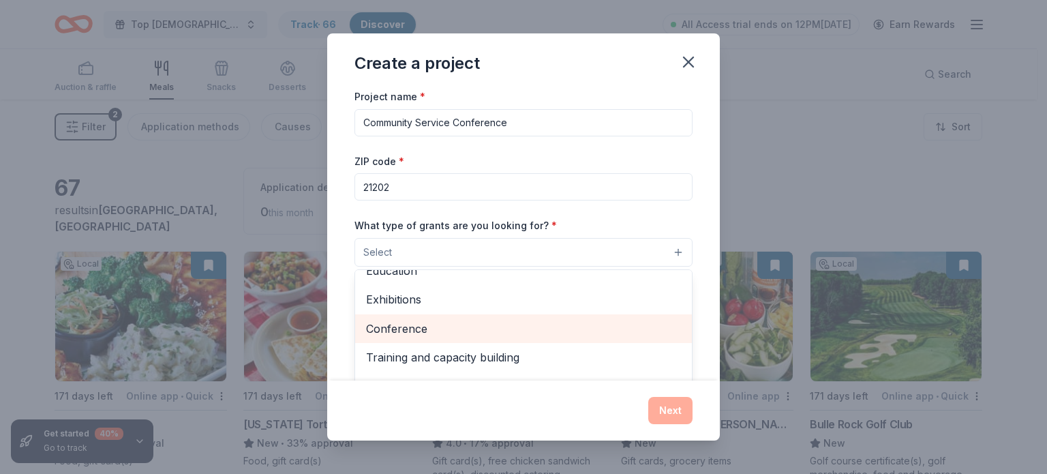
click at [446, 337] on span "Conference" at bounding box center [523, 329] width 315 height 18
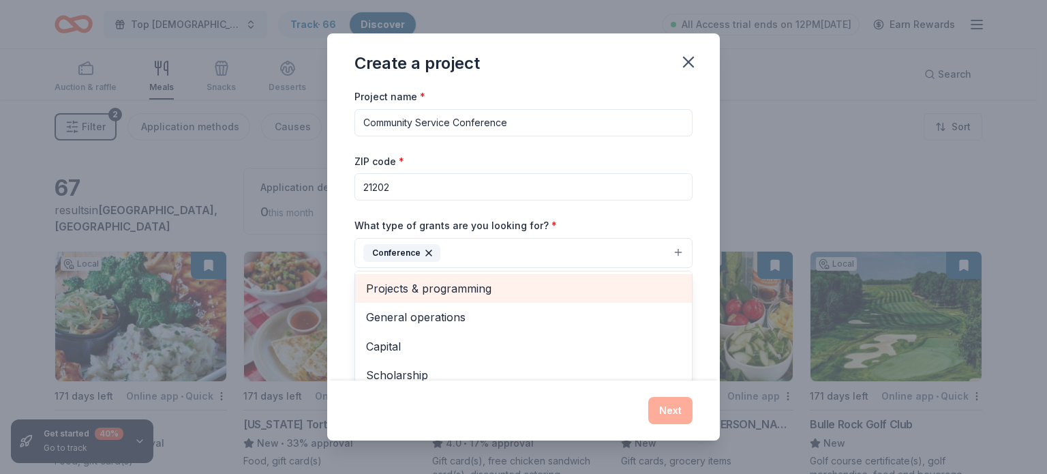
click at [434, 293] on span "Projects & programming" at bounding box center [523, 288] width 315 height 18
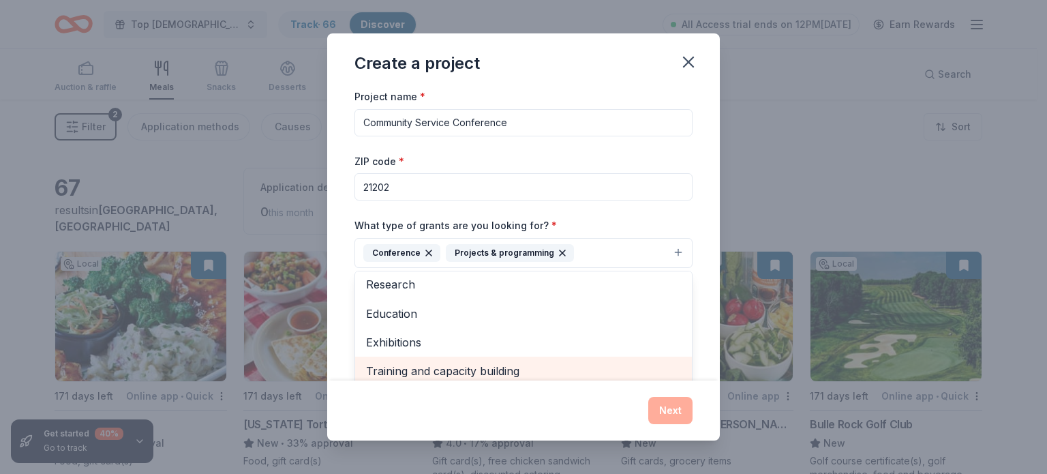
scroll to position [103, 0]
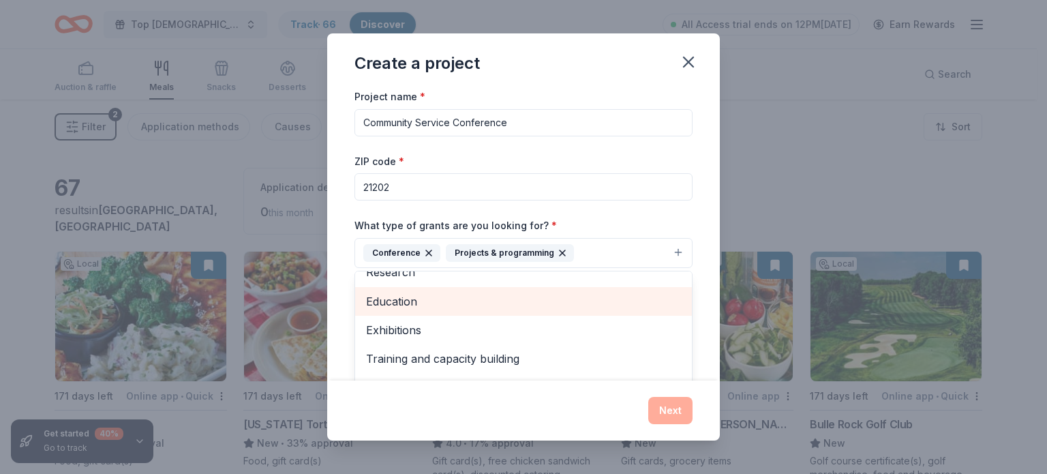
click at [388, 307] on span "Education" at bounding box center [523, 301] width 315 height 18
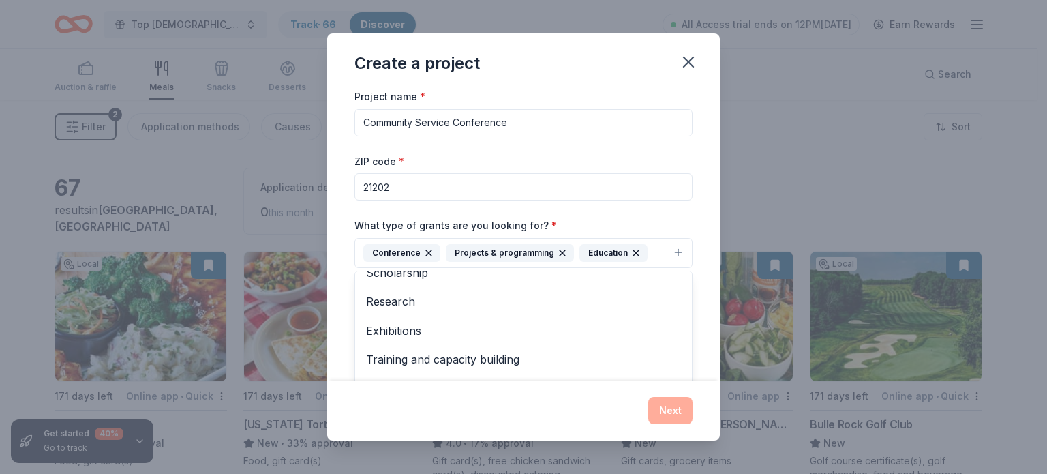
click at [619, 181] on div "Project name * Community Service Conference ZIP code * 21202 What type of grant…" at bounding box center [523, 275] width 338 height 375
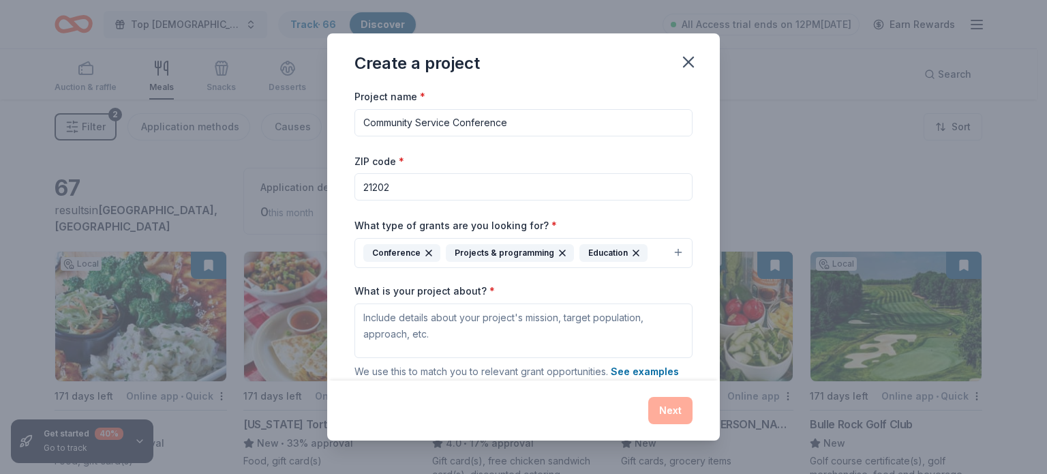
click at [361, 123] on input "Community Service Conference" at bounding box center [523, 122] width 338 height 27
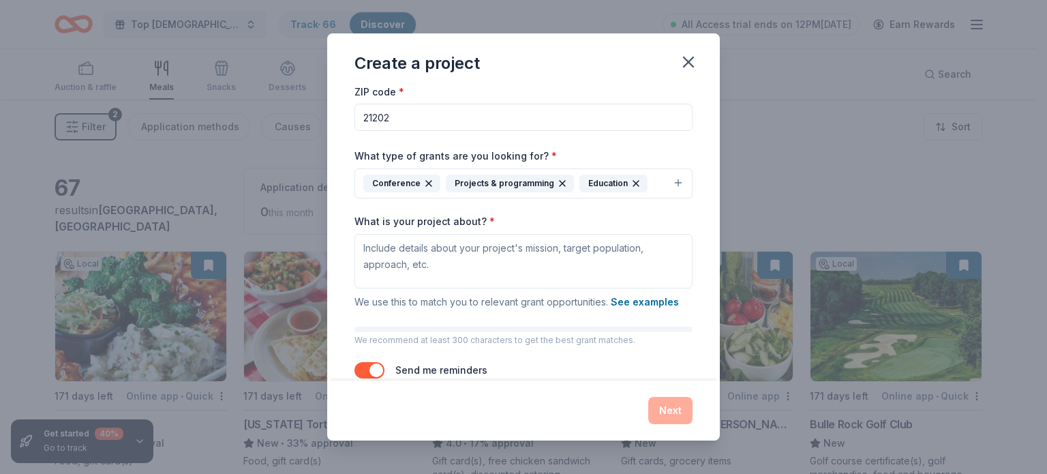
scroll to position [104, 0]
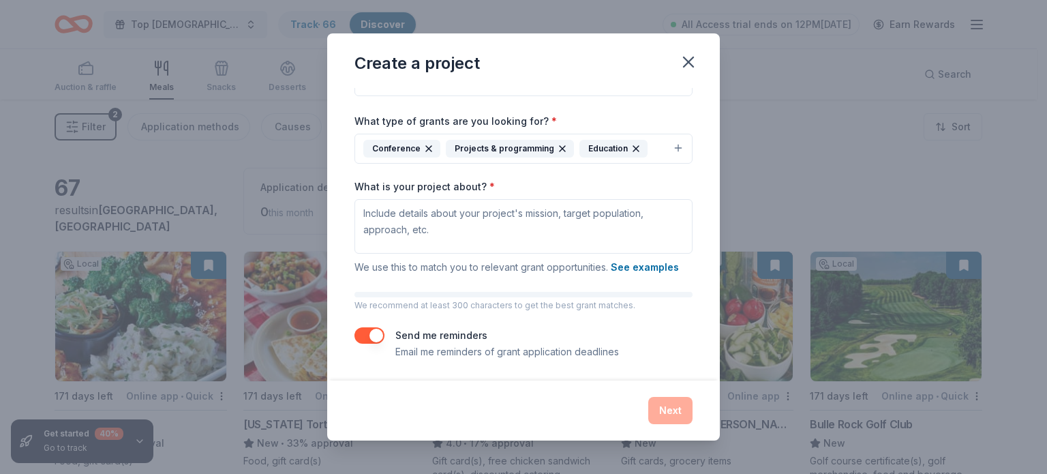
type input "Area II Community Service Conference"
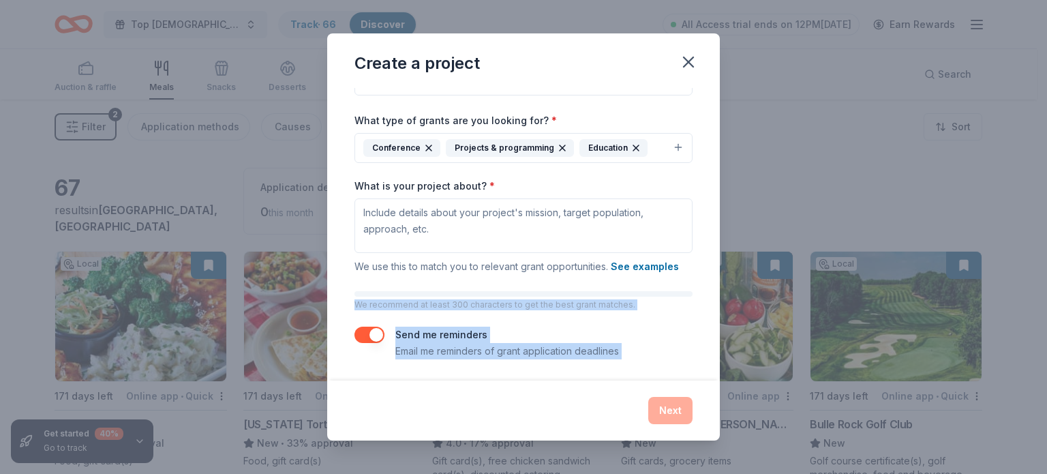
drag, startPoint x: 662, startPoint y: 406, endPoint x: 493, endPoint y: 271, distance: 217.2
click at [501, 275] on div "Create a project Project name * Area II Community Service Conference ZIP code *…" at bounding box center [523, 236] width 393 height 407
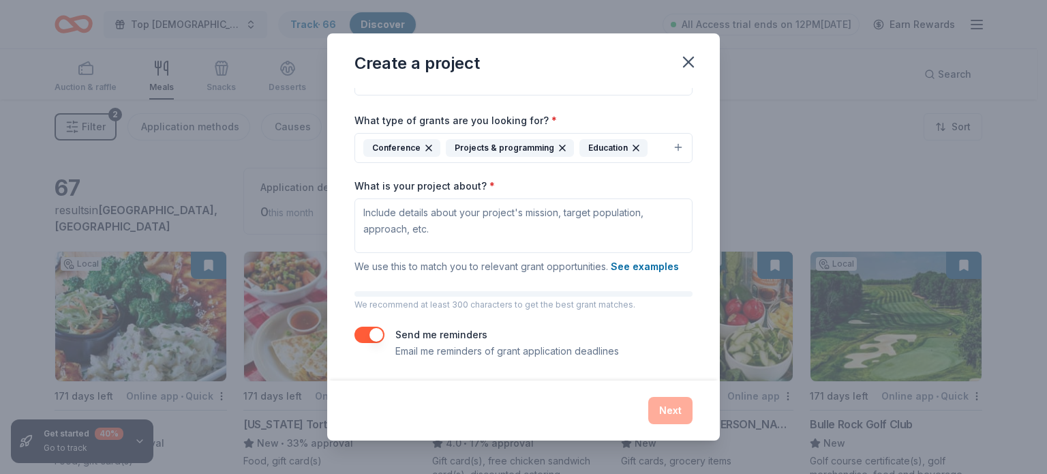
click at [480, 266] on span "We use this to match you to relevant grant opportunities. See examples" at bounding box center [516, 266] width 324 height 12
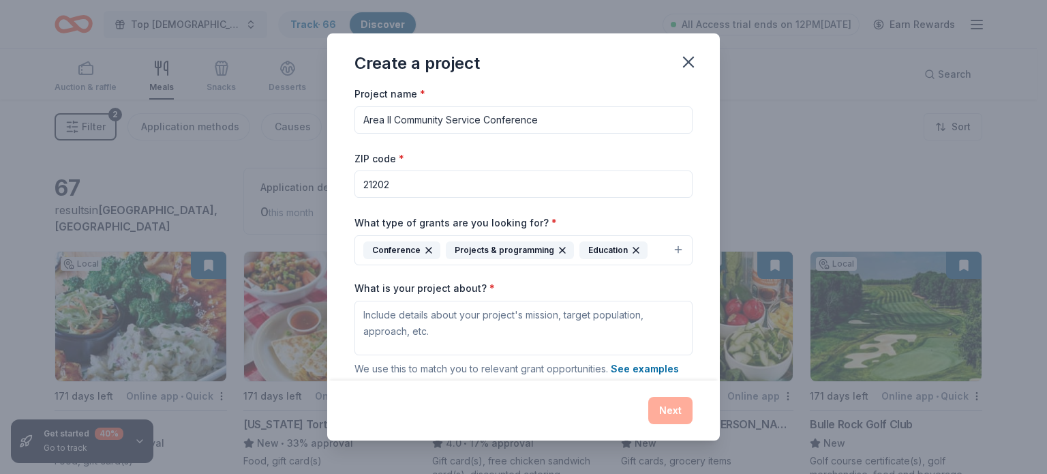
scroll to position [0, 0]
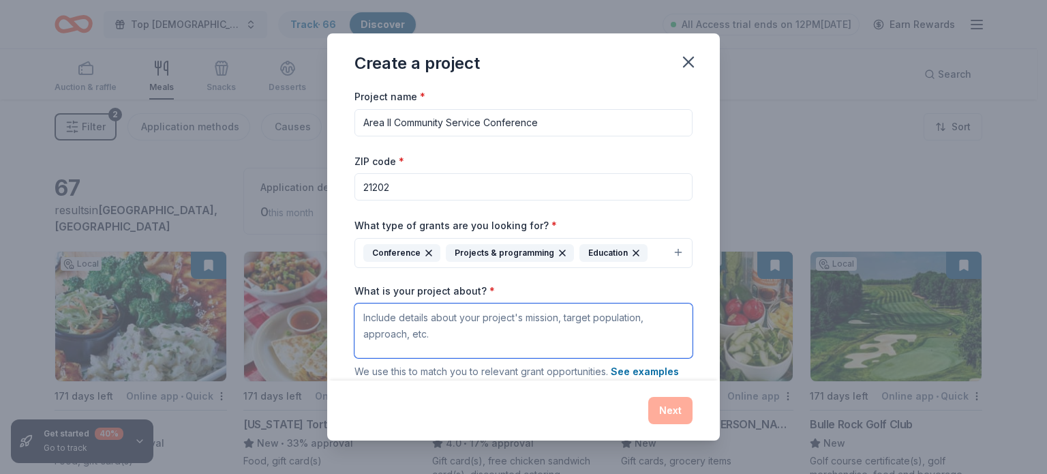
click at [476, 320] on textarea "What is your project about? *" at bounding box center [523, 330] width 338 height 55
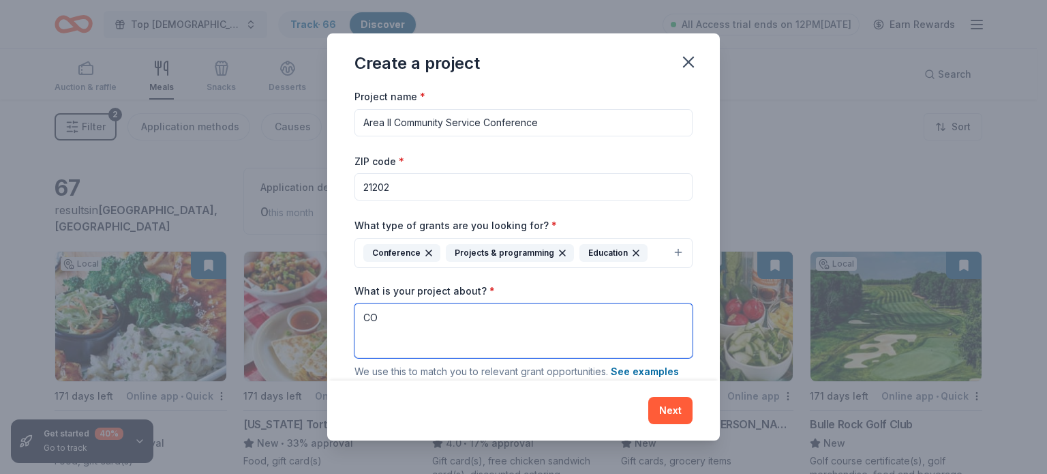
type textarea "C"
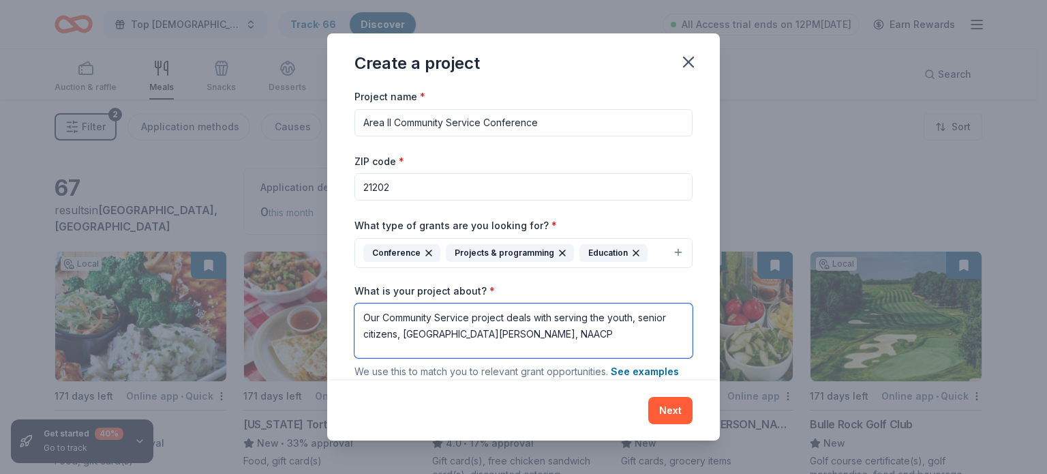
click at [639, 320] on textarea "Our Community Service project deals with serving the youth, senior citizens, St…" at bounding box center [523, 330] width 338 height 55
click at [399, 337] on textarea "Our Community Service project deals with serving the youth, senior citizens, St…" at bounding box center [523, 330] width 338 height 55
click at [639, 322] on textarea "Our Community Service project deals with serving the youth, senior citizens, St…" at bounding box center [523, 330] width 338 height 55
click at [573, 339] on textarea "Our Community Service project deals with serving the youth, environment, senior…" at bounding box center [523, 330] width 338 height 55
click at [495, 335] on textarea "Our Community Service project deals with serving the youth, environment, senior…" at bounding box center [523, 330] width 338 height 55
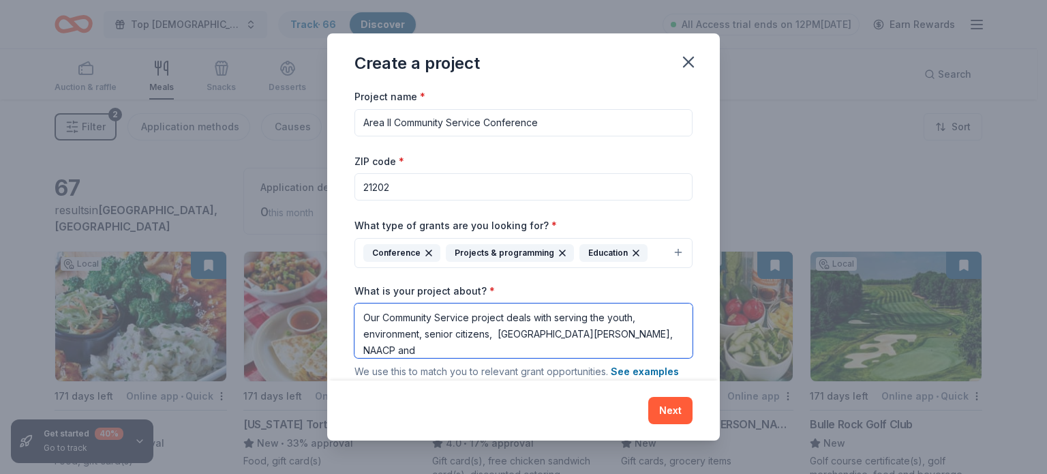
click at [499, 334] on textarea "Our Community Service project deals with serving the youth, environment, senior…" at bounding box center [523, 330] width 338 height 55
click at [611, 328] on textarea "Our Community Service project deals with serving the youth, environment, senior…" at bounding box center [523, 330] width 338 height 55
drag, startPoint x: 596, startPoint y: 334, endPoint x: 575, endPoint y: 329, distance: 21.0
click at [574, 335] on textarea "Our Community Service project deals with serving the youth, environment, senior…" at bounding box center [523, 330] width 338 height 55
click at [569, 335] on textarea "Our Community Service project deals with serving the youth, environment, senior…" at bounding box center [523, 330] width 338 height 55
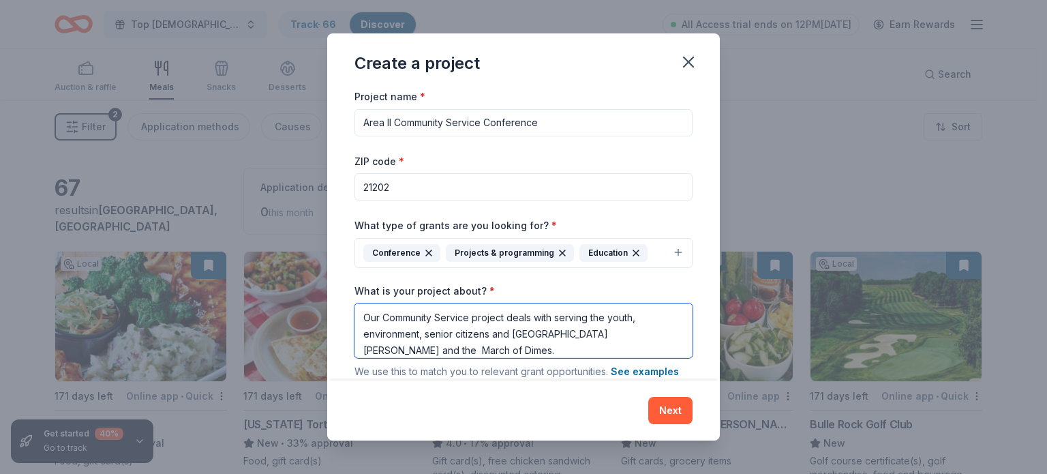
click at [649, 321] on textarea "Our Community Service project deals with serving the youth, environment, senior…" at bounding box center [523, 330] width 338 height 55
click at [499, 337] on textarea "Our Community Service project deals with serving the youth, wenvironment, senio…" at bounding box center [523, 333] width 338 height 60
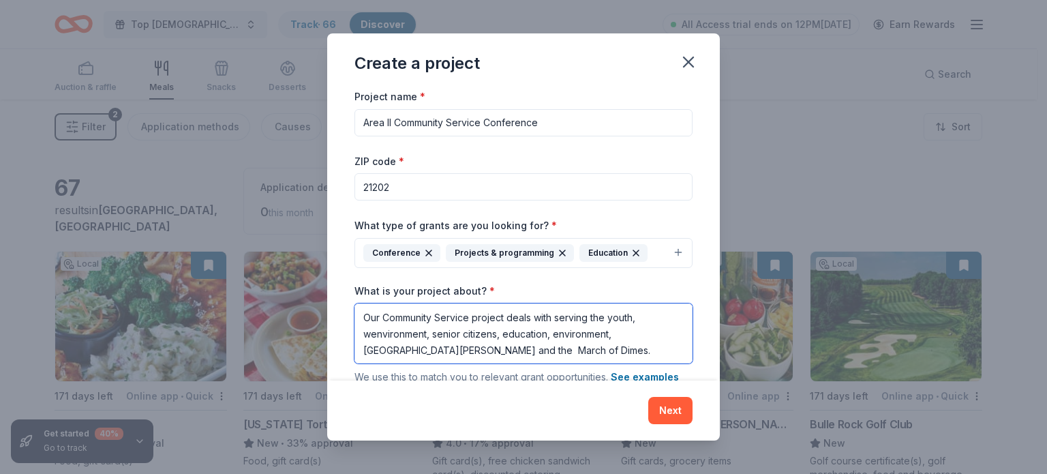
drag, startPoint x: 430, startPoint y: 334, endPoint x: 354, endPoint y: 335, distance: 75.6
click at [354, 335] on textarea "Our Community Service project deals with serving the youth, wenvironment, senio…" at bounding box center [523, 333] width 338 height 60
drag, startPoint x: 382, startPoint y: 337, endPoint x: 339, endPoint y: 318, distance: 46.7
click at [339, 318] on div "Project name * Area II Community Service Conference ZIP code * 21202 What type …" at bounding box center [523, 234] width 393 height 292
type textarea "Our Community Service project deals with serving the youth, women, senior citiz…"
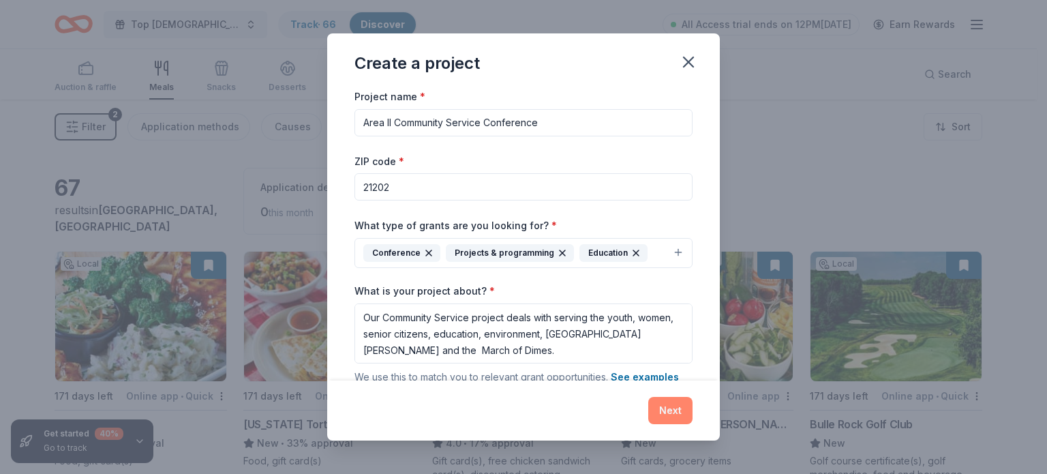
click at [678, 411] on button "Next" at bounding box center [670, 410] width 44 height 27
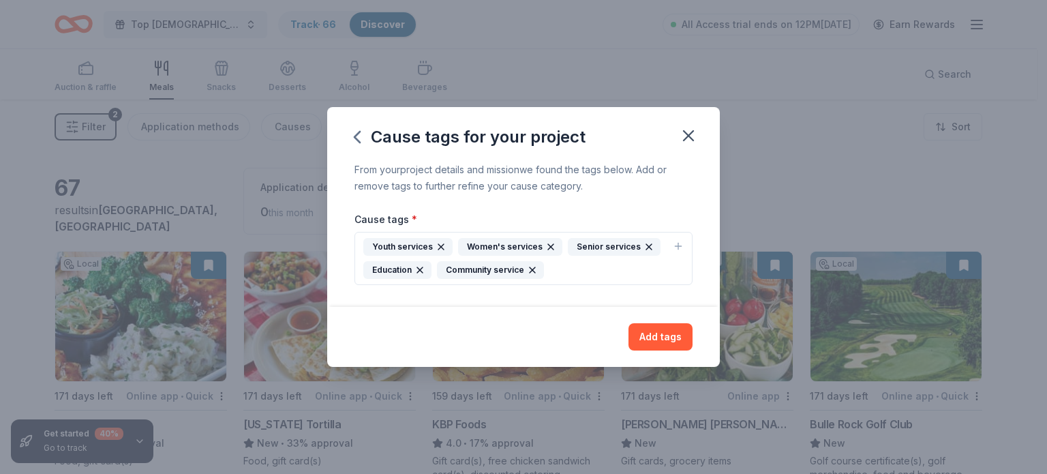
click at [565, 270] on div "Youth services Women's services Senior services Education Community service" at bounding box center [515, 258] width 304 height 41
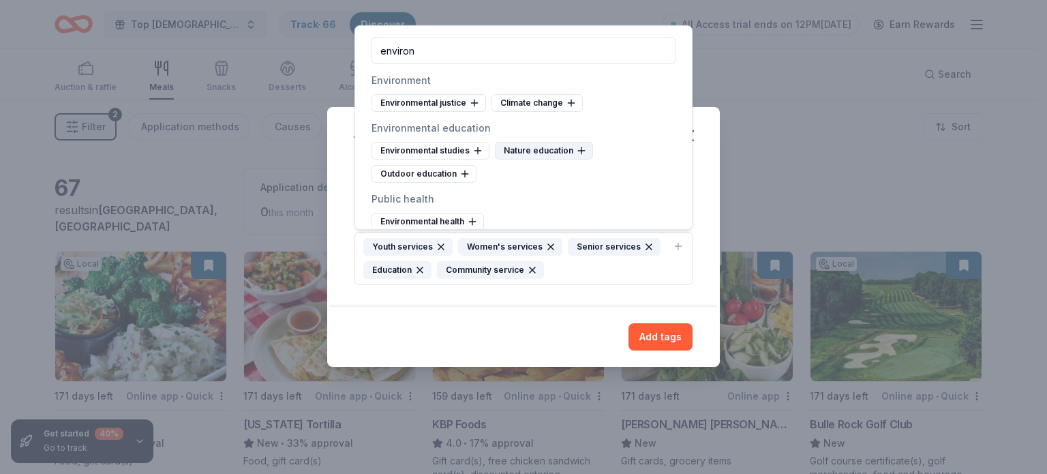
click at [523, 151] on div "Nature education" at bounding box center [544, 151] width 98 height 18
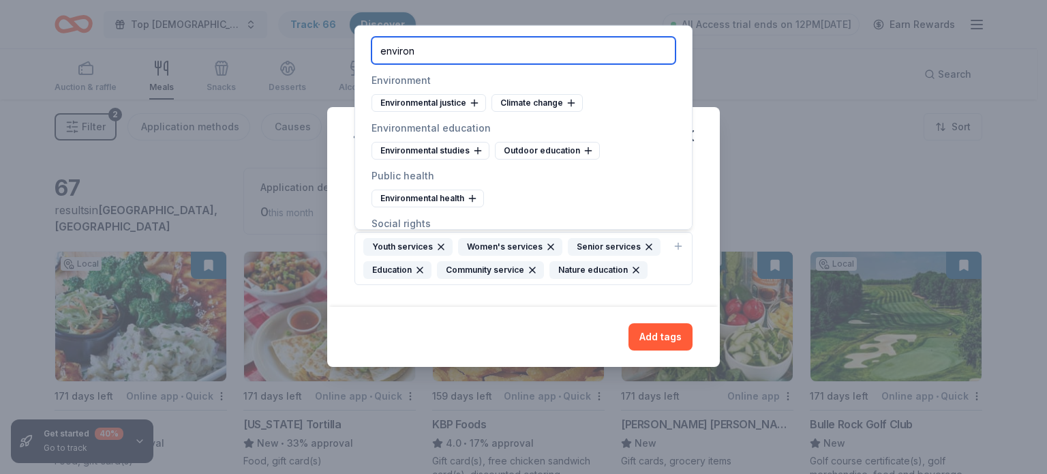
drag, startPoint x: 380, startPoint y: 47, endPoint x: 315, endPoint y: 47, distance: 65.4
click at [315, 47] on body "Top Ladies of Distinction Conference Track · 66 Discover All Access trial ends …" at bounding box center [518, 237] width 1037 height 474
drag, startPoint x: 423, startPoint y: 49, endPoint x: 368, endPoint y: 55, distance: 55.5
click at [368, 55] on div "environ" at bounding box center [523, 50] width 337 height 49
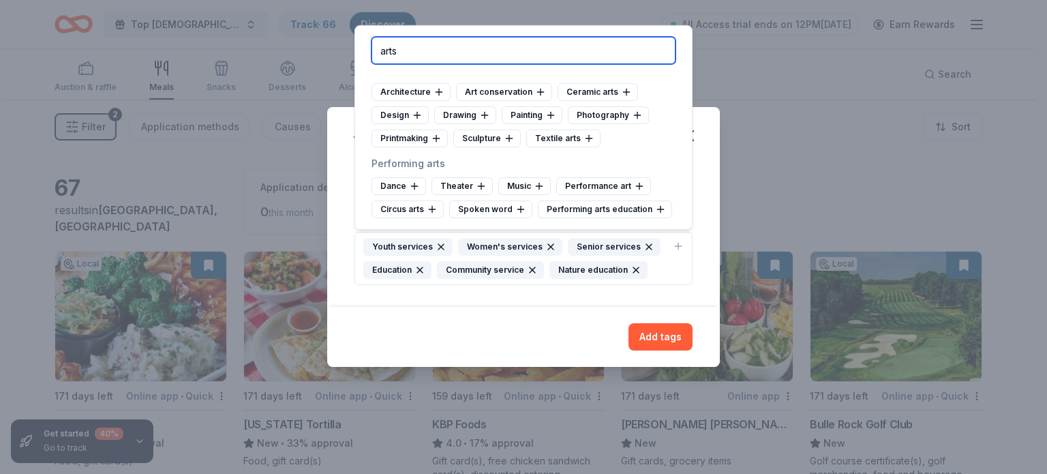
scroll to position [150, 0]
drag, startPoint x: 410, startPoint y: 49, endPoint x: 369, endPoint y: 54, distance: 41.2
click at [369, 54] on div "arts" at bounding box center [523, 50] width 337 height 49
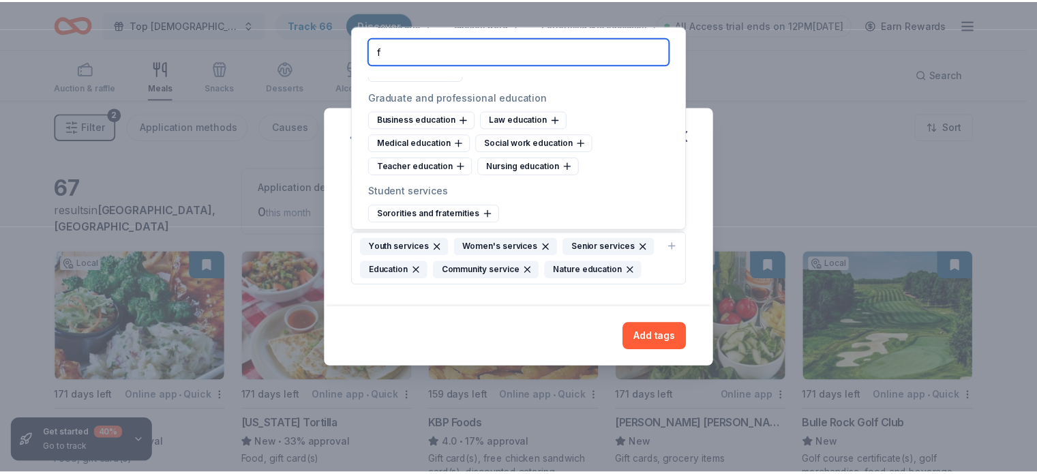
scroll to position [0, 0]
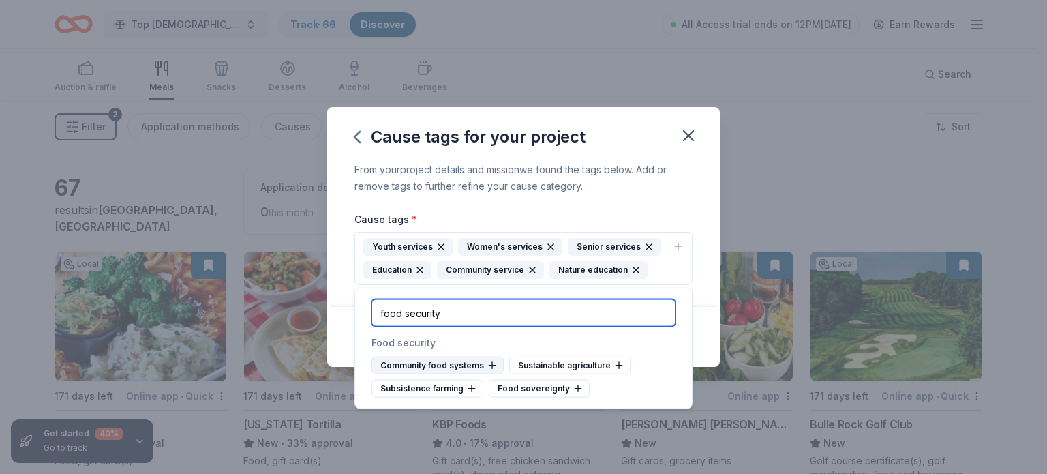
type input "food security"
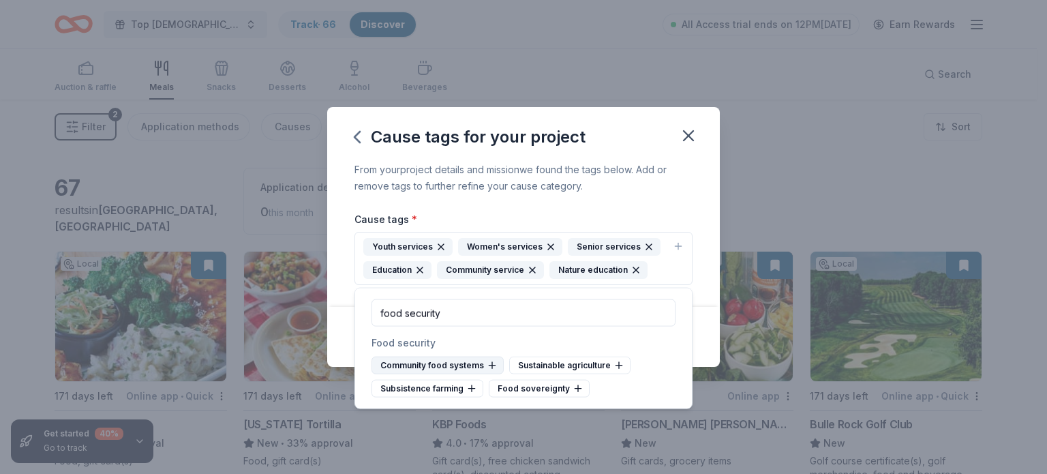
click at [444, 366] on div "Community food systems" at bounding box center [437, 365] width 132 height 18
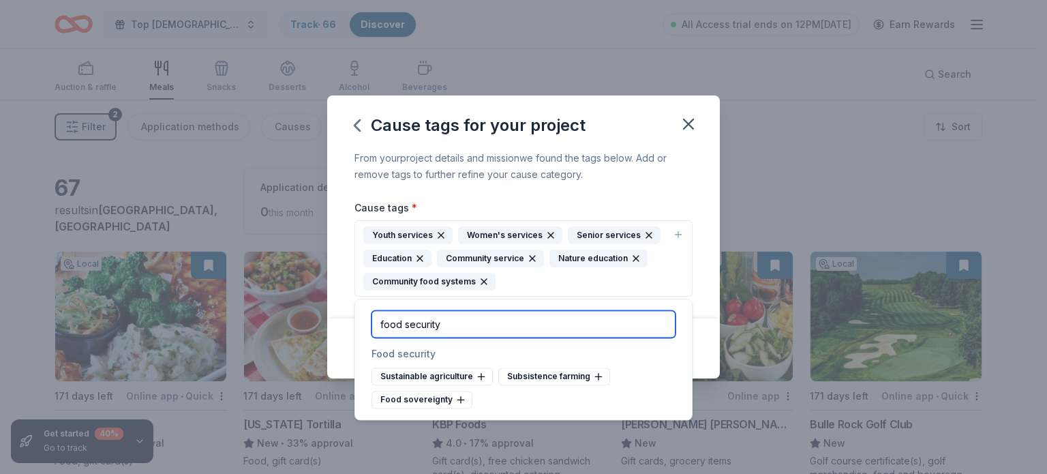
drag, startPoint x: 442, startPoint y: 324, endPoint x: 353, endPoint y: 313, distance: 89.3
click at [353, 313] on body "Top Ladies of Distinction Conference Track · 66 Discover All Access trial ends …" at bounding box center [518, 237] width 1037 height 474
drag, startPoint x: 473, startPoint y: 326, endPoint x: 350, endPoint y: 317, distance: 123.7
click at [350, 317] on body "Top Ladies of Distinction Conference Track · 66 Discover All Access trial ends …" at bounding box center [518, 237] width 1037 height 474
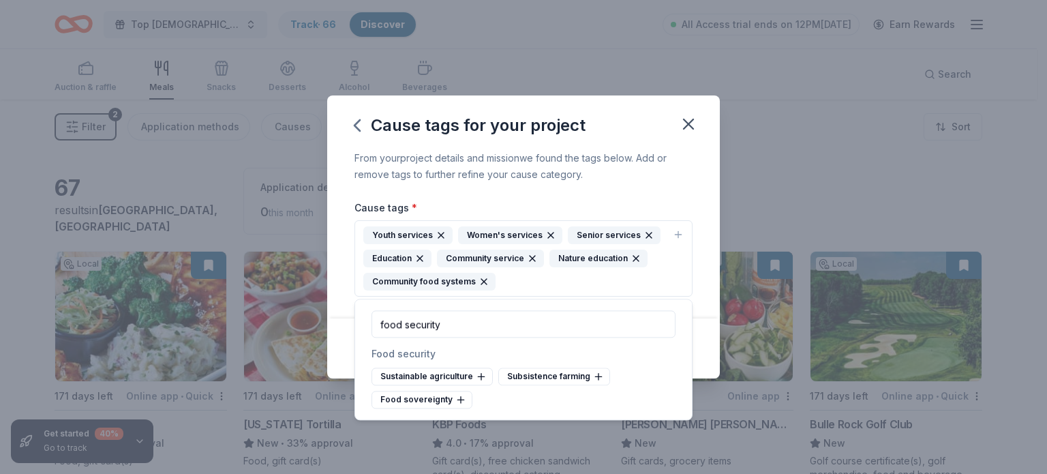
click at [800, 186] on div "Cause tags for your project From your project details and mission we found the …" at bounding box center [523, 237] width 1047 height 474
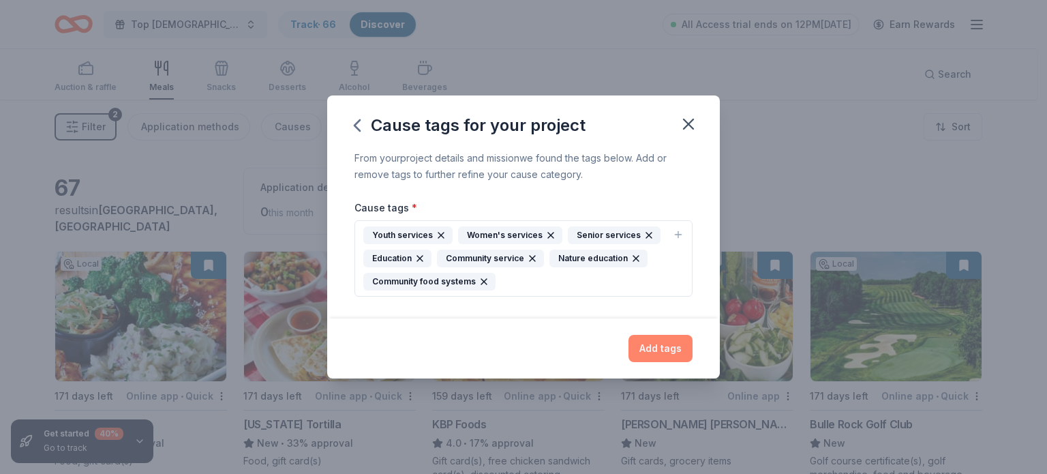
click at [663, 346] on button "Add tags" at bounding box center [660, 348] width 64 height 27
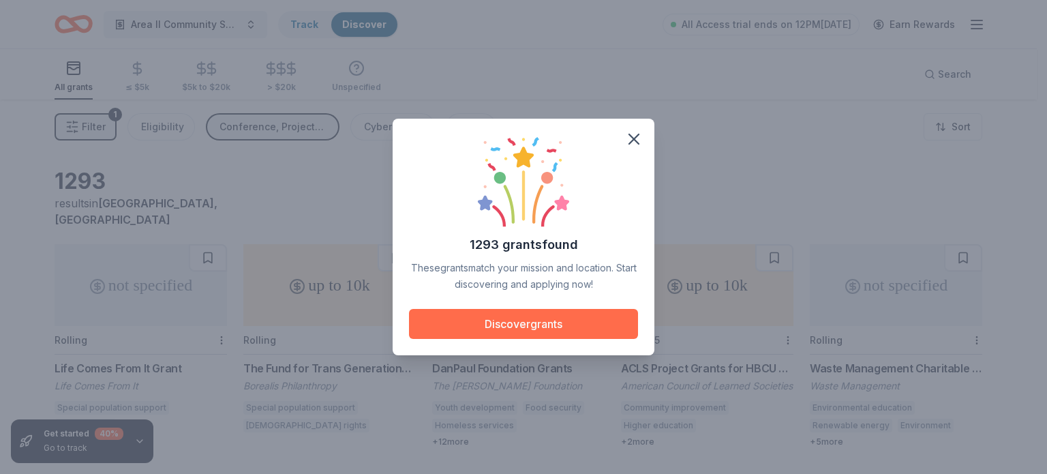
click at [509, 324] on button "Discover grants" at bounding box center [523, 324] width 229 height 30
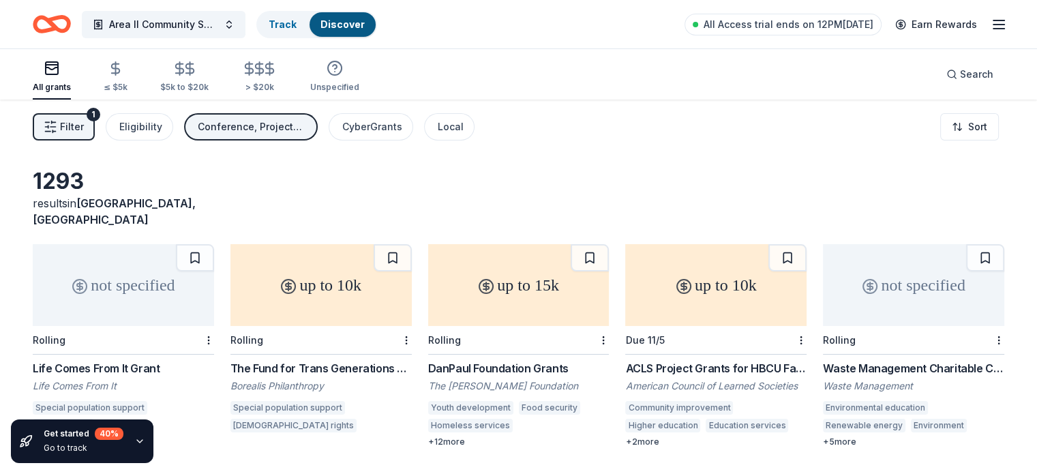
click at [254, 132] on div "Conference, Projects & programming, Education" at bounding box center [252, 127] width 109 height 16
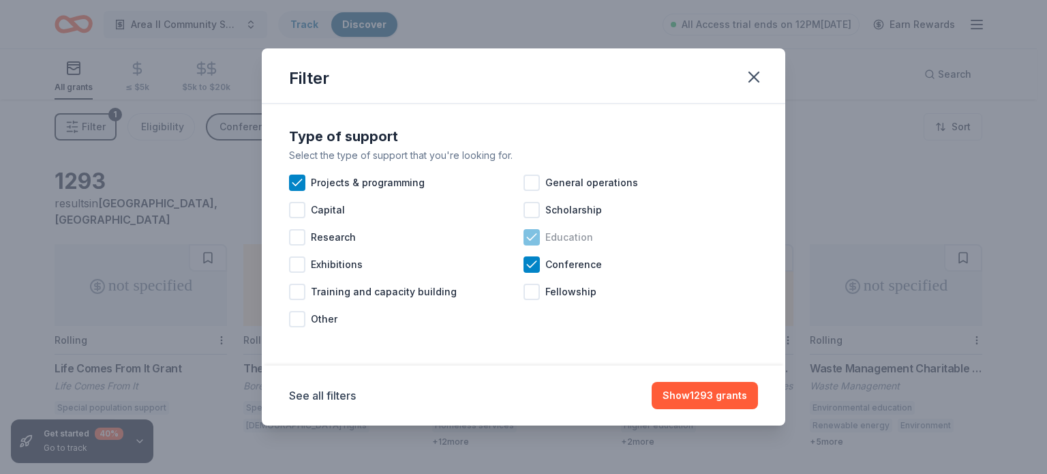
click at [529, 231] on icon at bounding box center [532, 237] width 14 height 14
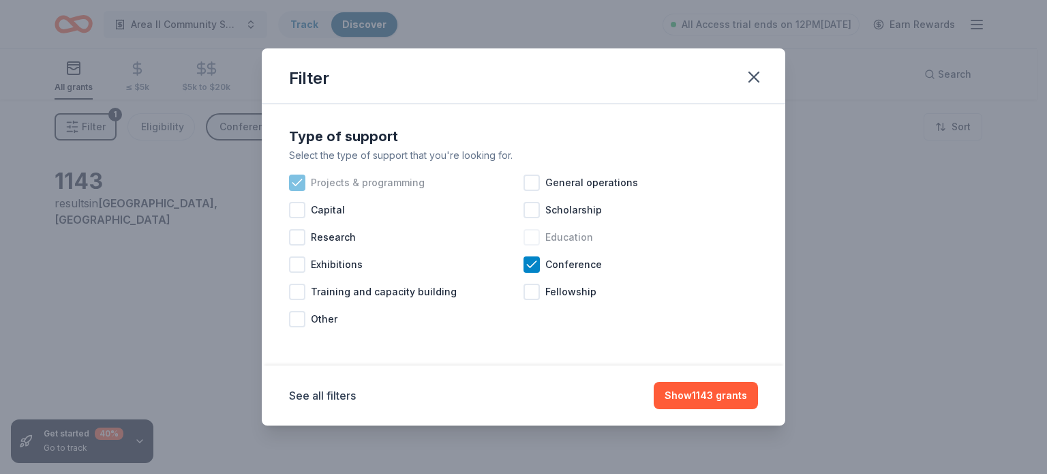
click at [294, 176] on icon at bounding box center [297, 183] width 14 height 14
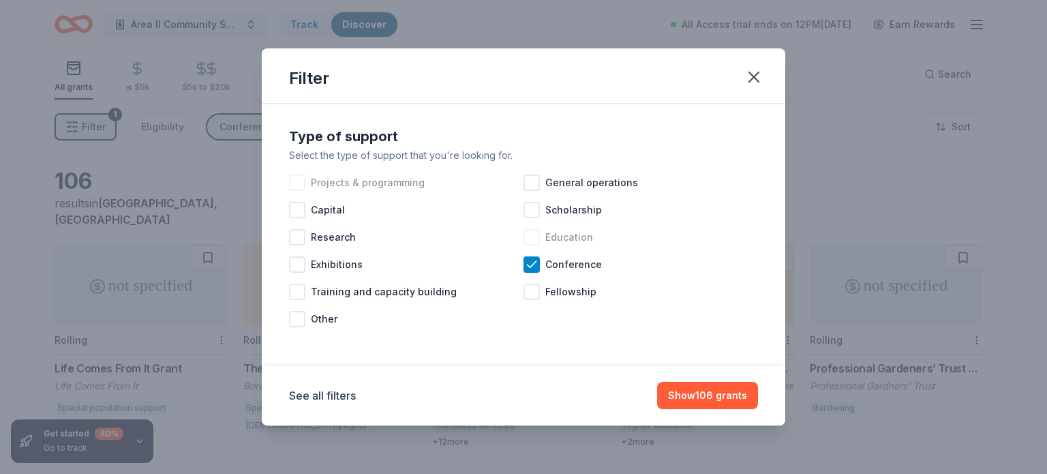
click at [305, 183] on div "Projects & programming" at bounding box center [406, 182] width 234 height 27
click at [295, 185] on icon at bounding box center [296, 182] width 9 height 6
click at [711, 396] on button "Show 106 grants" at bounding box center [707, 395] width 101 height 27
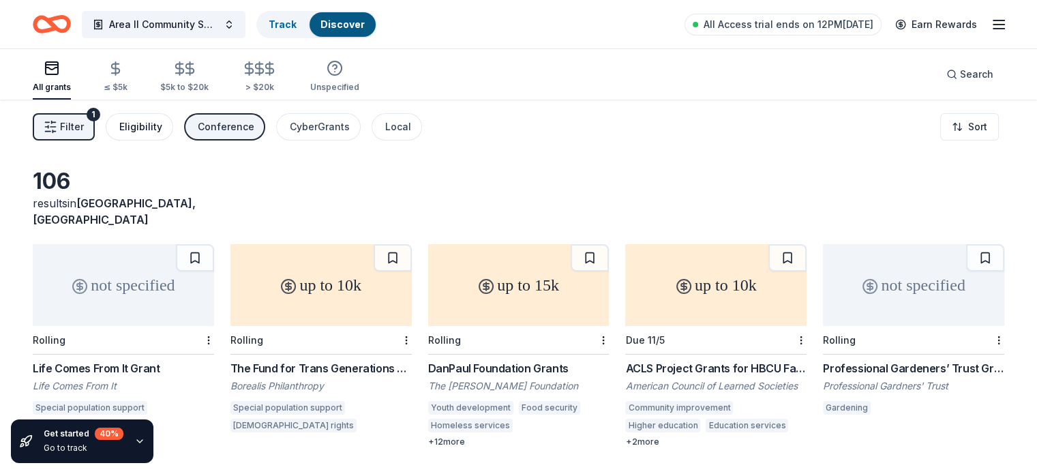
click at [144, 125] on div "Eligibility" at bounding box center [140, 127] width 43 height 16
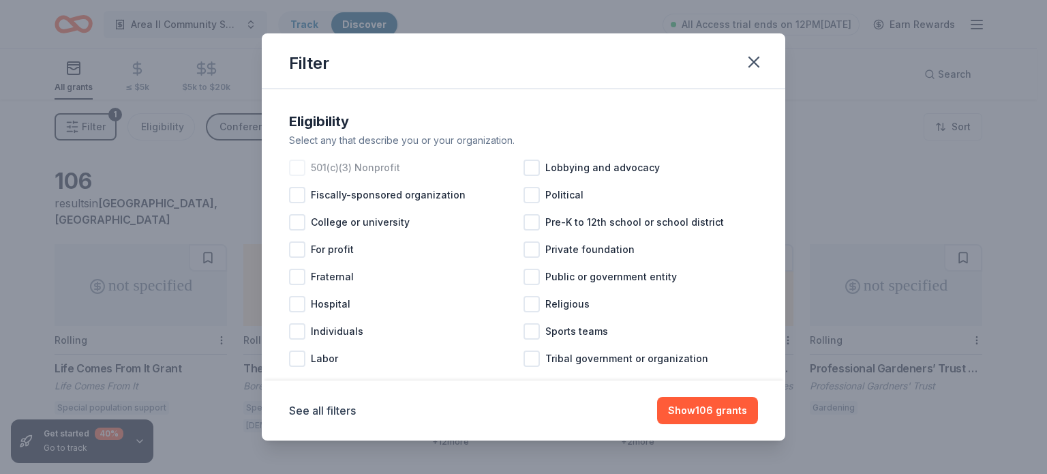
click at [298, 167] on div at bounding box center [297, 167] width 16 height 16
click at [705, 414] on button "Show 26 grants" at bounding box center [710, 410] width 96 height 27
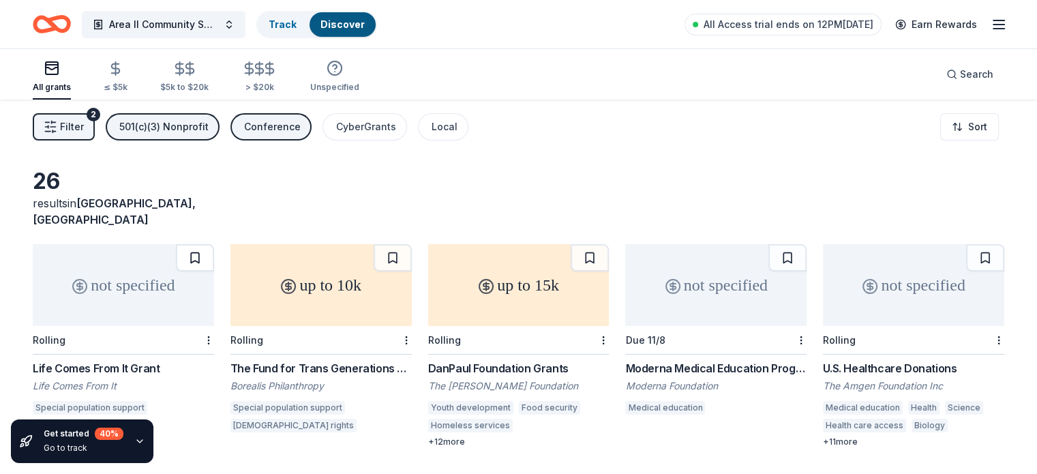
click at [204, 244] on button at bounding box center [195, 257] width 38 height 27
click at [391, 244] on button at bounding box center [392, 257] width 38 height 27
click at [600, 244] on button at bounding box center [589, 257] width 38 height 27
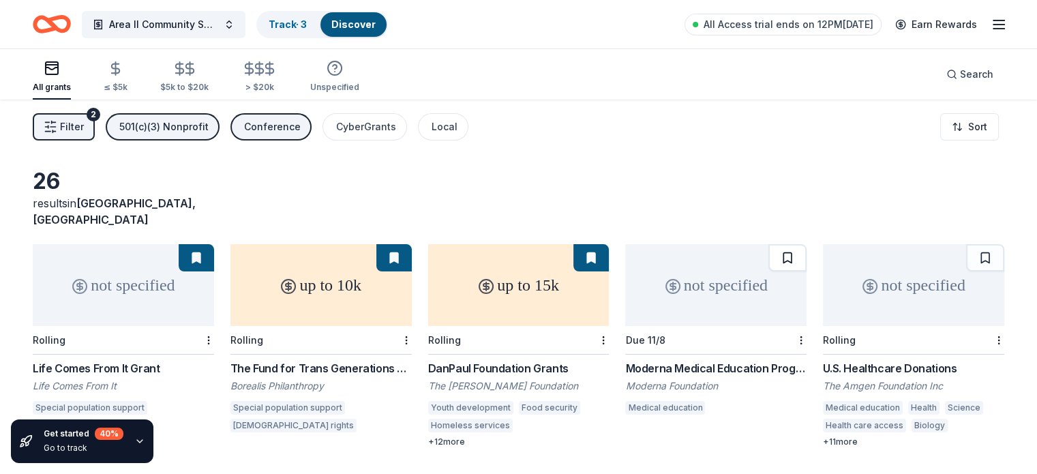
click at [778, 244] on button at bounding box center [787, 257] width 38 height 27
click at [966, 244] on button at bounding box center [985, 257] width 38 height 27
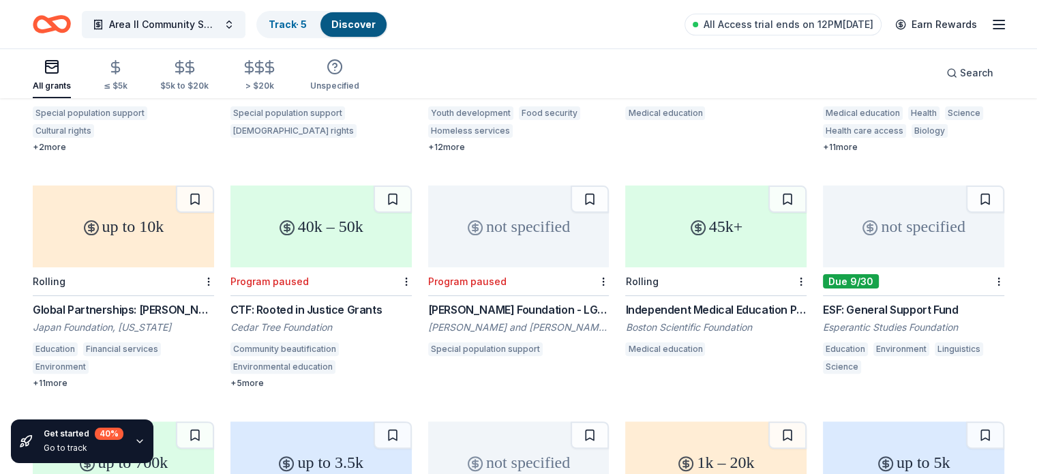
scroll to position [341, 0]
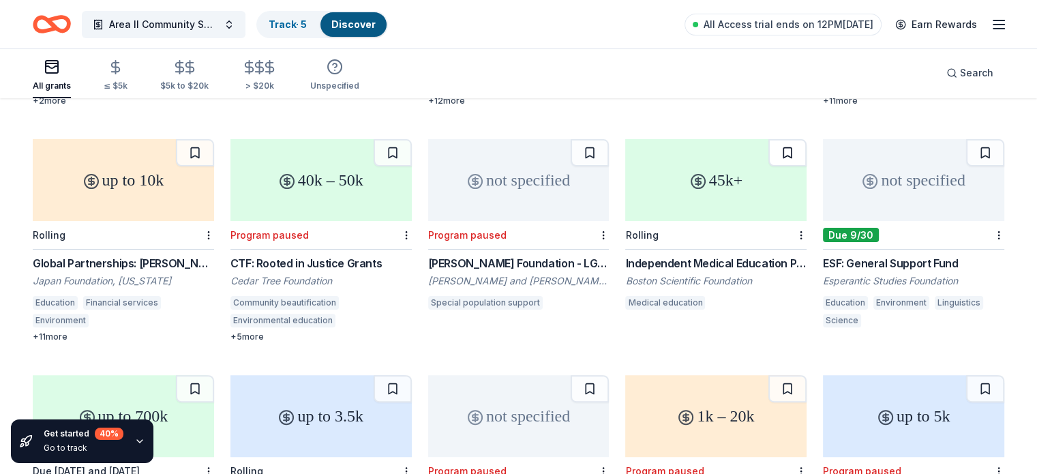
click at [769, 139] on button at bounding box center [787, 152] width 38 height 27
click at [580, 139] on button at bounding box center [589, 152] width 38 height 27
click at [580, 139] on button at bounding box center [590, 152] width 35 height 27
click at [386, 139] on button at bounding box center [392, 152] width 38 height 27
click at [207, 139] on button at bounding box center [195, 152] width 38 height 27
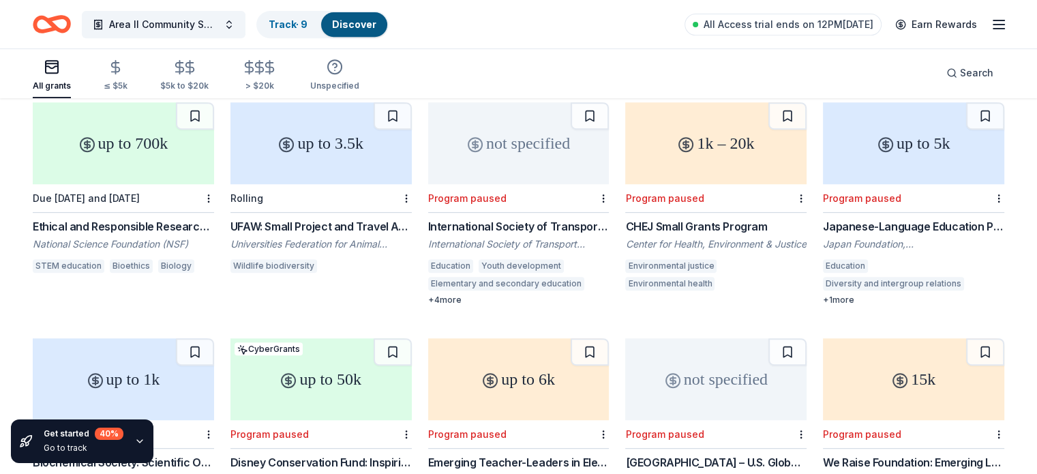
scroll to position [545, 0]
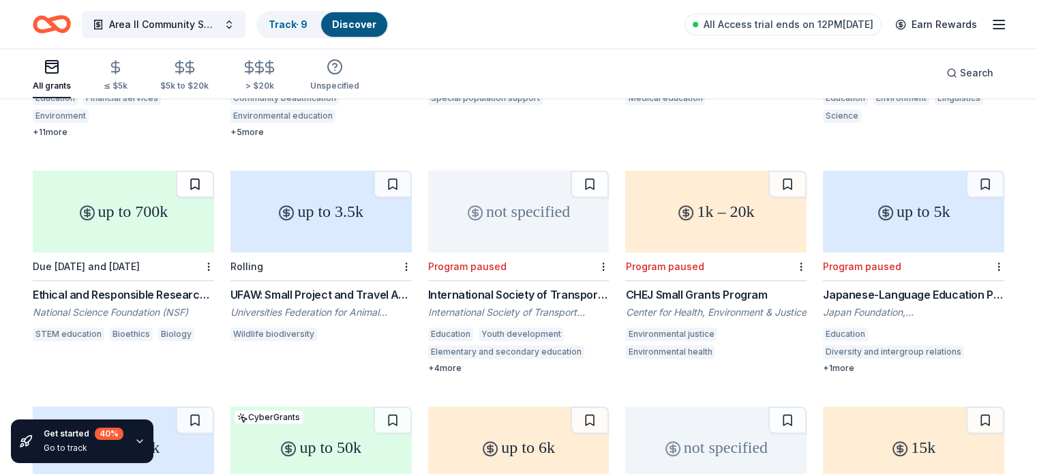
click at [201, 170] on button at bounding box center [195, 183] width 38 height 27
click at [394, 170] on button at bounding box center [392, 183] width 38 height 27
click at [592, 171] on button at bounding box center [589, 183] width 38 height 27
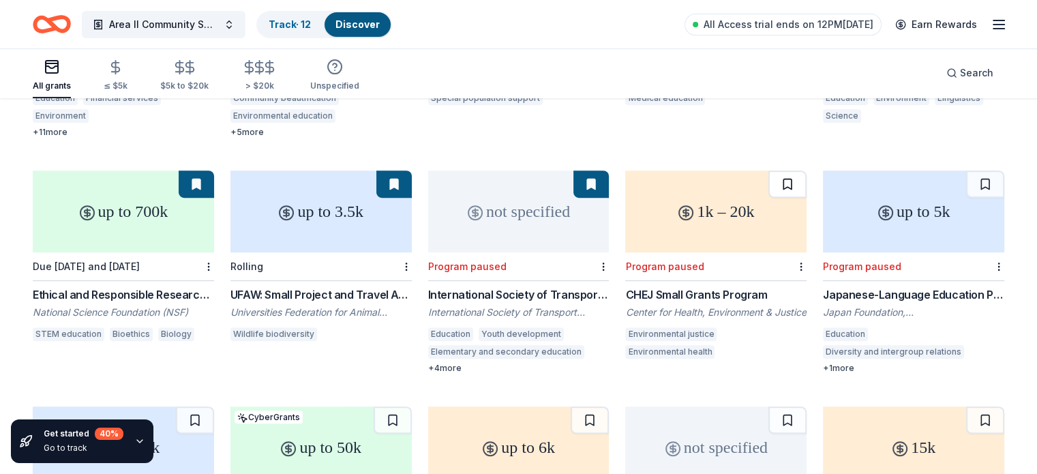
click at [768, 172] on button at bounding box center [787, 183] width 38 height 27
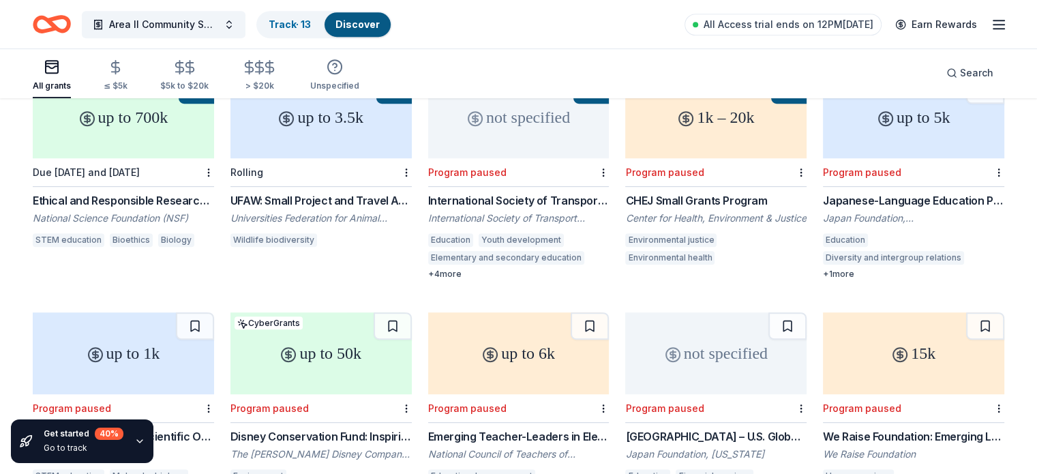
scroll to position [750, 0]
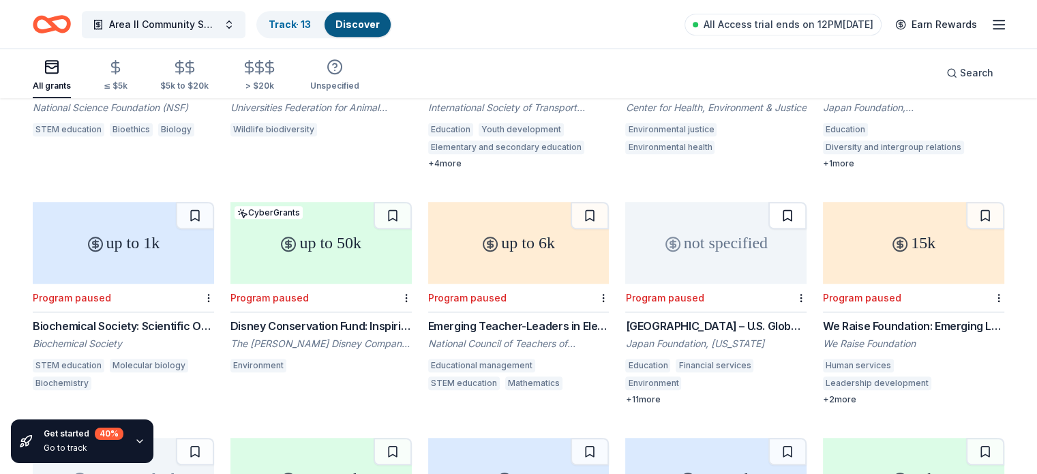
click at [774, 202] on button at bounding box center [787, 215] width 38 height 27
click at [774, 202] on button at bounding box center [788, 215] width 35 height 27
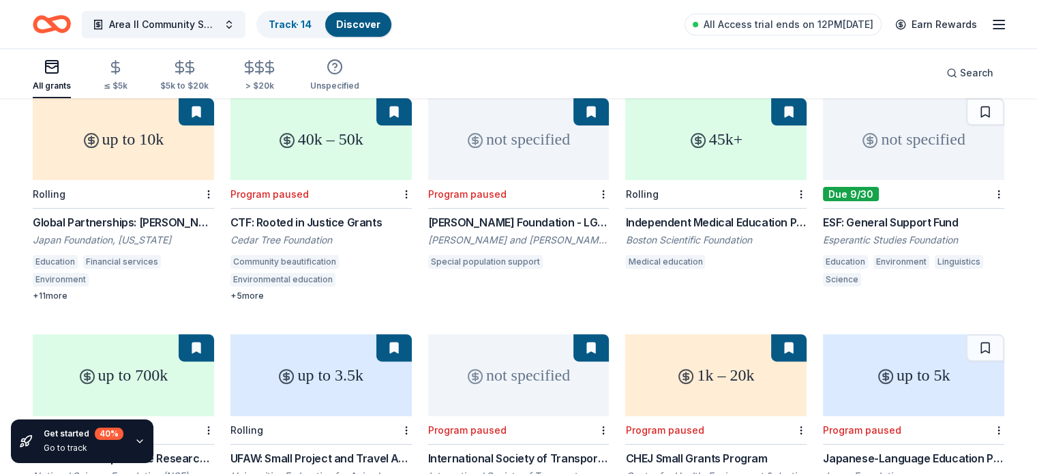
scroll to position [307, 0]
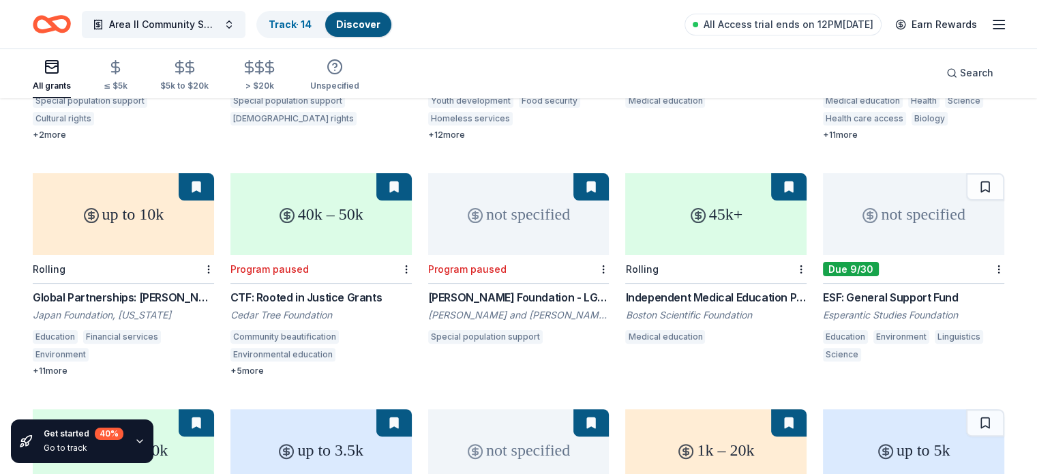
click at [586, 173] on button at bounding box center [590, 186] width 35 height 27
click at [398, 174] on button at bounding box center [393, 186] width 35 height 27
click at [395, 174] on button at bounding box center [393, 186] width 35 height 27
click at [366, 173] on div "40k – 50k" at bounding box center [320, 214] width 181 height 82
click at [398, 174] on button at bounding box center [393, 186] width 35 height 27
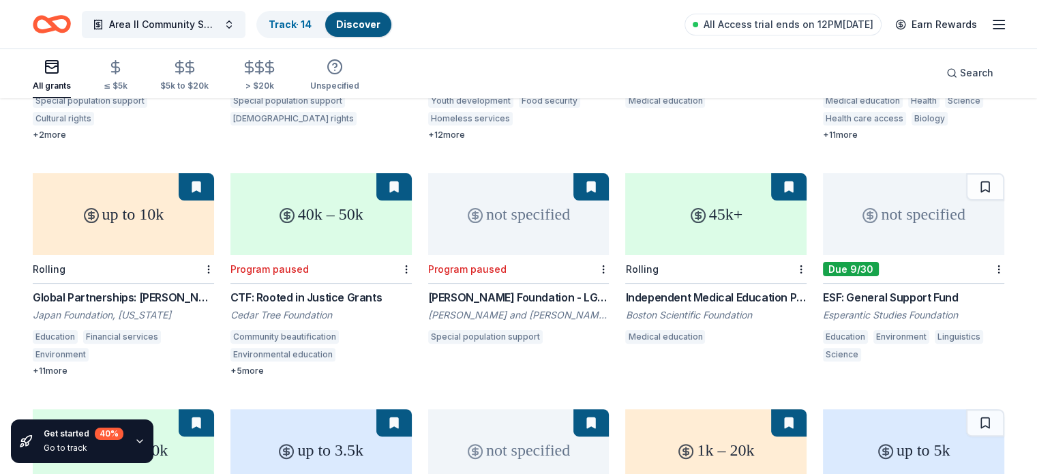
click at [397, 174] on button at bounding box center [393, 186] width 35 height 27
click at [966, 175] on button at bounding box center [985, 186] width 38 height 27
click at [968, 174] on button at bounding box center [985, 186] width 35 height 27
click at [968, 173] on button at bounding box center [985, 186] width 35 height 27
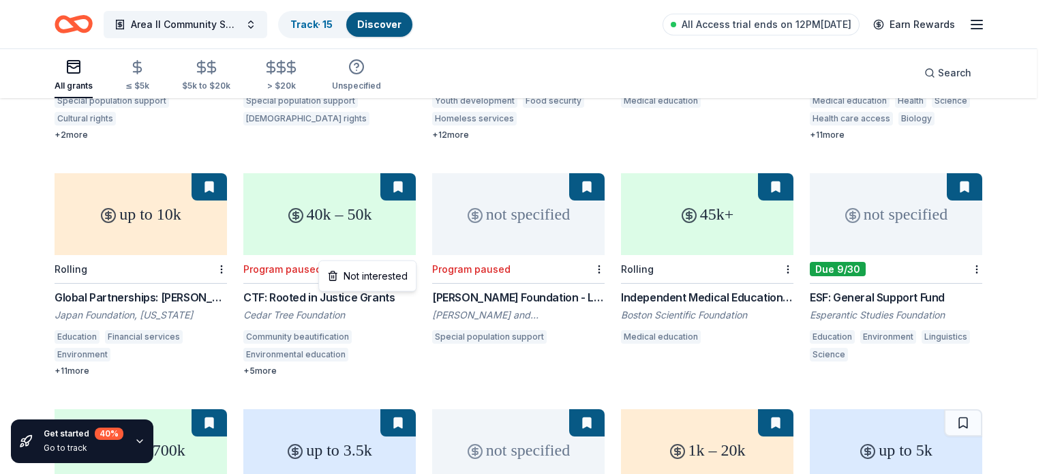
click at [376, 277] on div "Not interested" at bounding box center [367, 276] width 91 height 25
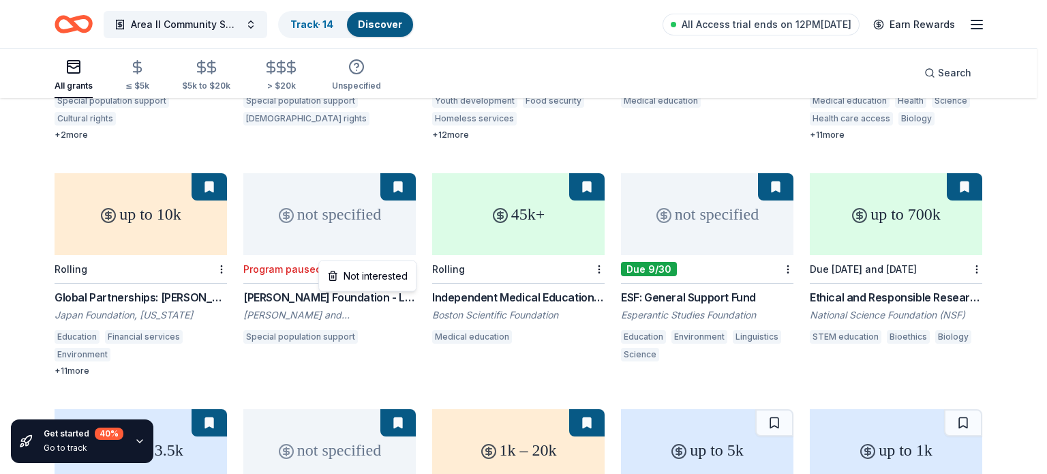
click at [369, 272] on div "Not interested" at bounding box center [367, 276] width 91 height 25
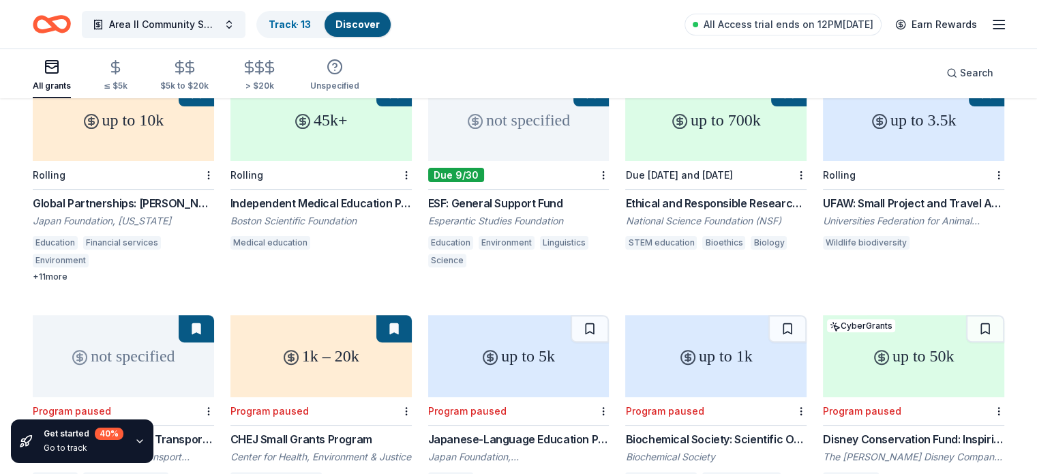
scroll to position [511, 0]
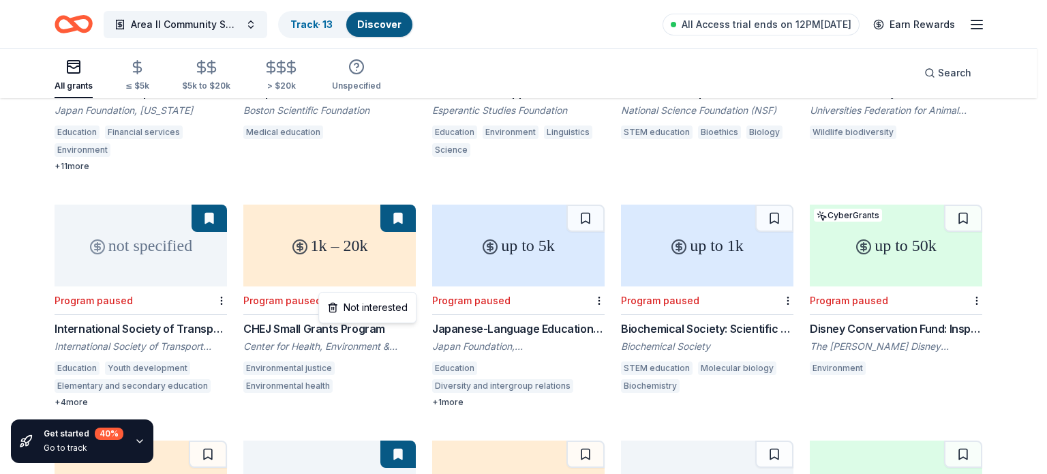
drag, startPoint x: 388, startPoint y: 311, endPoint x: 365, endPoint y: 305, distance: 23.1
click at [386, 311] on div "Not interested" at bounding box center [367, 307] width 91 height 25
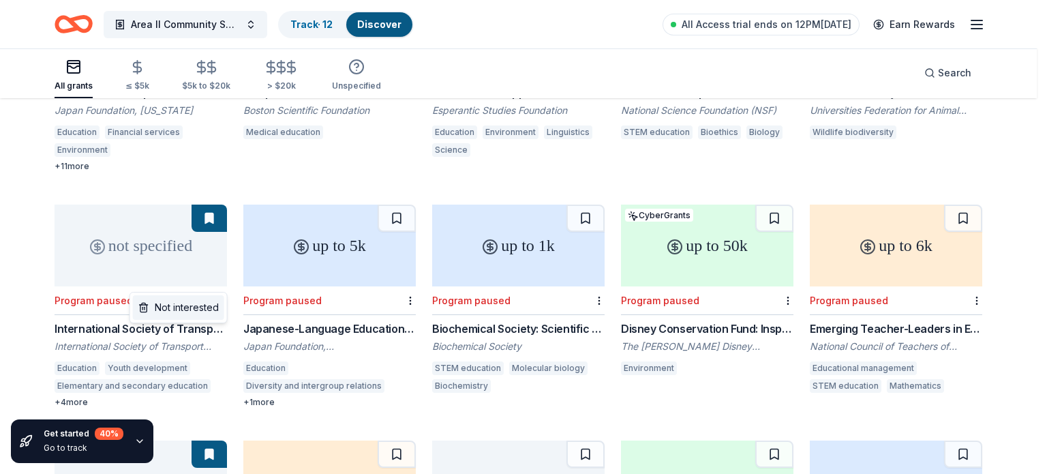
click at [206, 305] on div "Not interested" at bounding box center [178, 307] width 91 height 25
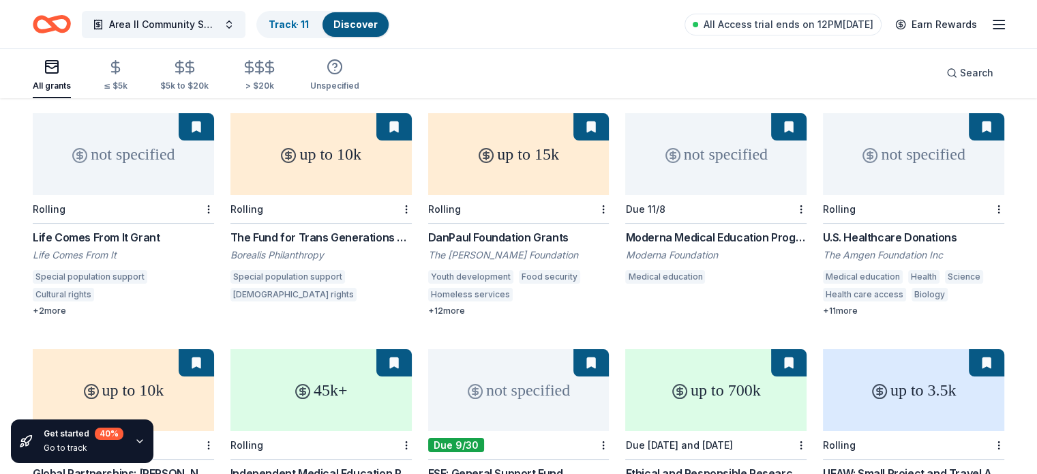
scroll to position [0, 0]
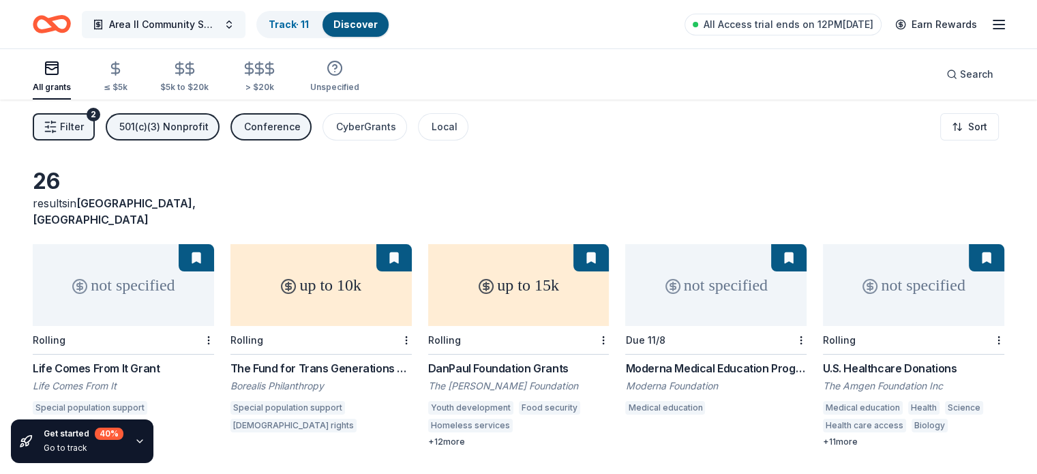
click at [144, 23] on span "Area II Community Service Conference" at bounding box center [163, 24] width 109 height 16
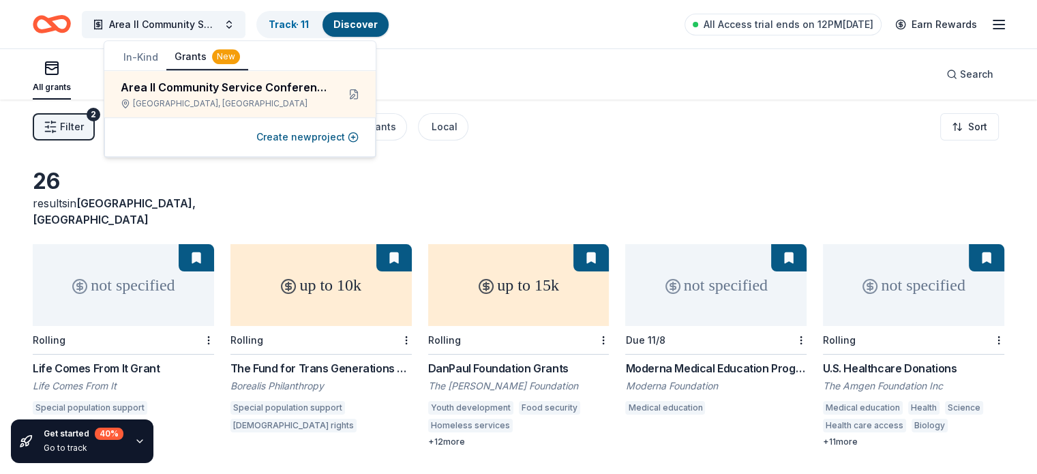
click at [566, 55] on div "All grants ≤ $5k $5k to $20k > $20k Unspecified Search" at bounding box center [518, 74] width 971 height 50
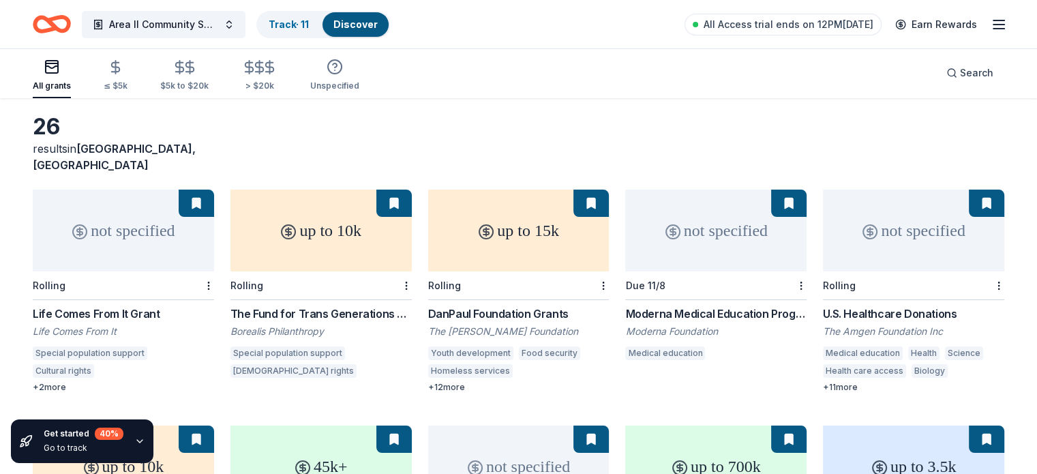
click at [965, 457] on div "up to 3.5k" at bounding box center [913, 466] width 181 height 82
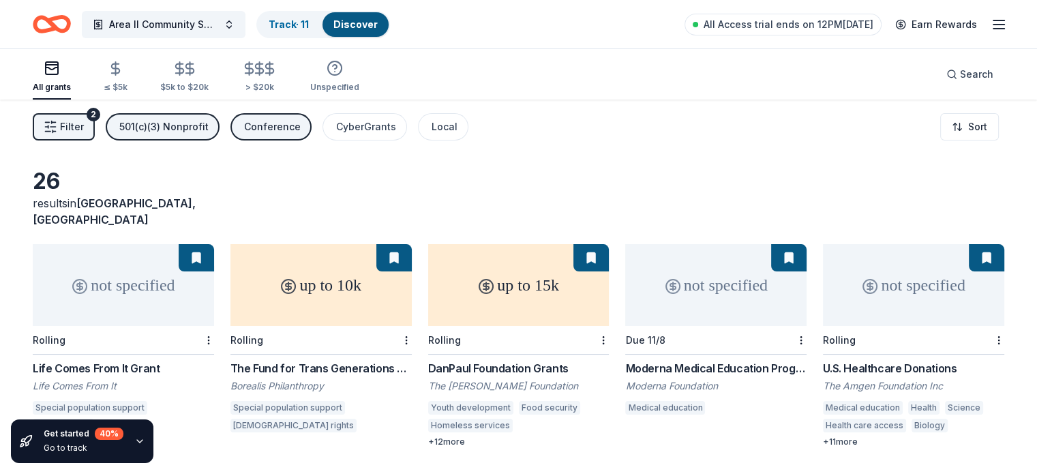
click at [982, 29] on div "Area II Community Service Conference Track · 11 Discover All Access trial ends …" at bounding box center [518, 24] width 1037 height 48
click at [993, 29] on line "button" at bounding box center [998, 29] width 11 height 0
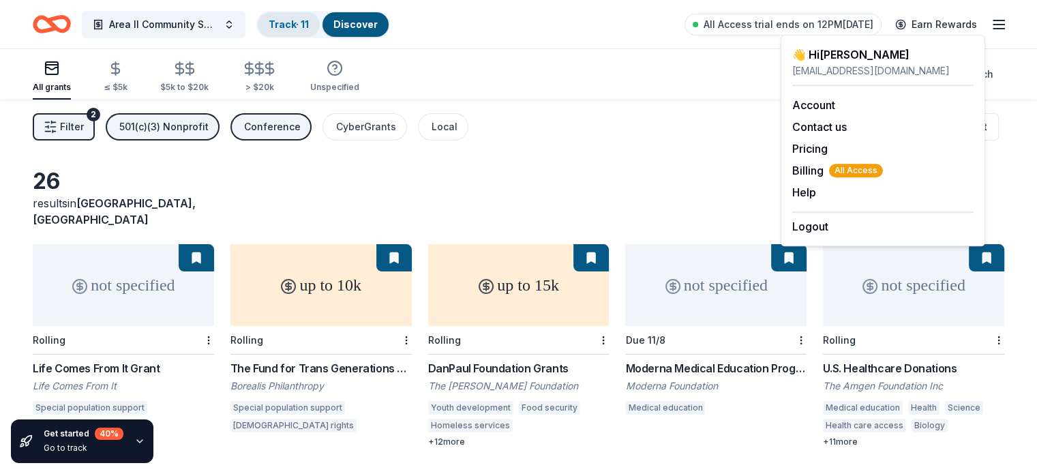
click at [309, 20] on link "Track · 11" at bounding box center [289, 24] width 40 height 12
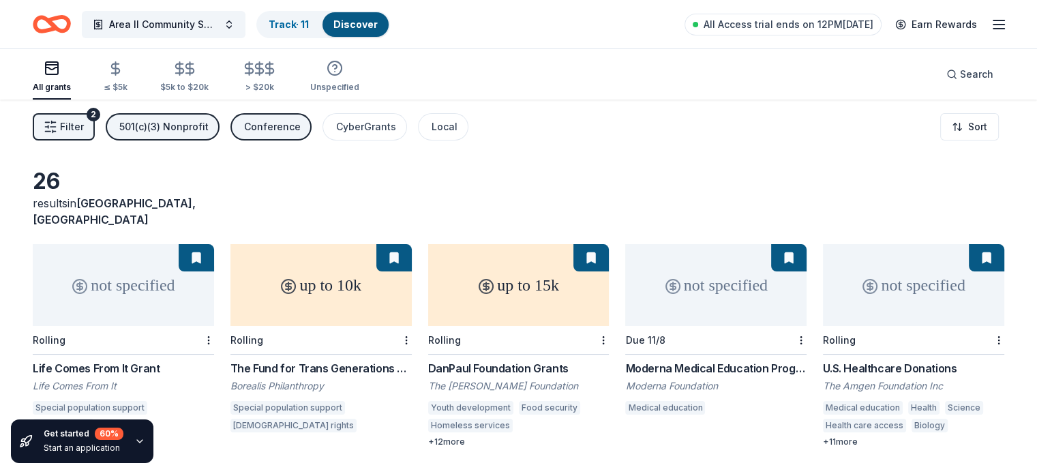
click at [69, 28] on icon "Home" at bounding box center [58, 24] width 21 height 14
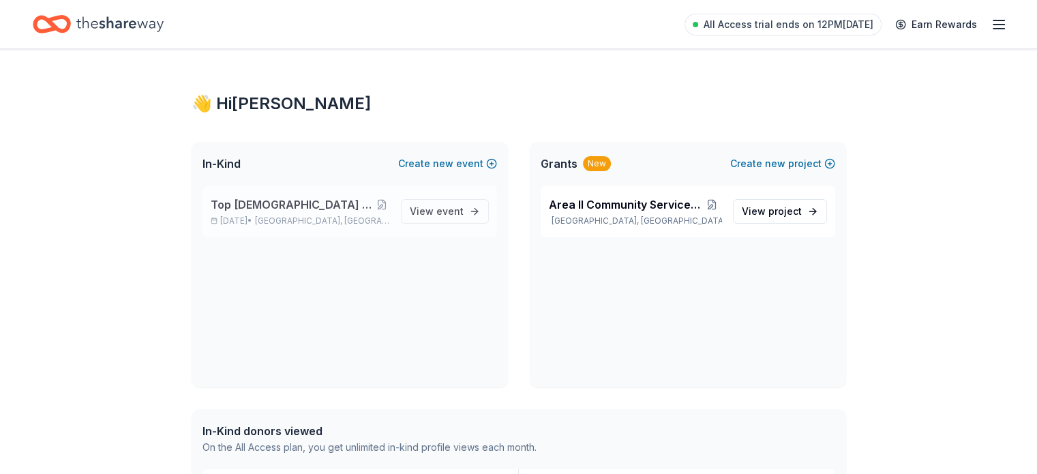
click at [281, 196] on span "Top [DEMOGRAPHIC_DATA] of Distinction Conference" at bounding box center [293, 204] width 164 height 16
click at [311, 206] on span "Top [DEMOGRAPHIC_DATA] of Distinction Conference" at bounding box center [293, 204] width 164 height 16
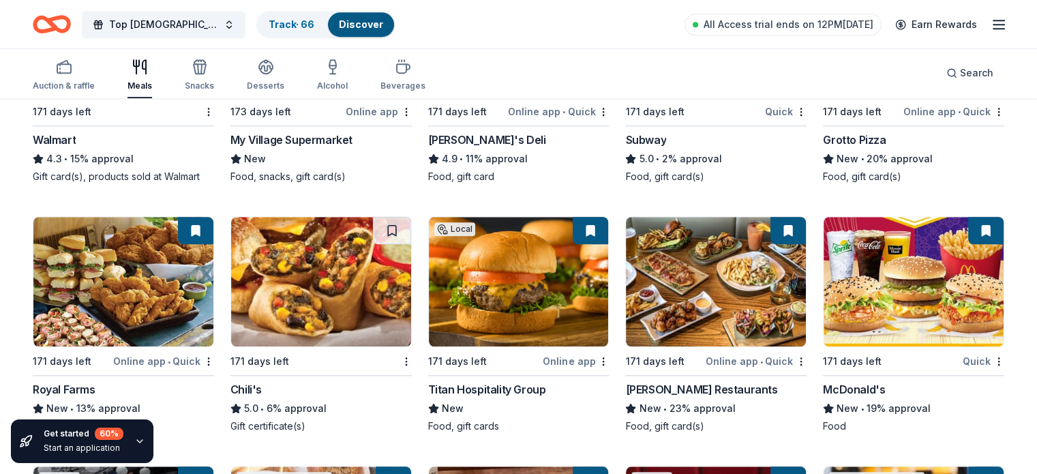
scroll to position [912, 0]
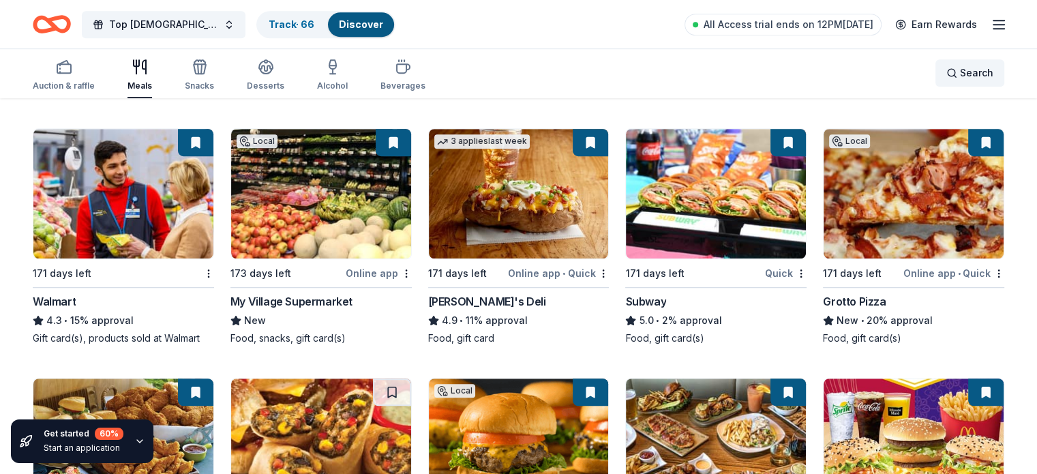
click at [946, 73] on div "Search" at bounding box center [969, 73] width 47 height 16
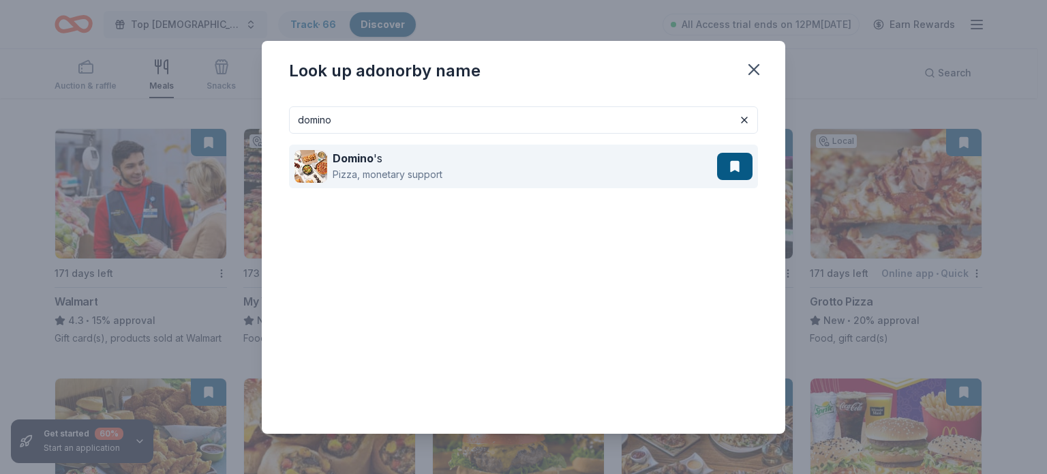
type input "domino"
click at [365, 159] on strong "Domino" at bounding box center [353, 158] width 41 height 14
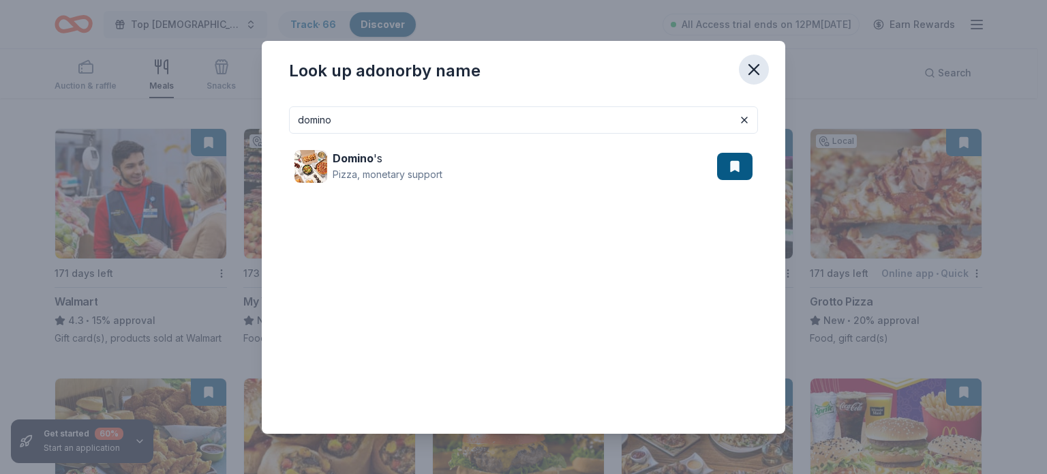
click at [751, 65] on icon "button" at bounding box center [753, 69] width 19 height 19
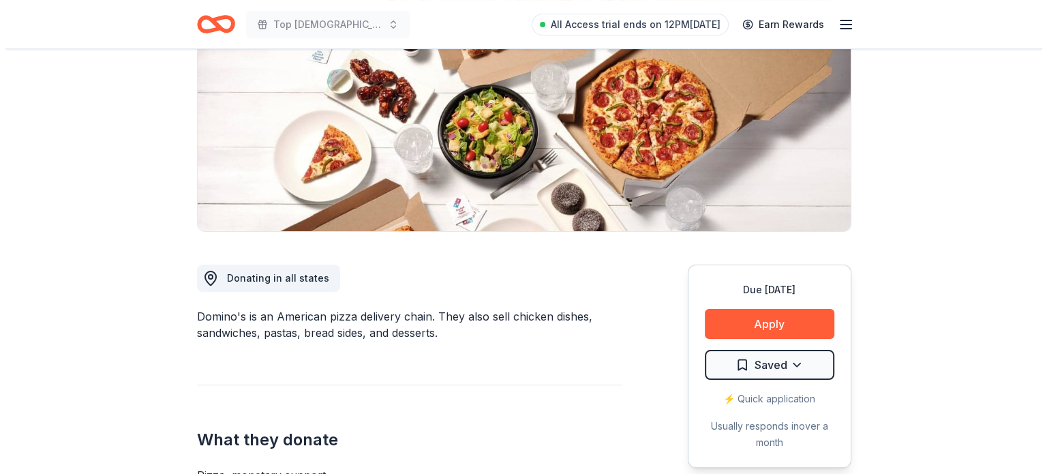
scroll to position [204, 0]
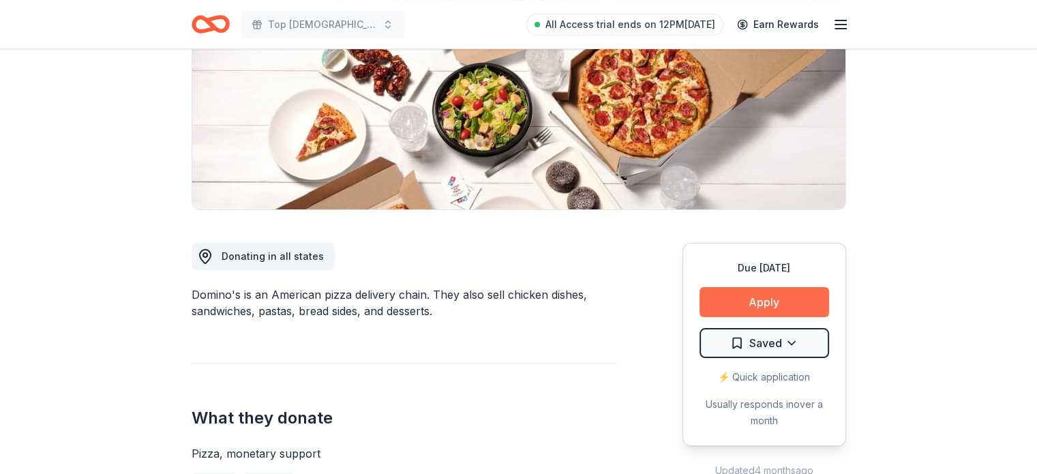
click at [720, 305] on button "Apply" at bounding box center [763, 302] width 129 height 30
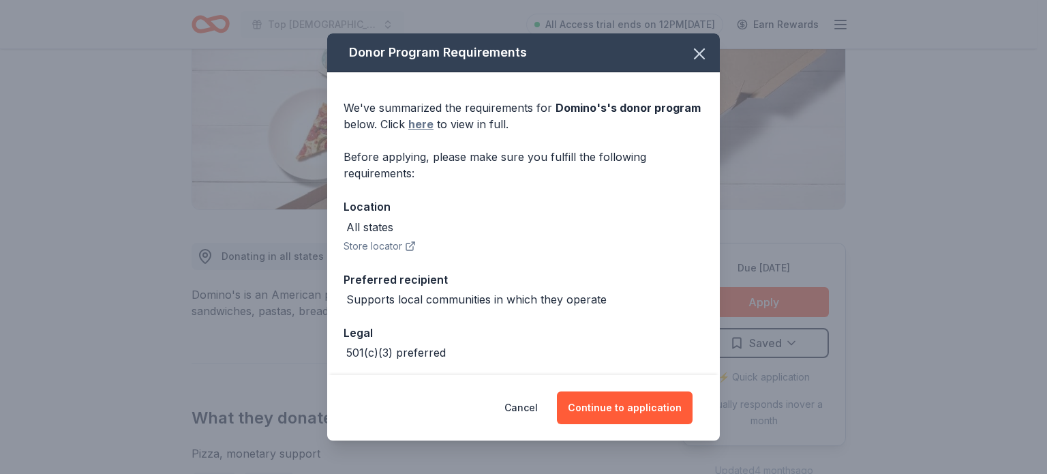
click at [433, 125] on link "here" at bounding box center [420, 124] width 25 height 16
click at [613, 411] on button "Continue to application" at bounding box center [625, 407] width 136 height 33
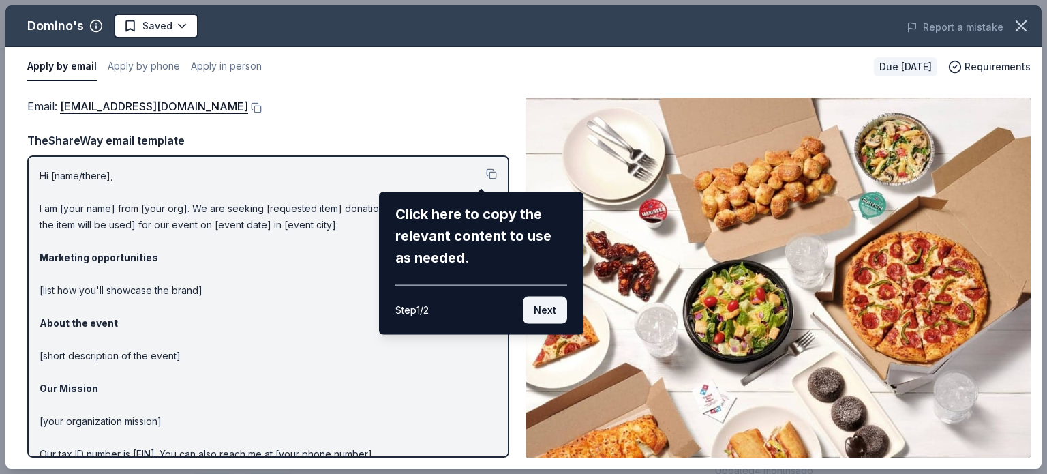
click at [530, 307] on button "Next" at bounding box center [545, 309] width 44 height 27
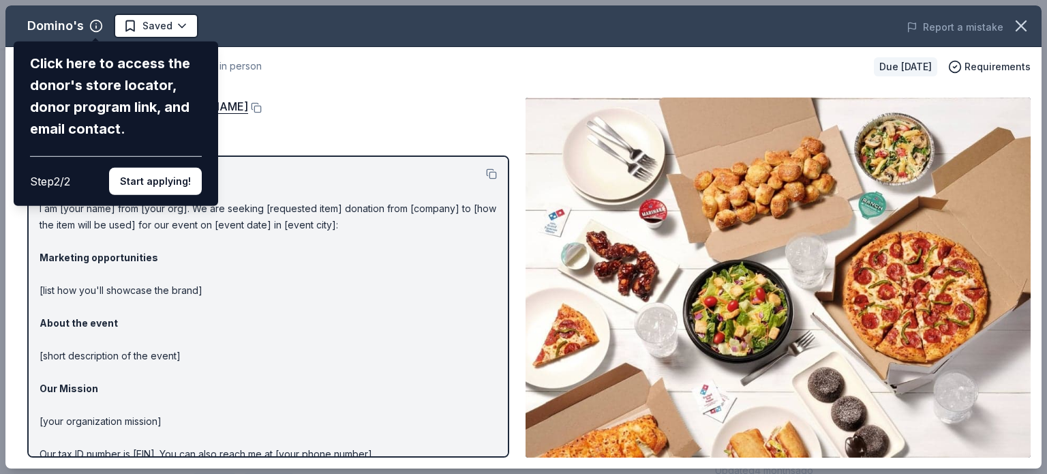
drag, startPoint x: 498, startPoint y: 307, endPoint x: 448, endPoint y: 314, distance: 51.0
click at [504, 350] on div "Domino's Click here to access the donor's store locator, donor program link, an…" at bounding box center [523, 236] width 1036 height 463
click at [133, 179] on button "Start applying!" at bounding box center [155, 181] width 93 height 27
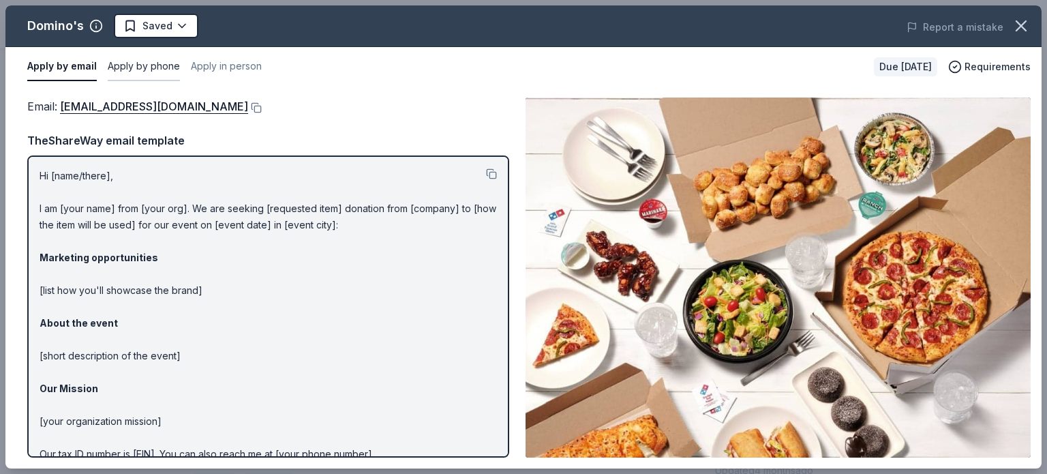
click at [151, 66] on button "Apply by phone" at bounding box center [144, 66] width 72 height 29
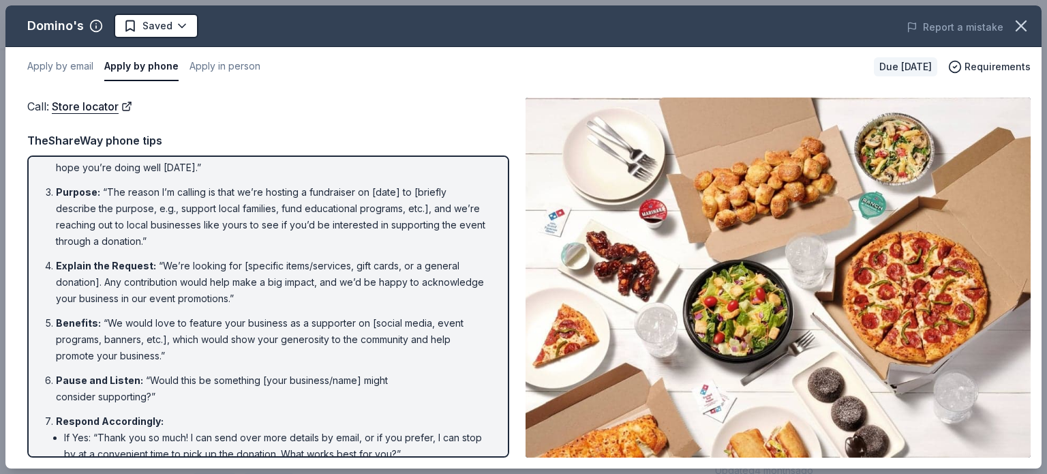
scroll to position [0, 0]
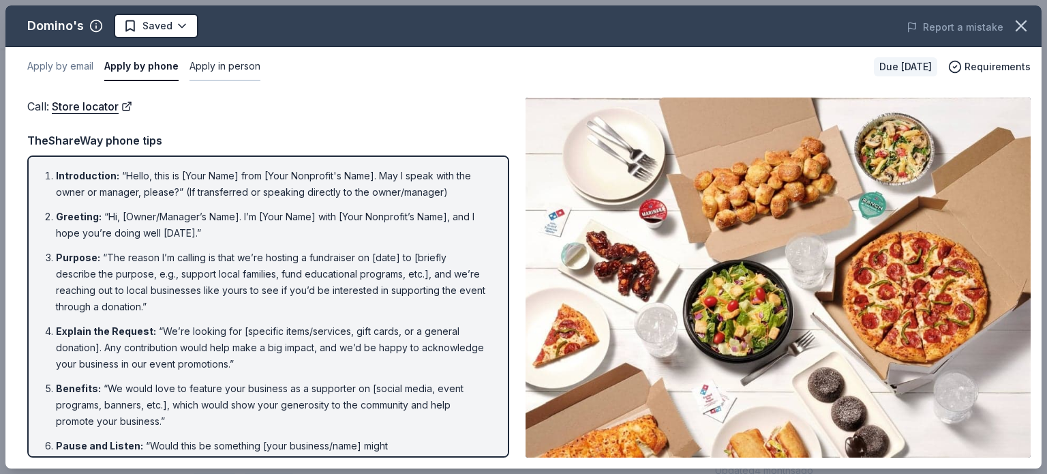
click at [198, 69] on button "Apply in person" at bounding box center [224, 66] width 71 height 29
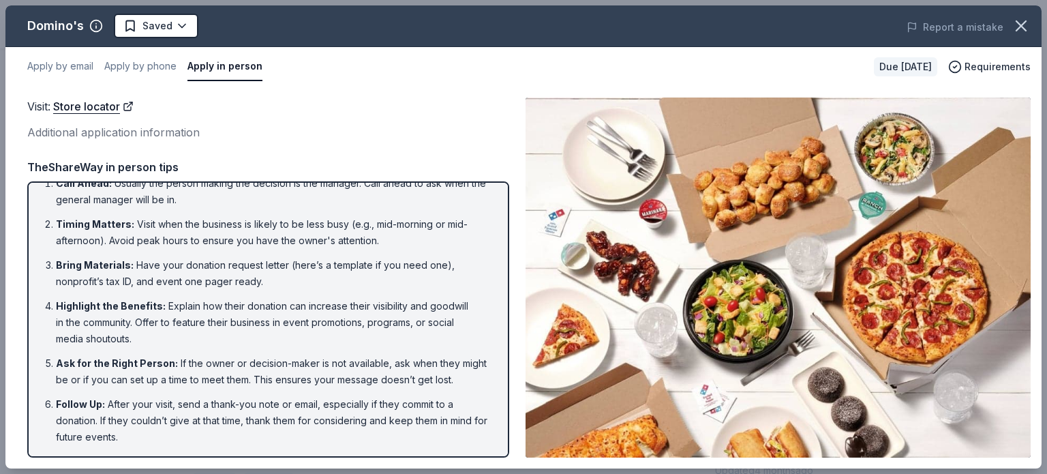
scroll to position [33, 0]
click at [134, 65] on button "Apply by phone" at bounding box center [140, 66] width 72 height 29
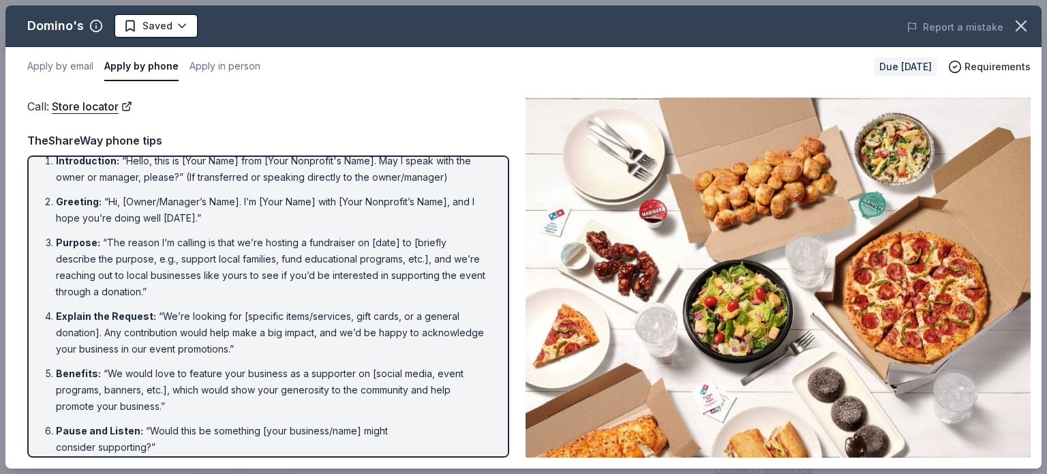
scroll to position [0, 0]
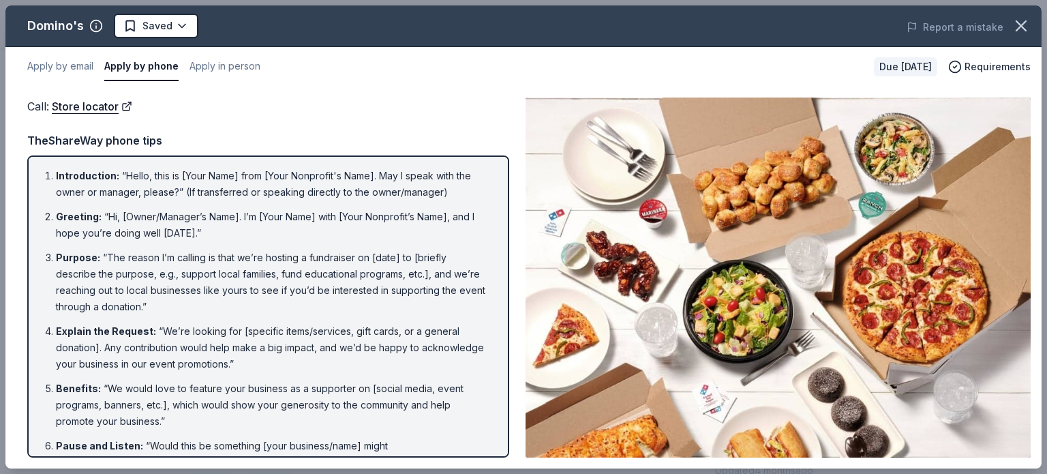
drag, startPoint x: 65, startPoint y: 179, endPoint x: 108, endPoint y: 204, distance: 49.4
click at [108, 204] on ol "Introduction : “Hello, this is [Your Name] from [Your Nonprofit's Name]. May I …" at bounding box center [268, 395] width 457 height 455
drag, startPoint x: 51, startPoint y: 164, endPoint x: 335, endPoint y: 335, distance: 331.7
click at [335, 335] on div "Introduction : “Hello, this is [Your Name] from [Your Nonprofit's Name]. May I …" at bounding box center [268, 306] width 482 height 302
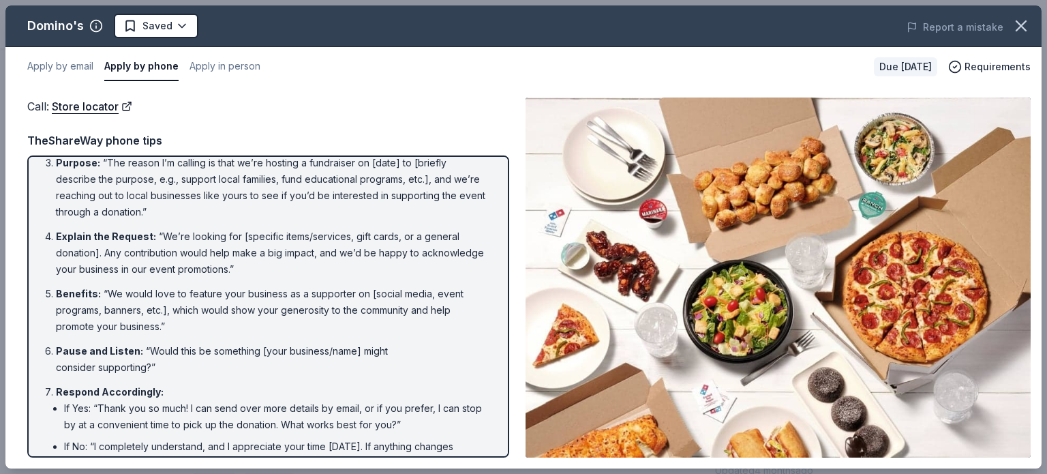
scroll to position [177, 0]
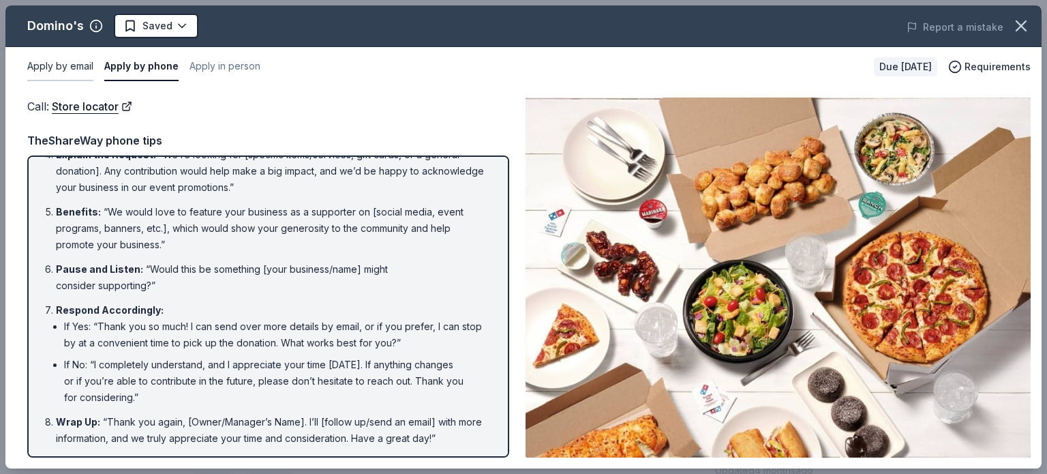
click at [68, 65] on button "Apply by email" at bounding box center [60, 66] width 66 height 29
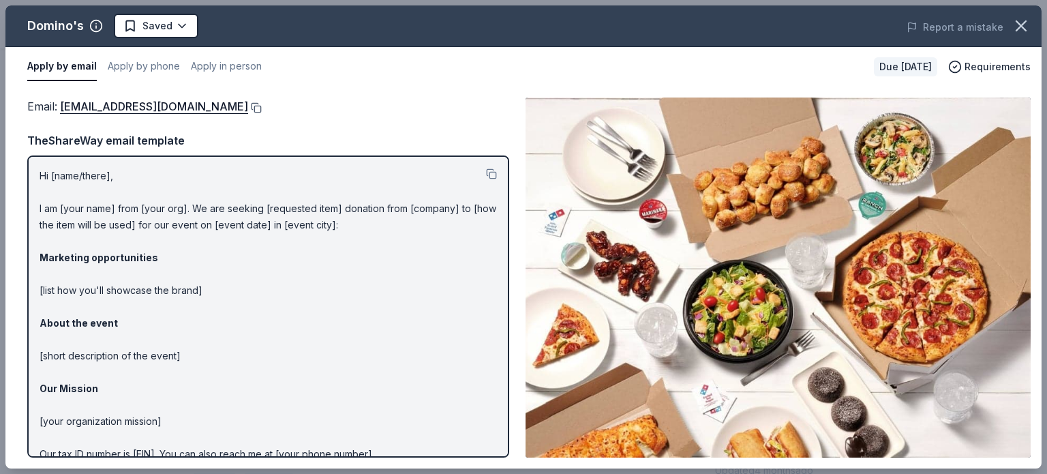
click at [248, 106] on button at bounding box center [255, 107] width 14 height 11
